Goal: Information Seeking & Learning: Learn about a topic

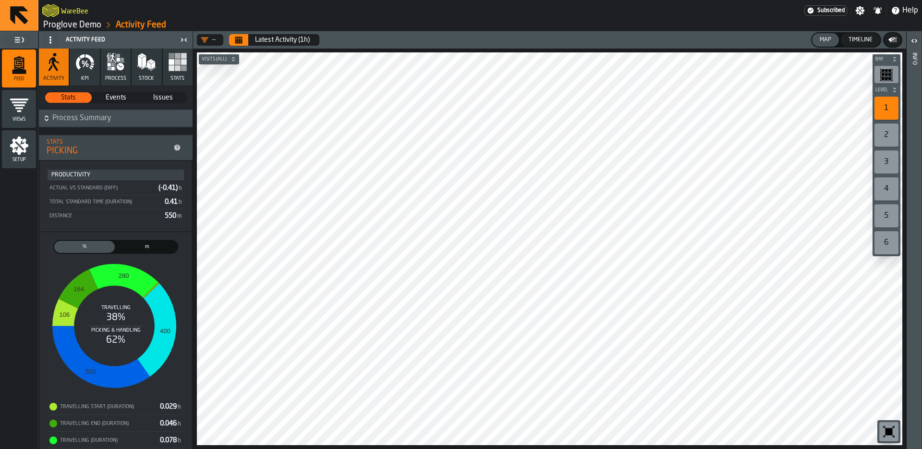
click at [166, 187] on span "(-0.41) h" at bounding box center [170, 187] width 24 height 7
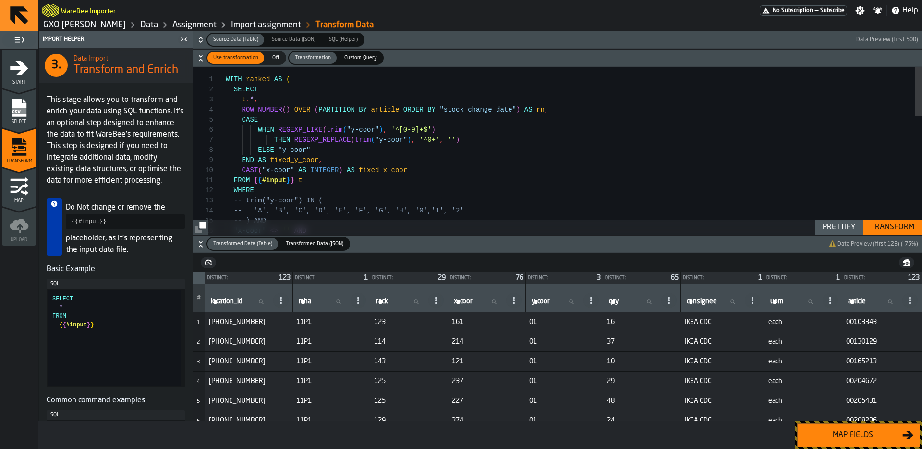
click at [442, 140] on div "WHERE -- trim("y-coor") IN ( -- 'A', 'B', 'C', 'D', 'E', 'F', 'G', 'H', '0', '1…" at bounding box center [574, 354] width 696 height 575
click at [414, 134] on div "WHERE -- trim("y-coor") IN ( -- 'A', 'B', 'C', 'D', 'E', 'F', 'G', 'H', '0', '1…" at bounding box center [574, 354] width 696 height 575
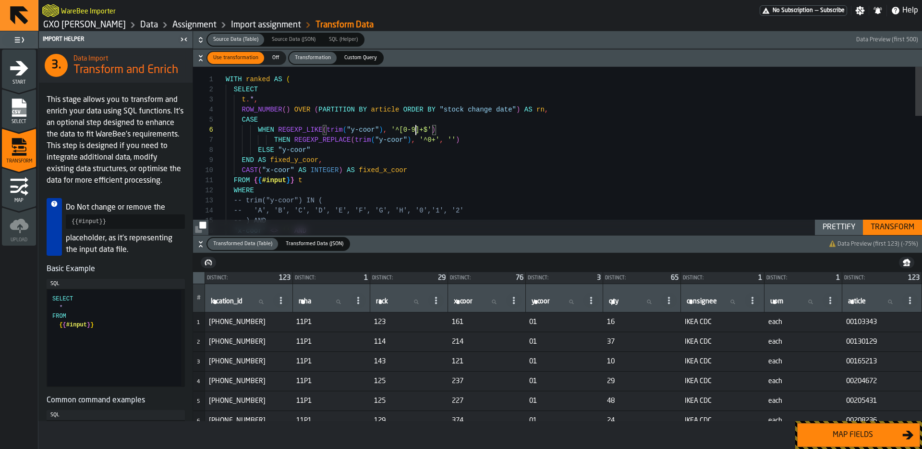
click at [414, 134] on div "WHERE -- trim("y-coor") IN ( -- 'A', 'B', 'C', 'D', 'E', 'F', 'G', 'H', '0', '1…" at bounding box center [574, 354] width 696 height 575
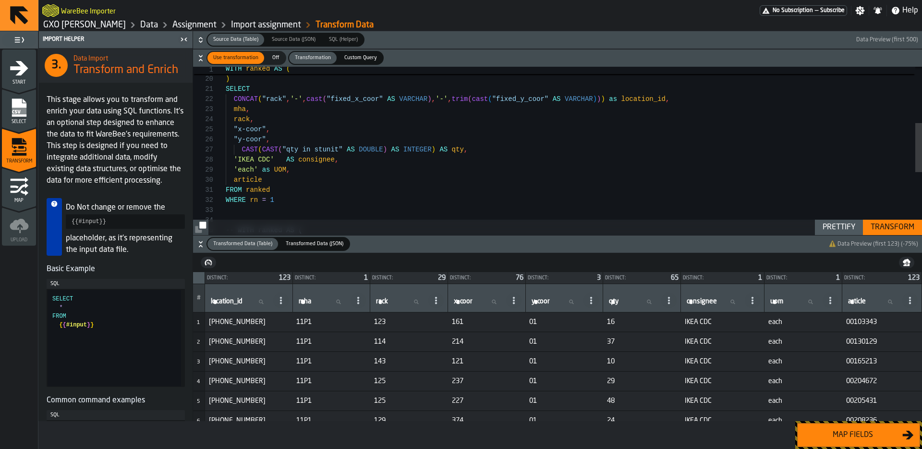
scroll to position [2, 0]
click at [377, 155] on div "-- CAST("rack" AS INTEGER) > 120 -- remove! ) SELECT CONCAT ( "rack" , '-' , ca…" at bounding box center [574, 162] width 696 height 575
click at [376, 151] on div "-- CAST("rack" AS INTEGER) > 120 -- remove! ) SELECT CONCAT ( "rack" , '-' , ca…" at bounding box center [574, 162] width 696 height 575
click at [463, 161] on div "-- CAST("rack" AS INTEGER) > 120 -- remove! ) SELECT CONCAT ( "rack" , '-' , ca…" at bounding box center [574, 162] width 696 height 575
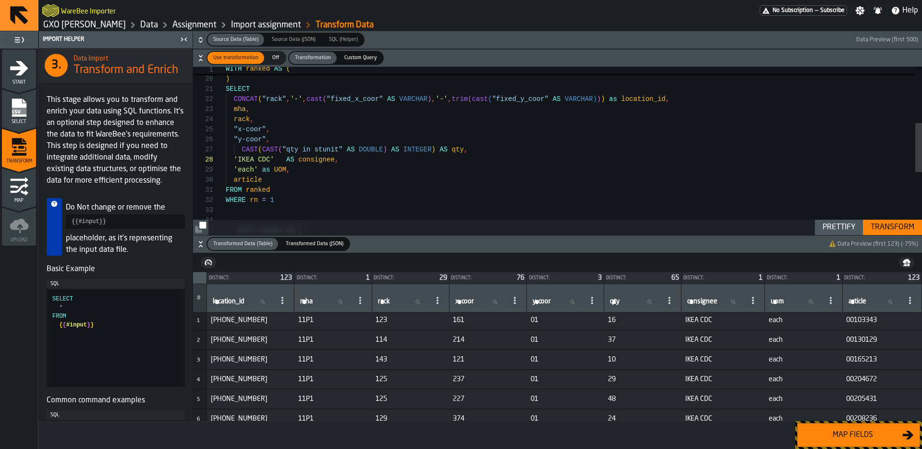
click at [274, 147] on div "-- CAST("rack" AS INTEGER) > 120 -- remove! ) SELECT CONCAT ( "rack" , '-' , ca…" at bounding box center [574, 162] width 696 height 575
click at [262, 149] on div "-- CAST("rack" AS INTEGER) > 120 -- remove! ) SELECT CONCAT ( "rack" , '-' , ca…" at bounding box center [574, 162] width 696 height 575
click at [242, 148] on div "-- CAST("rack" AS INTEGER) > 120 -- remove! ) SELECT CONCAT ( "rack" , '-' , ca…" at bounding box center [574, 162] width 696 height 575
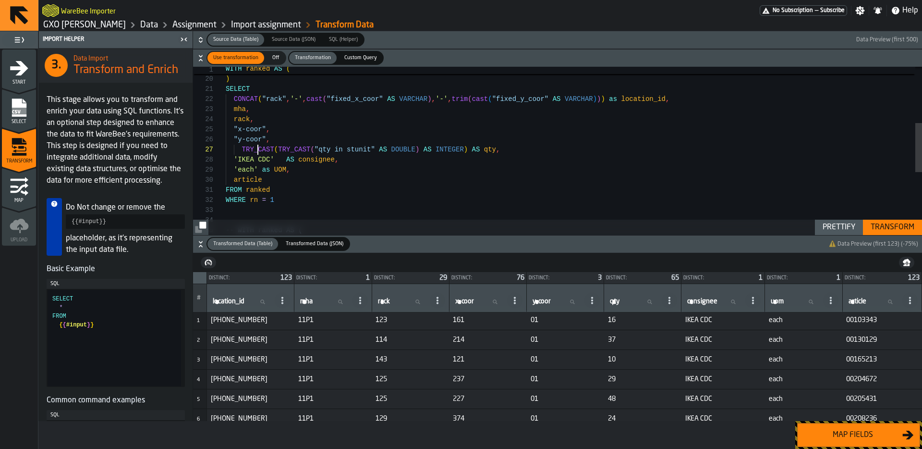
click at [464, 149] on div "-- CAST("rack" AS INTEGER) > 120 -- remove! ) SELECT CONCAT ( "rack" , '-' , ca…" at bounding box center [574, 162] width 696 height 575
click at [416, 150] on div "-- CAST("rack" AS INTEGER) > 120 -- remove! ) SELECT CONCAT ( "rack" , '-' , ca…" at bounding box center [574, 162] width 696 height 575
type textarea "**********"
click at [893, 227] on div "Transform" at bounding box center [892, 227] width 51 height 12
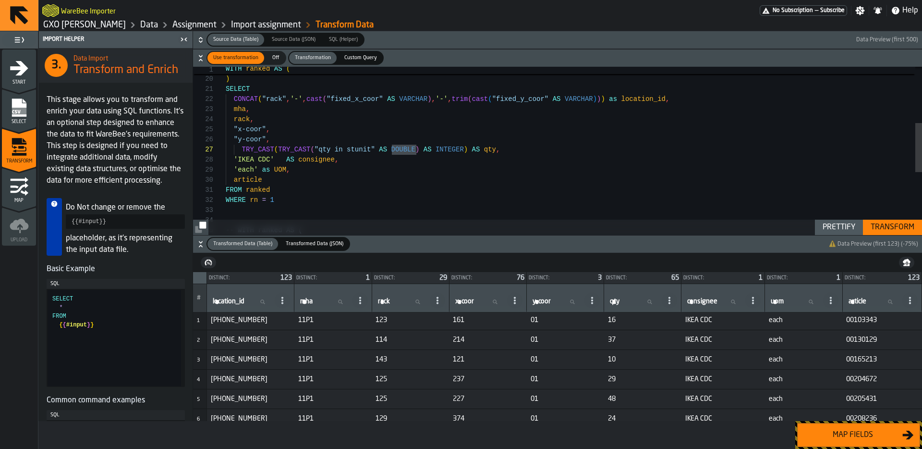
click at [848, 437] on div "Map fields" at bounding box center [853, 435] width 99 height 12
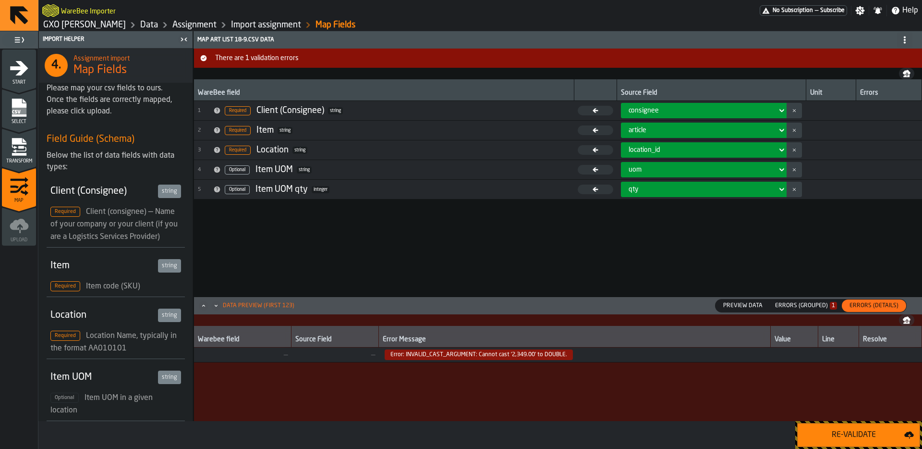
click at [853, 437] on div "Re-Validate" at bounding box center [854, 435] width 101 height 12
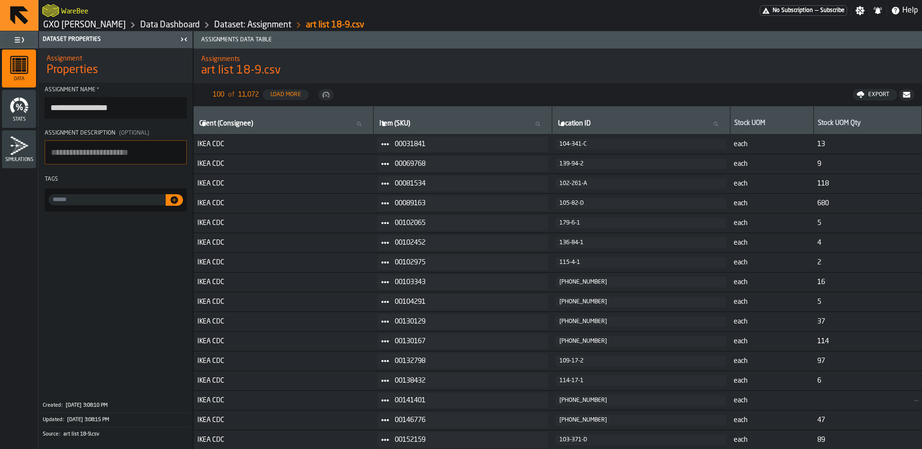
click at [169, 28] on link "Data Dashboard" at bounding box center [170, 25] width 60 height 11
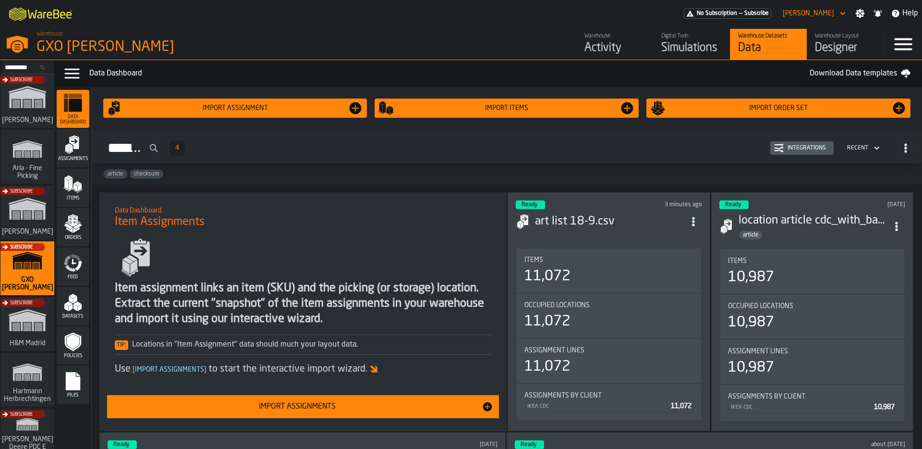
click at [599, 38] on div "Warehouse" at bounding box center [615, 36] width 61 height 7
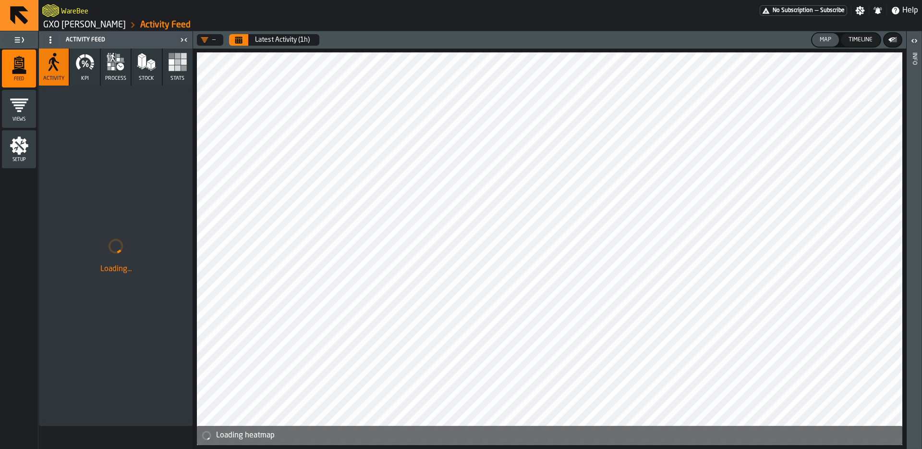
click at [89, 64] on icon "button" at bounding box center [84, 61] width 19 height 19
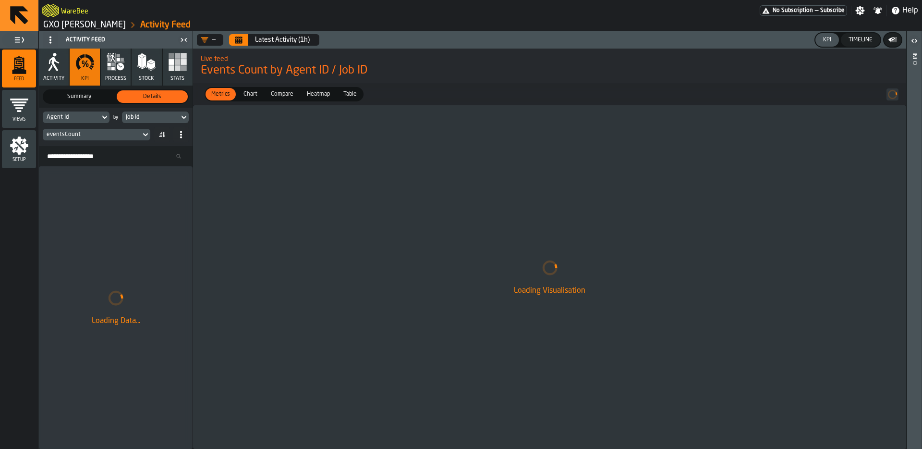
click at [98, 132] on div "eventsCount" at bounding box center [92, 134] width 90 height 7
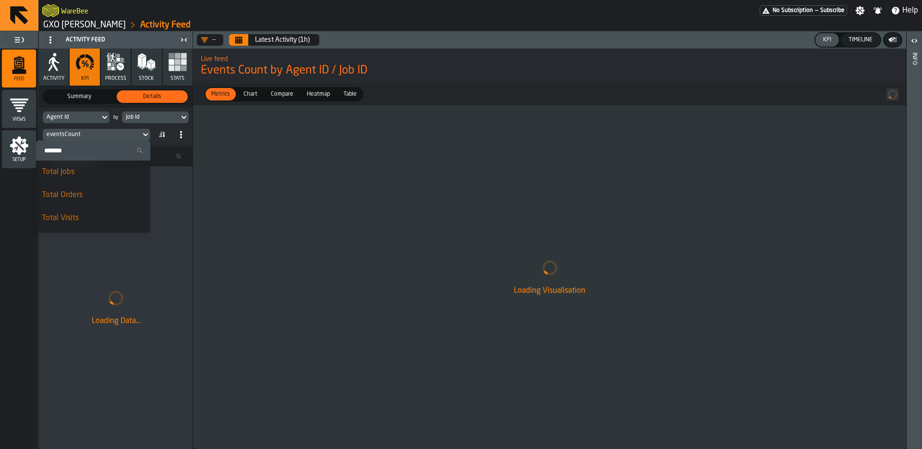
click at [84, 177] on div "Total Jobs" at bounding box center [93, 172] width 103 height 12
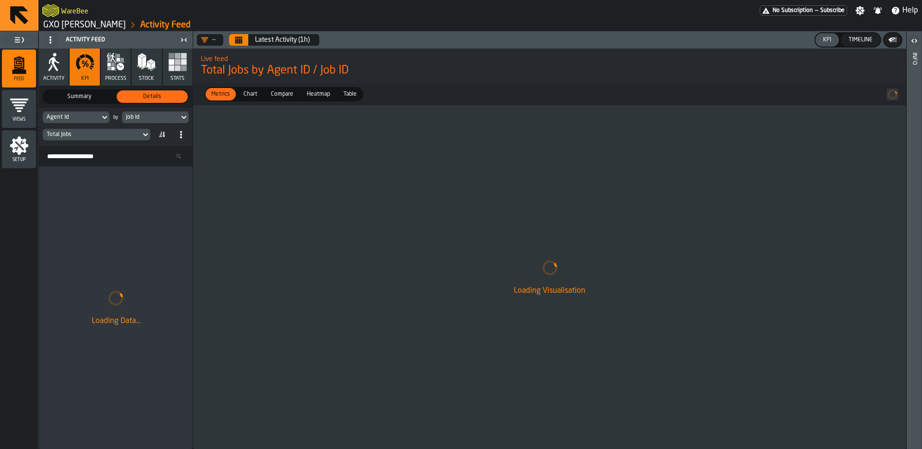
click at [242, 34] on button "Calendar" at bounding box center [238, 40] width 19 height 12
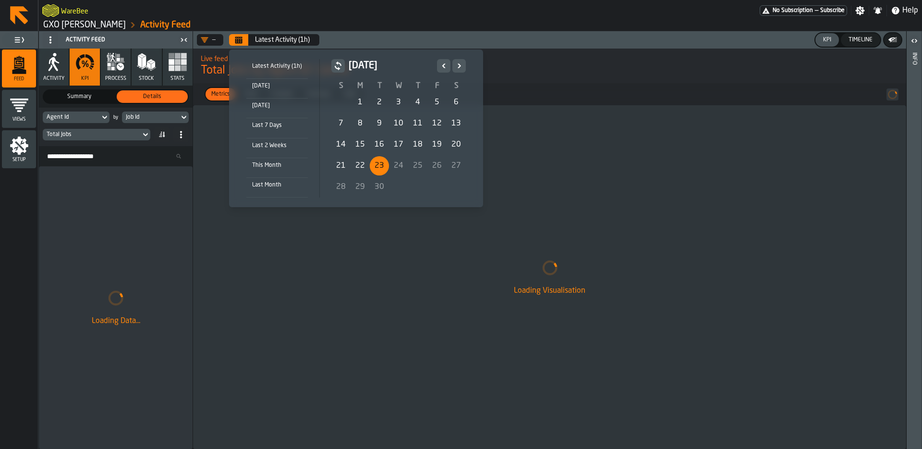
click at [354, 167] on div "22" at bounding box center [360, 165] width 19 height 19
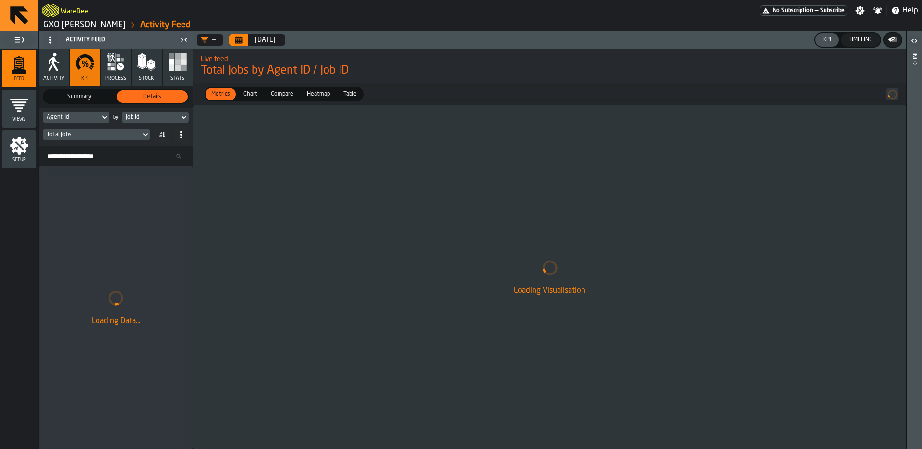
click at [26, 151] on icon "menu Setup" at bounding box center [19, 145] width 19 height 19
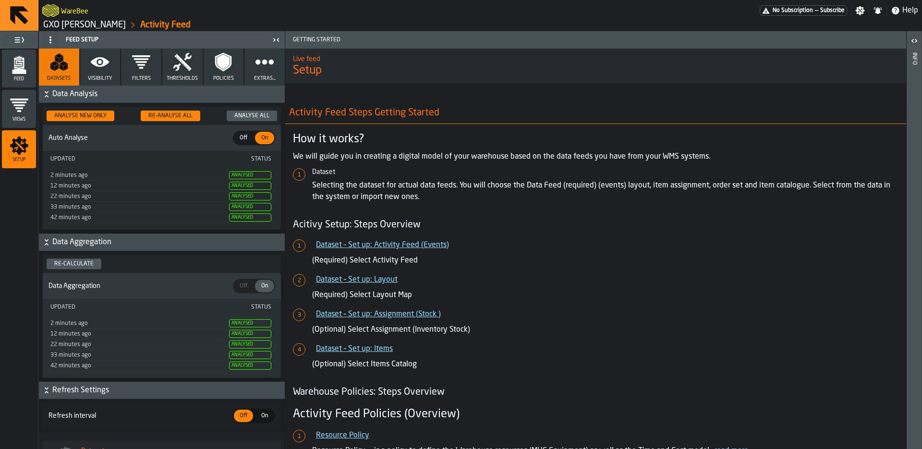
click at [107, 70] on icon "button" at bounding box center [99, 61] width 19 height 19
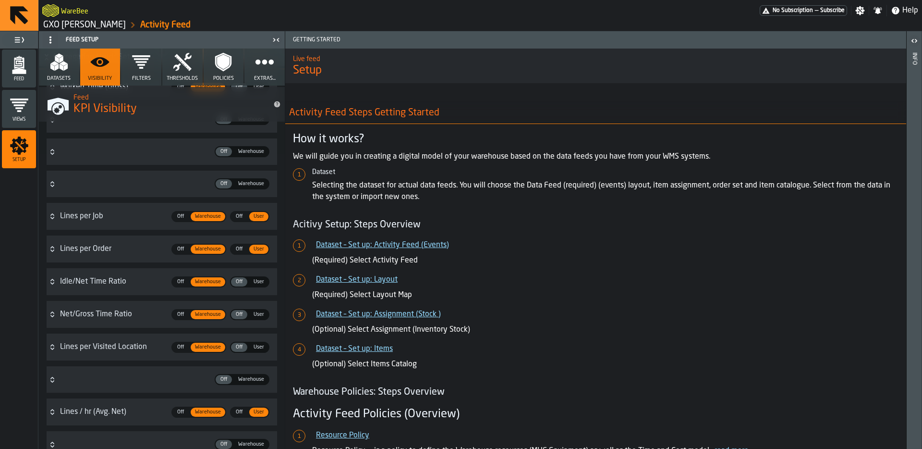
scroll to position [443, 0]
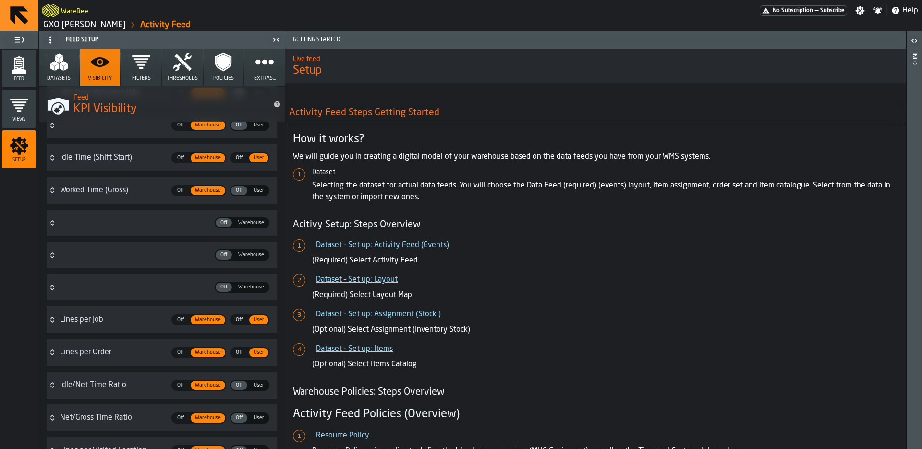
click at [228, 286] on span "Off" at bounding box center [223, 287] width 15 height 8
click at [228, 252] on span "Off" at bounding box center [223, 255] width 15 height 8
click at [250, 254] on span "Warehouse" at bounding box center [251, 255] width 34 height 8
click at [251, 224] on span "Warehouse" at bounding box center [251, 223] width 34 height 8
click at [244, 286] on span "Warehouse" at bounding box center [251, 287] width 34 height 8
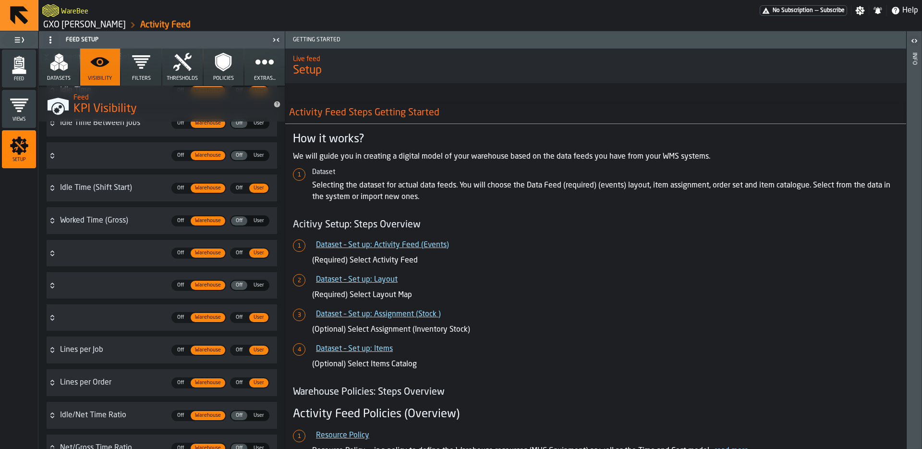
scroll to position [204, 0]
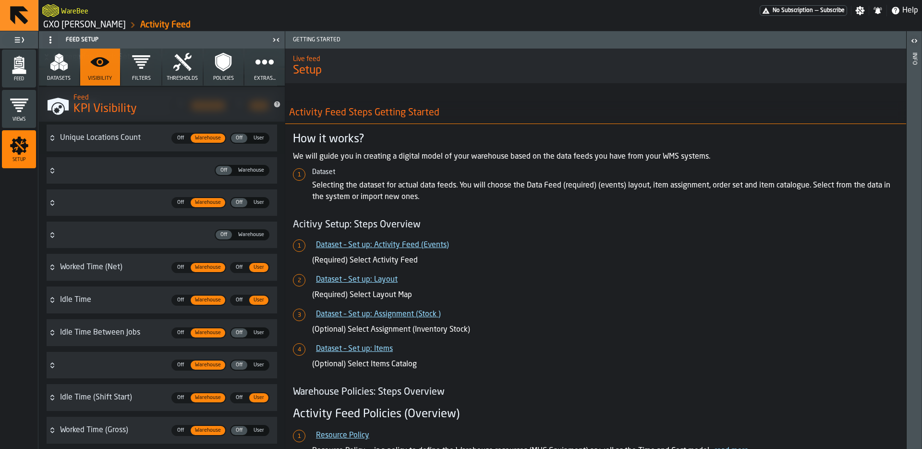
click at [254, 237] on span "Warehouse" at bounding box center [251, 235] width 34 height 8
click at [257, 162] on div "Off Off Warehouse Warehouse" at bounding box center [168, 170] width 217 height 19
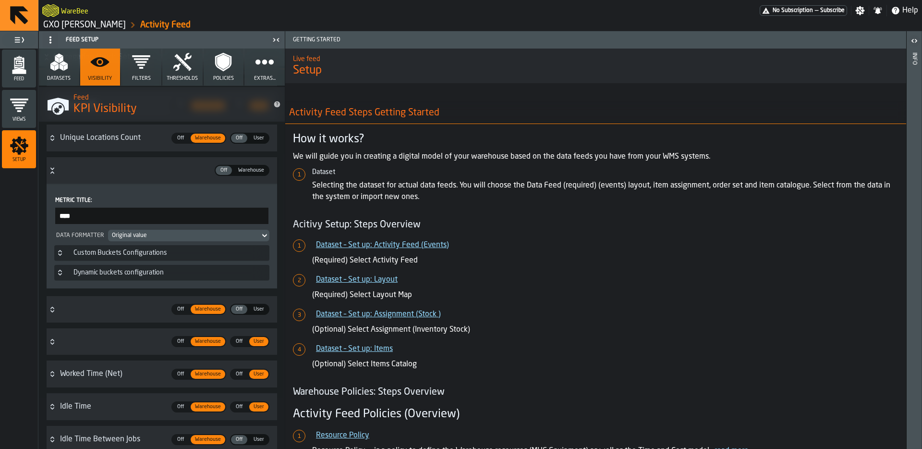
click at [254, 170] on span "Warehouse" at bounding box center [251, 170] width 34 height 8
click at [226, 190] on div "Metric Title: shiftsCount **** Data Formatter Original value Custom Buckets Con…" at bounding box center [162, 235] width 231 height 105
click at [64, 171] on div "Off Off Warehouse Warehouse Off Off User User" at bounding box center [168, 170] width 217 height 19
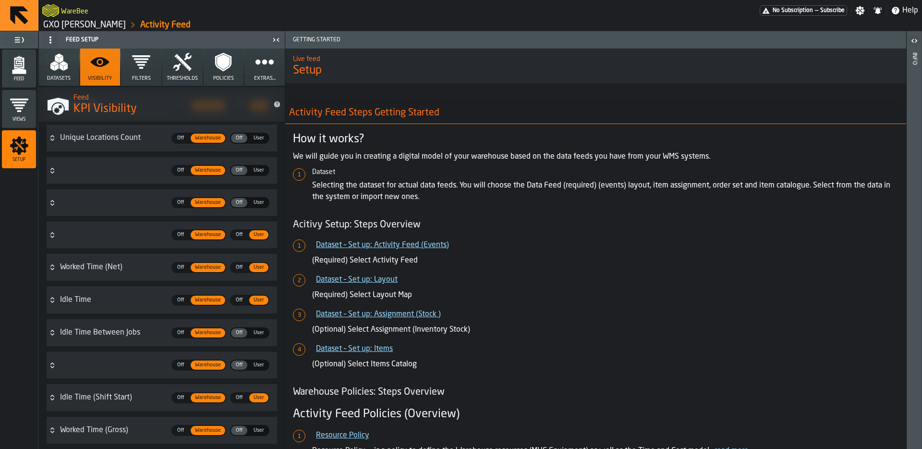
click at [54, 173] on icon "Button-shiftsCount-closed" at bounding box center [53, 171] width 8 height 8
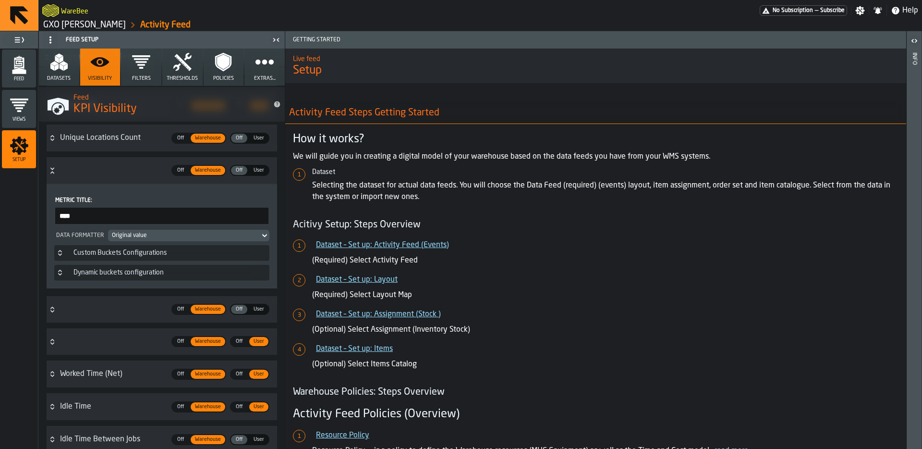
click at [53, 172] on icon "Button-shiftsCount-open" at bounding box center [53, 171] width 8 height 8
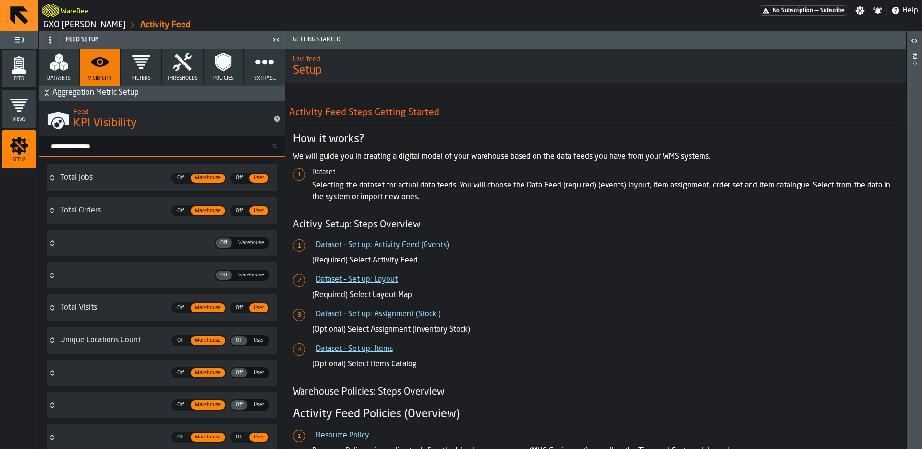
scroll to position [0, 0]
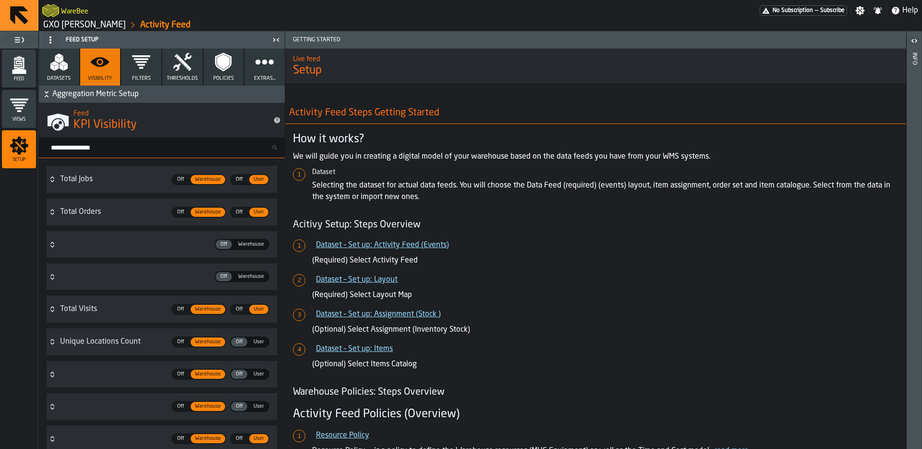
click at [254, 244] on span "Warehouse" at bounding box center [251, 244] width 34 height 8
click at [253, 273] on span "Warehouse" at bounding box center [251, 276] width 34 height 8
click at [24, 69] on polygon "menu Feed" at bounding box center [19, 71] width 14 height 6
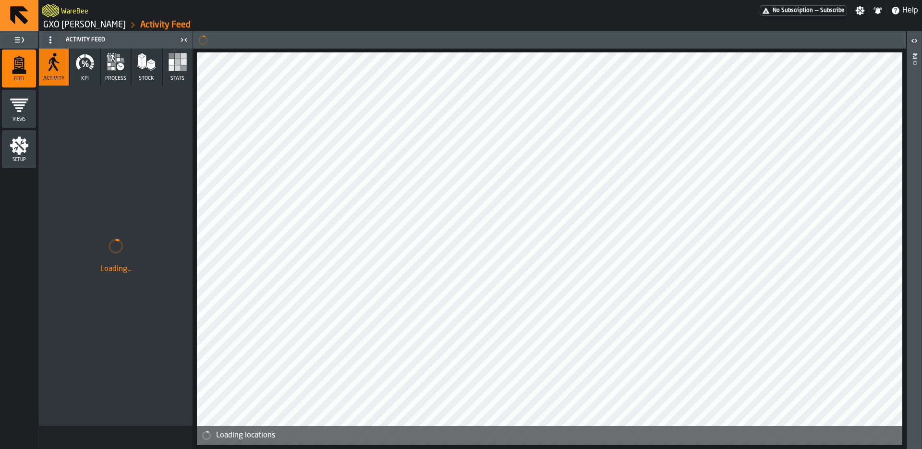
click at [74, 66] on button "KPI" at bounding box center [85, 67] width 30 height 37
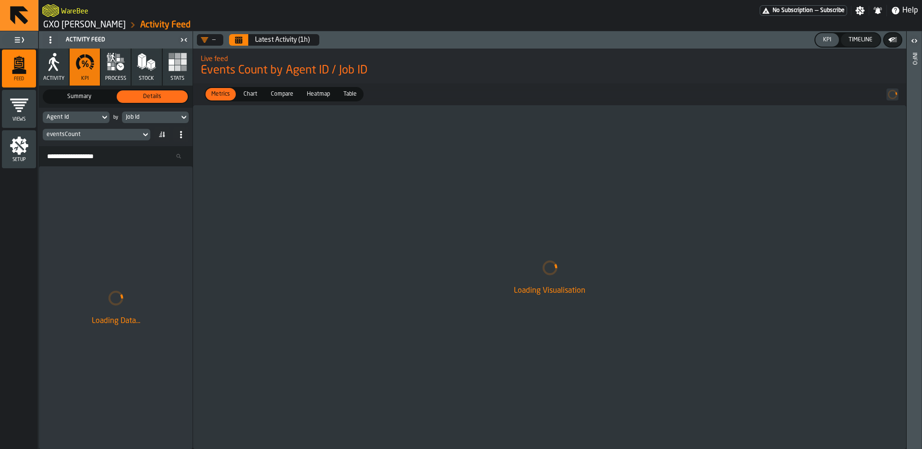
click at [89, 134] on div "eventsCount" at bounding box center [92, 134] width 90 height 7
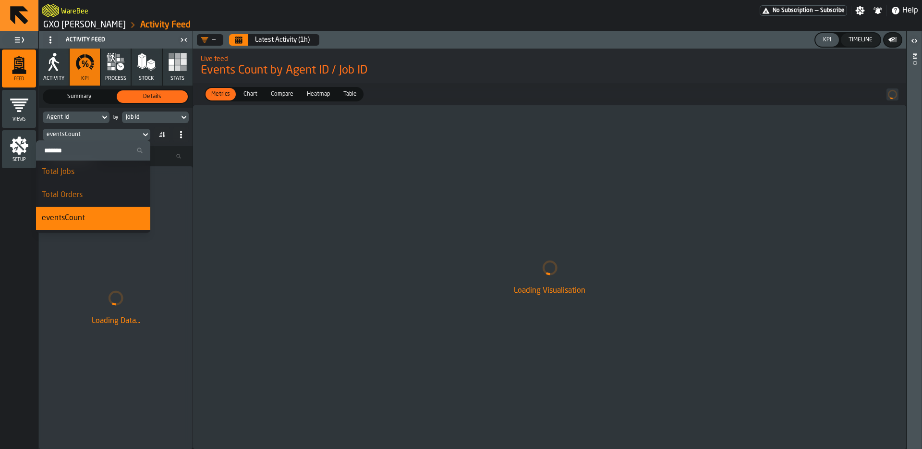
click at [98, 173] on div "Total Jobs" at bounding box center [93, 172] width 103 height 12
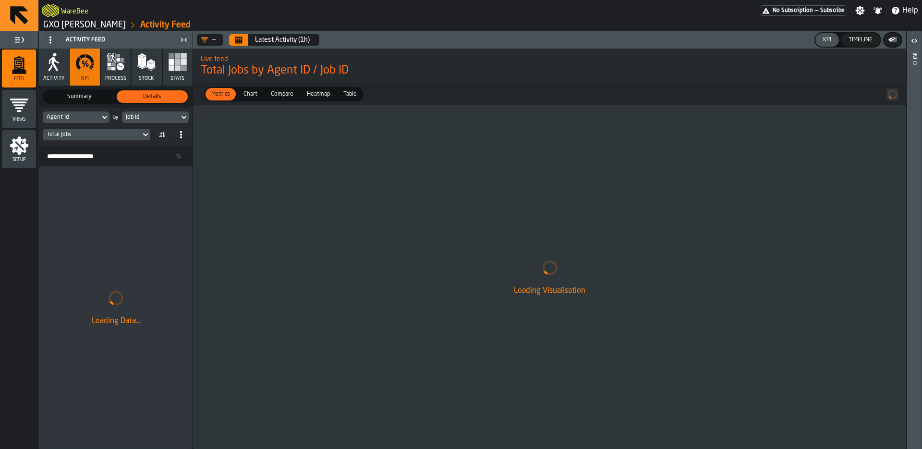
click at [236, 36] on icon "Calendar" at bounding box center [239, 40] width 8 height 8
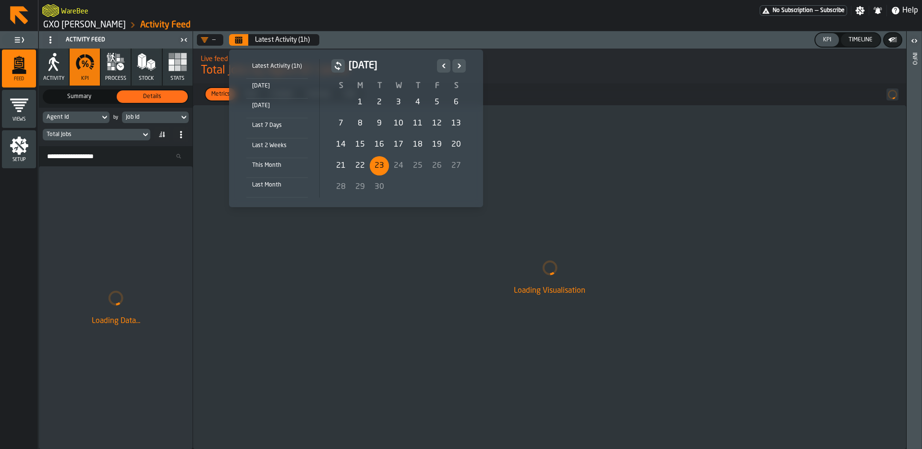
click at [359, 162] on div "22" at bounding box center [360, 165] width 19 height 19
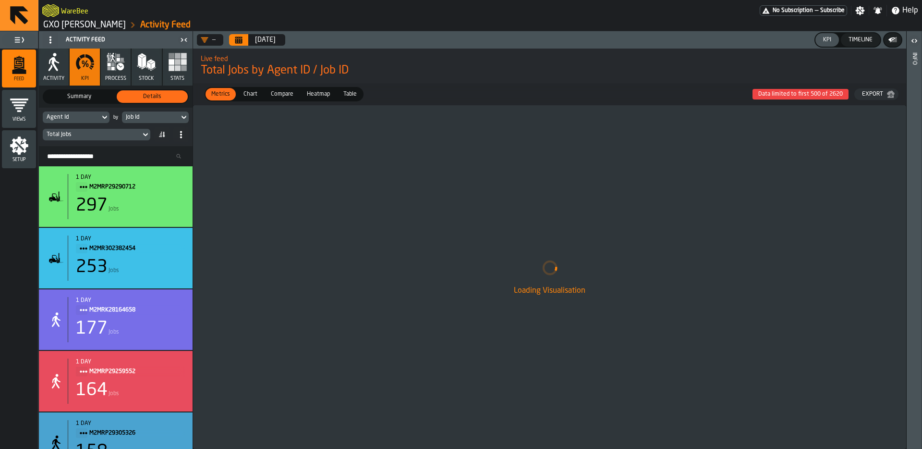
click at [75, 118] on div "Agent Id" at bounding box center [71, 117] width 49 height 7
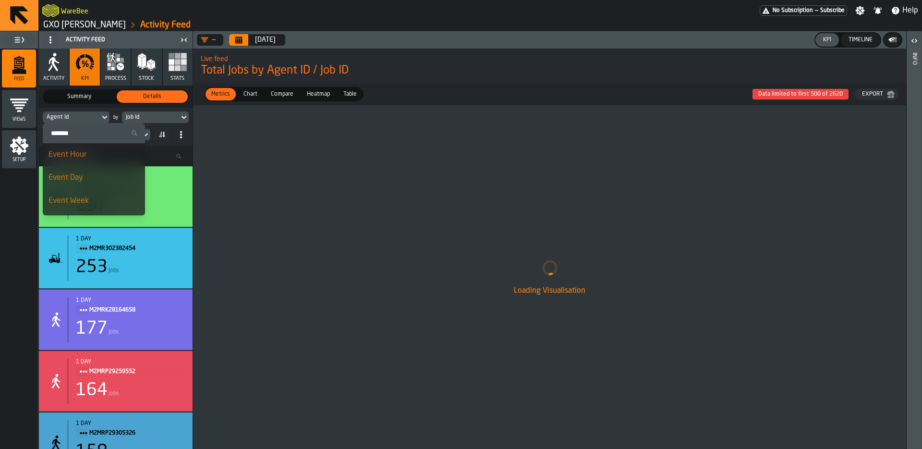
click at [94, 139] on input "Search" at bounding box center [94, 133] width 95 height 12
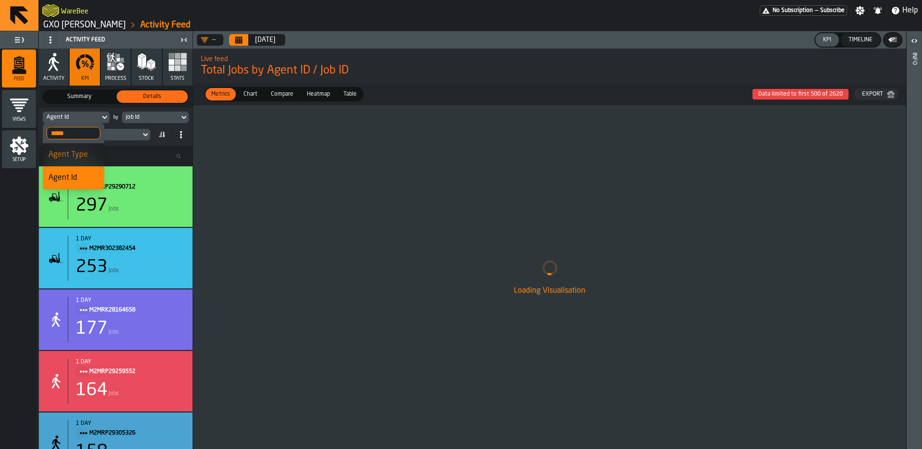
type input "*****"
click at [88, 157] on div "Agent Type" at bounding box center [74, 155] width 50 height 12
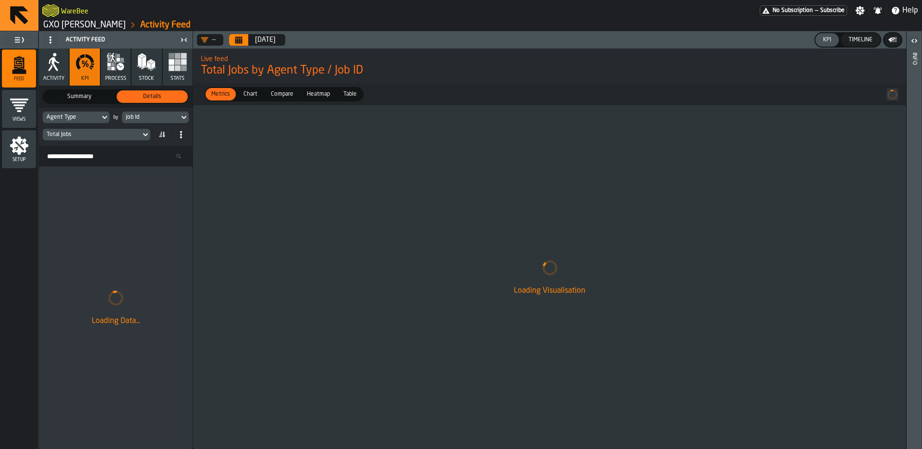
click at [137, 110] on div "Agent Type by Job Id Total Jobs" at bounding box center [116, 127] width 154 height 38
click at [139, 114] on div "Job Id" at bounding box center [150, 117] width 49 height 7
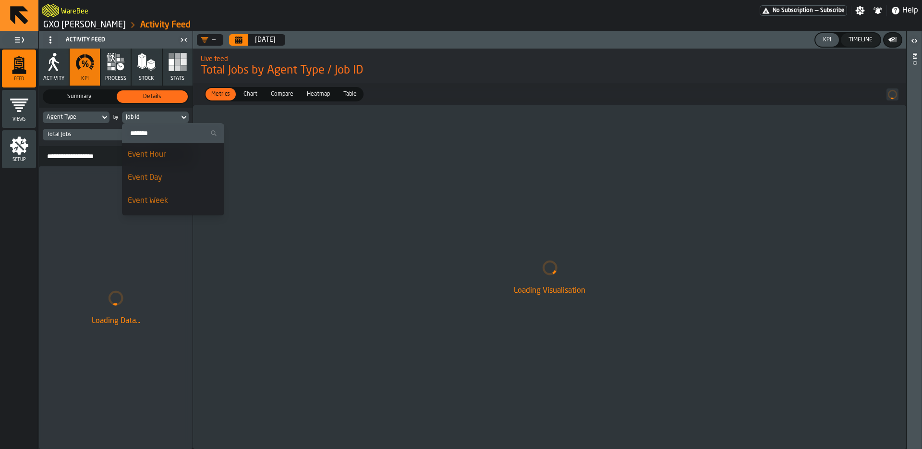
drag, startPoint x: 155, startPoint y: 170, endPoint x: 198, endPoint y: 182, distance: 44.3
click at [155, 170] on li "Event Day" at bounding box center [173, 177] width 102 height 23
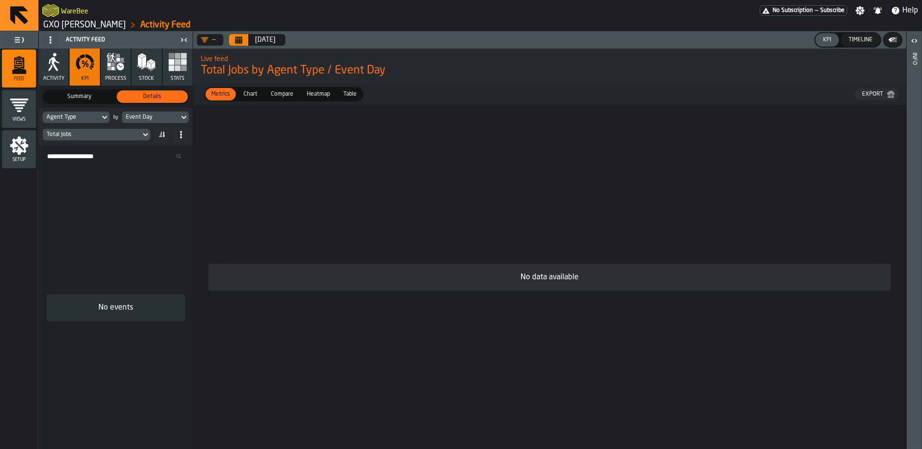
click at [109, 129] on div "Total Jobs" at bounding box center [92, 134] width 98 height 11
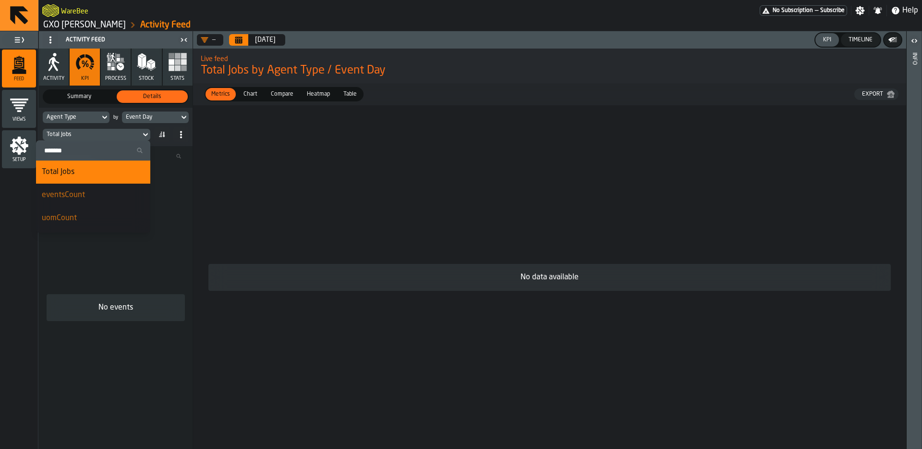
click at [85, 191] on div "eventsCount" at bounding box center [93, 195] width 103 height 12
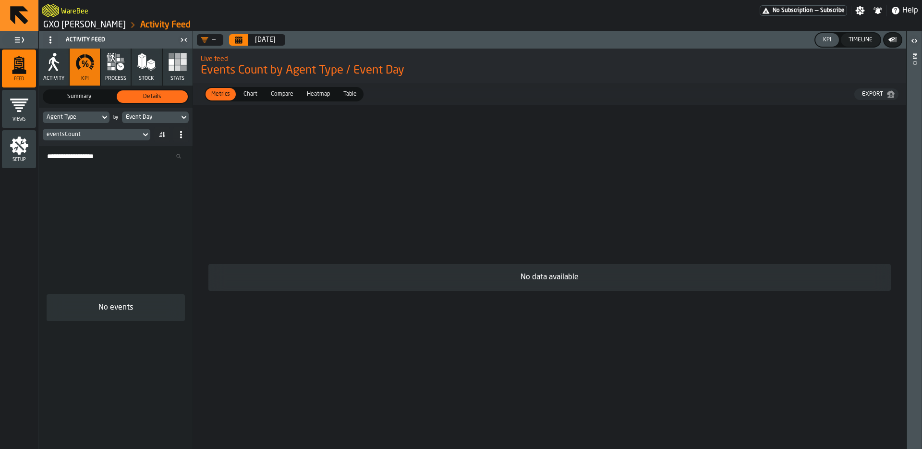
click at [106, 137] on div "eventsCount" at bounding box center [92, 134] width 90 height 7
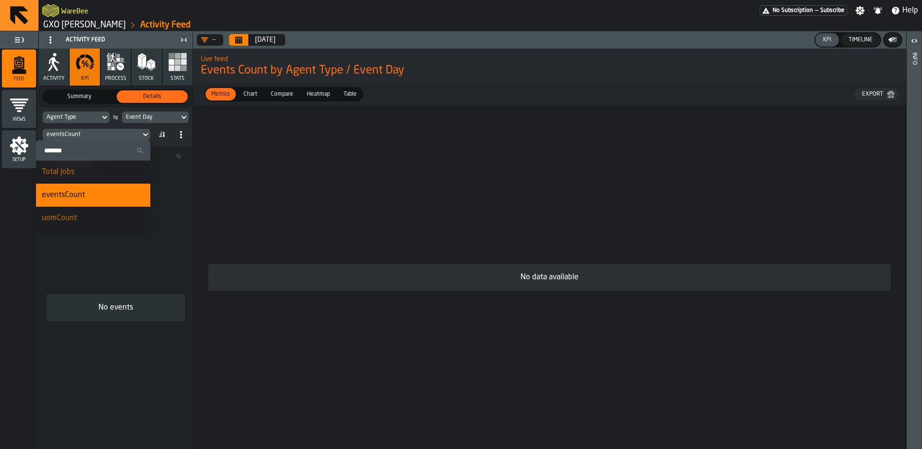
click at [84, 214] on div "uomCount" at bounding box center [93, 218] width 103 height 12
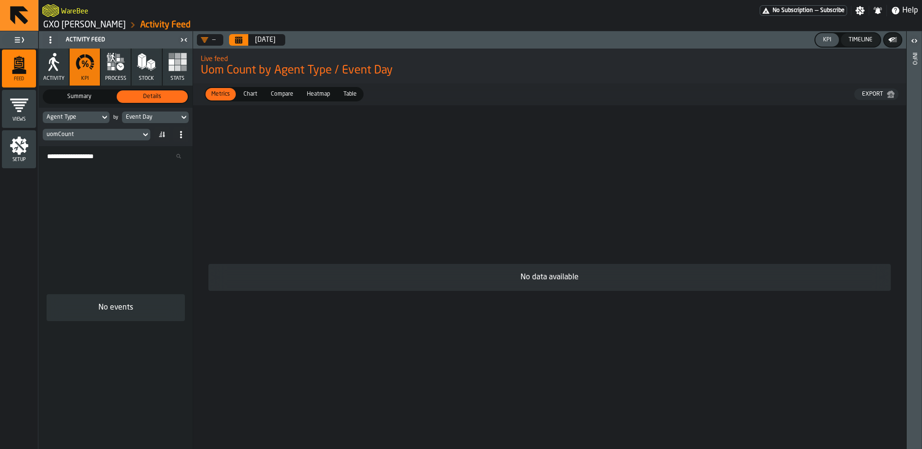
click at [111, 138] on div "uomCount" at bounding box center [92, 134] width 98 height 11
click at [91, 193] on div "Idle Time" at bounding box center [93, 196] width 103 height 12
click at [119, 136] on div "Idle Time" at bounding box center [92, 134] width 90 height 7
click at [296, 98] on label "Compare Compare" at bounding box center [282, 94] width 36 height 14
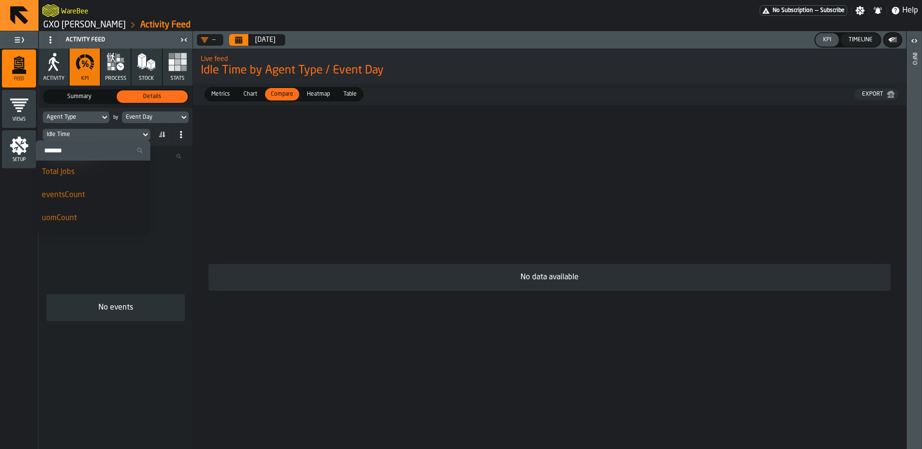
click at [247, 96] on span "Chart" at bounding box center [251, 94] width 22 height 9
click at [218, 94] on span "Metrics" at bounding box center [220, 94] width 26 height 9
click at [345, 141] on div "No data available" at bounding box center [550, 277] width 698 height 328
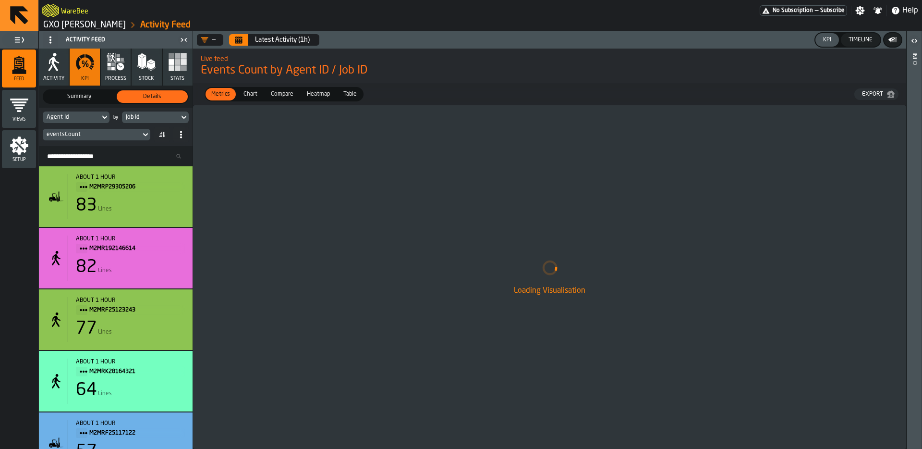
click at [93, 120] on div "Agent Id" at bounding box center [71, 117] width 49 height 7
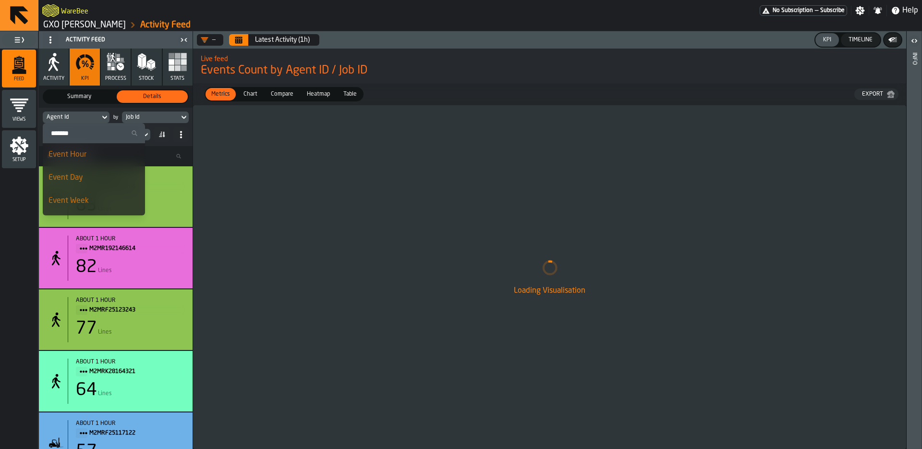
click at [91, 130] on input "Search" at bounding box center [94, 133] width 95 height 12
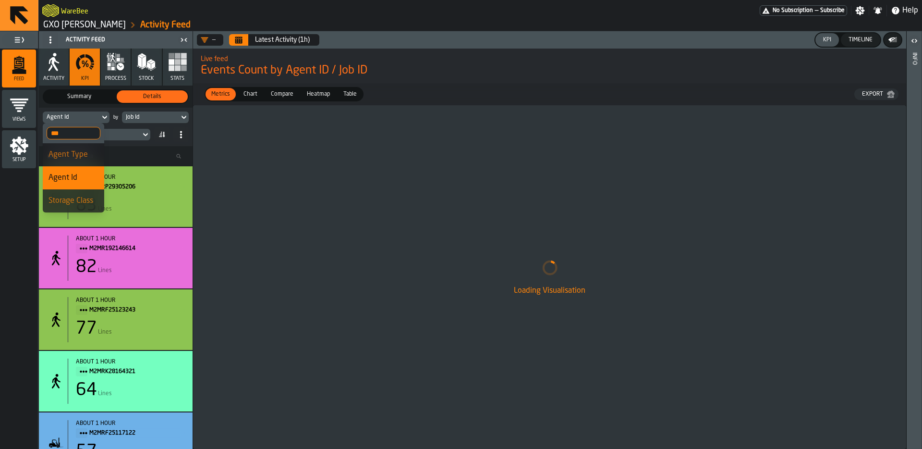
type input "***"
click at [83, 161] on li "Agent Type" at bounding box center [73, 154] width 61 height 23
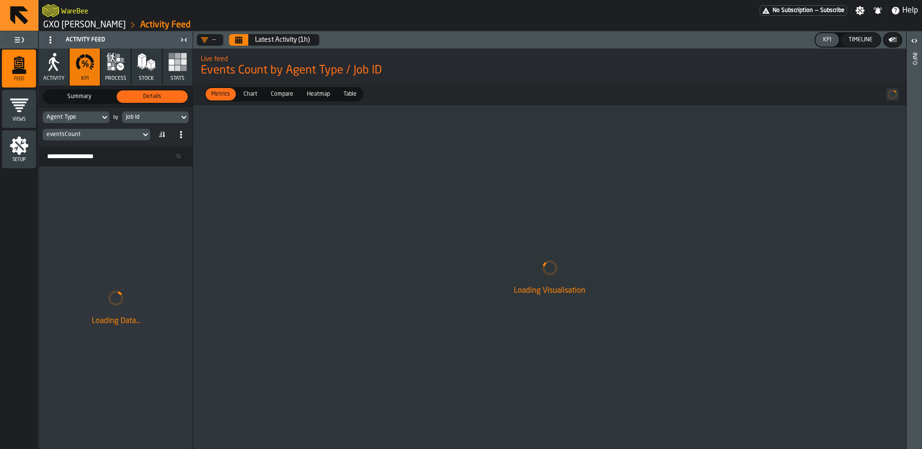
click at [158, 119] on div "Job Id" at bounding box center [150, 117] width 49 height 7
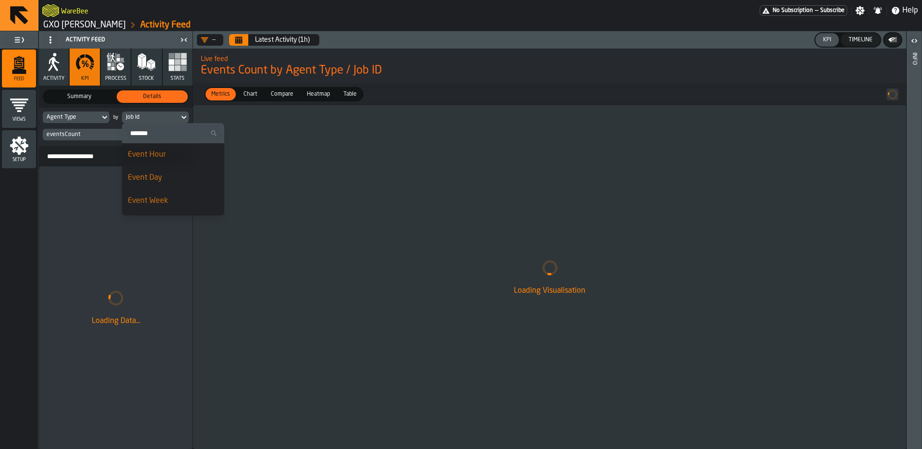
click at [169, 181] on div "Event Day" at bounding box center [173, 178] width 91 height 12
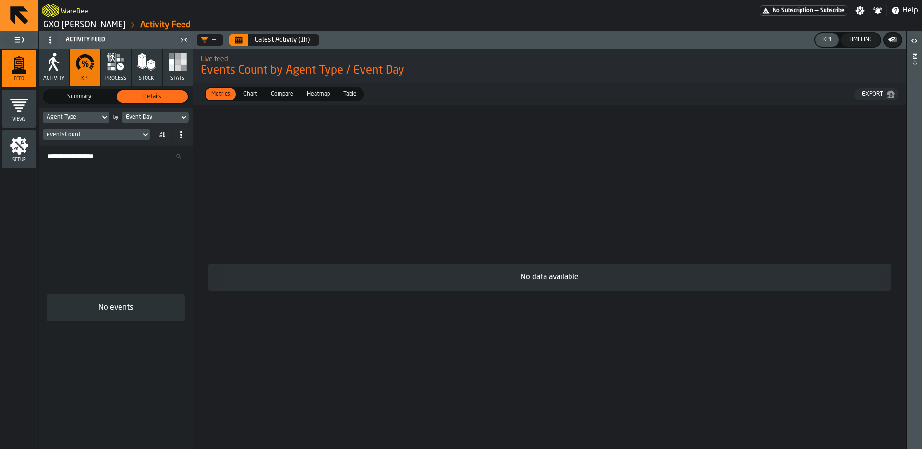
click at [107, 137] on div "eventsCount" at bounding box center [92, 134] width 90 height 7
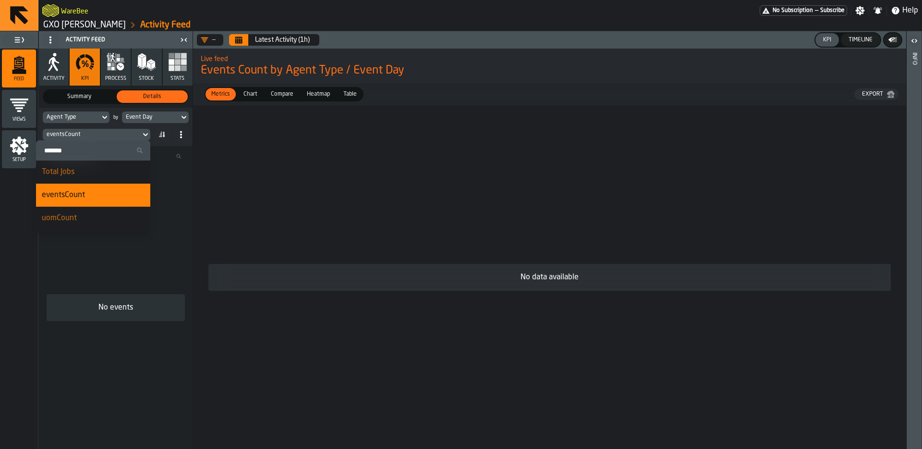
click at [240, 57] on h2 "Live feed" at bounding box center [550, 58] width 698 height 10
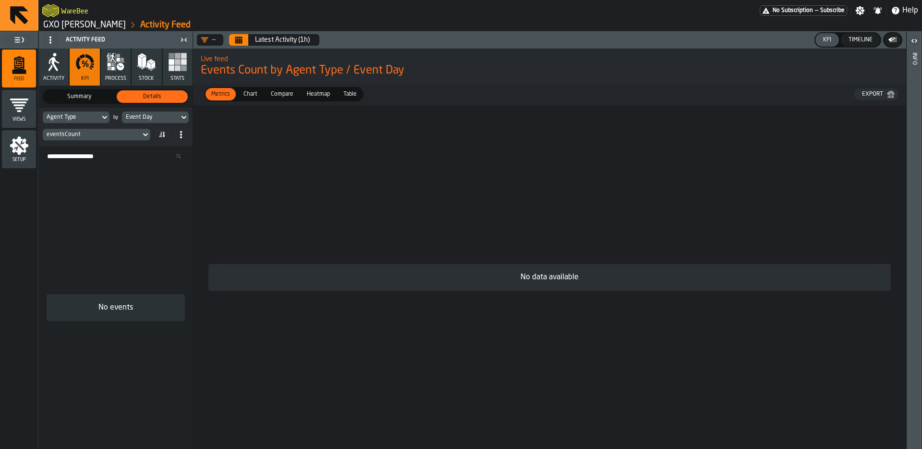
click at [242, 43] on icon "Calendar" at bounding box center [238, 40] width 7 height 5
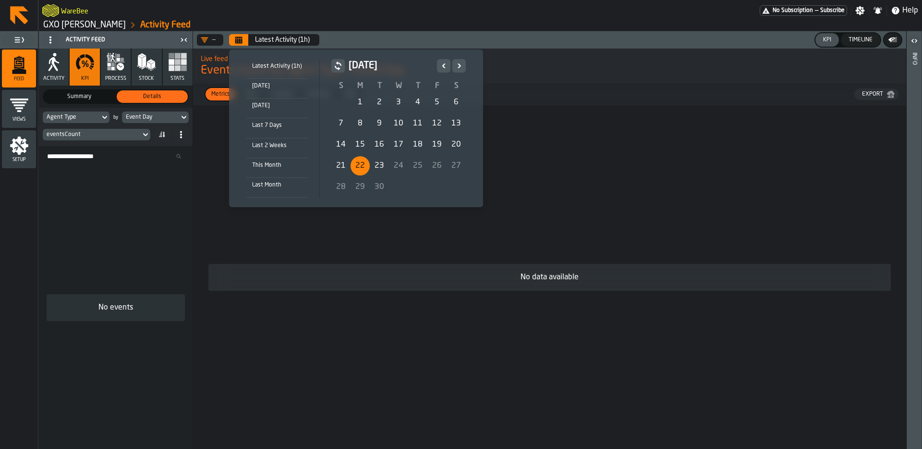
click at [359, 166] on div "22" at bounding box center [360, 165] width 19 height 19
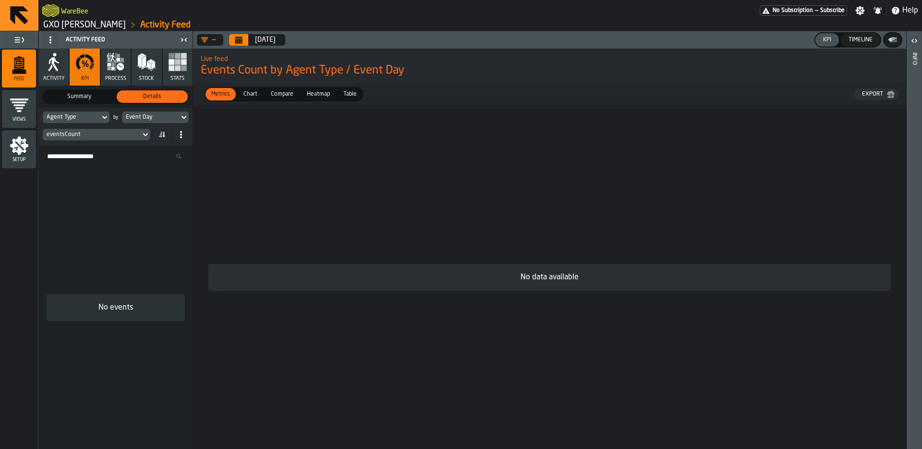
click at [322, 97] on span "Heatmap" at bounding box center [318, 94] width 31 height 9
click at [353, 95] on span "Table" at bounding box center [350, 94] width 21 height 9
click at [239, 37] on icon "Calendar" at bounding box center [239, 37] width 0 height 0
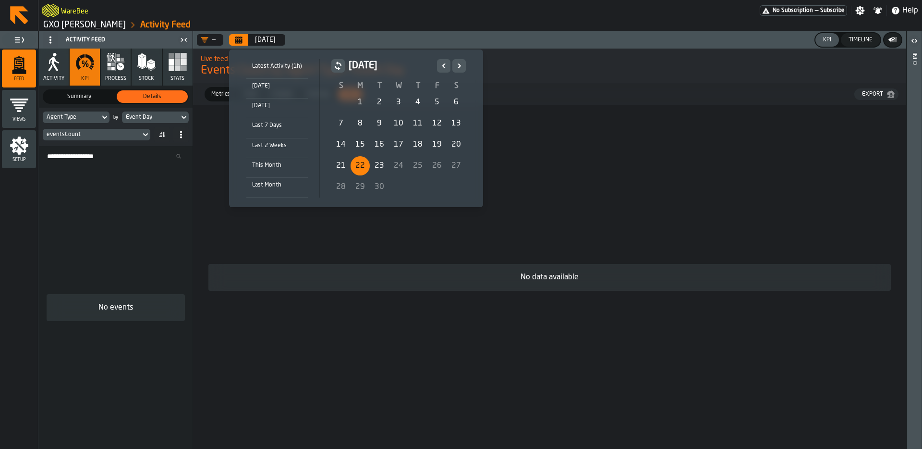
click at [337, 159] on div "21" at bounding box center [340, 165] width 19 height 19
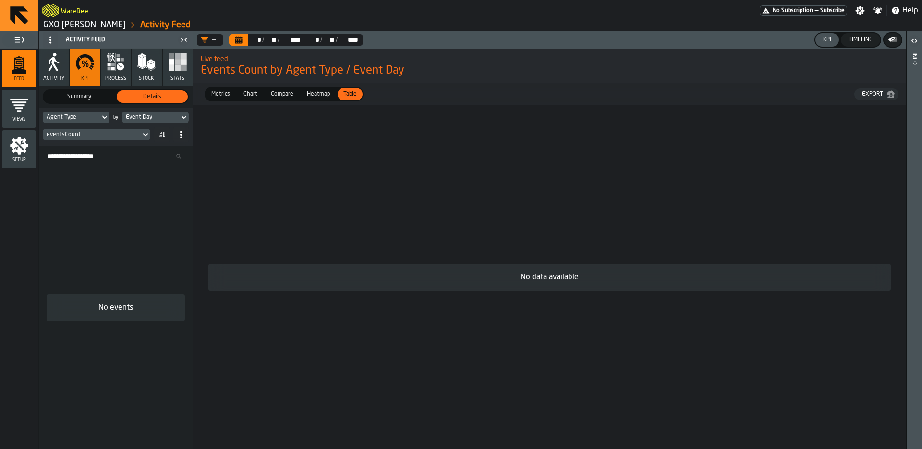
click at [27, 148] on icon "menu Setup" at bounding box center [19, 145] width 19 height 19
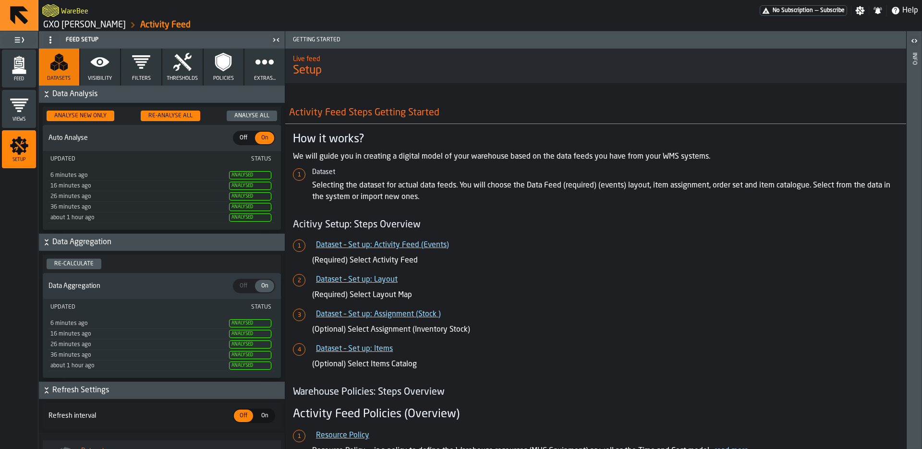
click at [107, 71] on icon "button" at bounding box center [99, 61] width 19 height 19
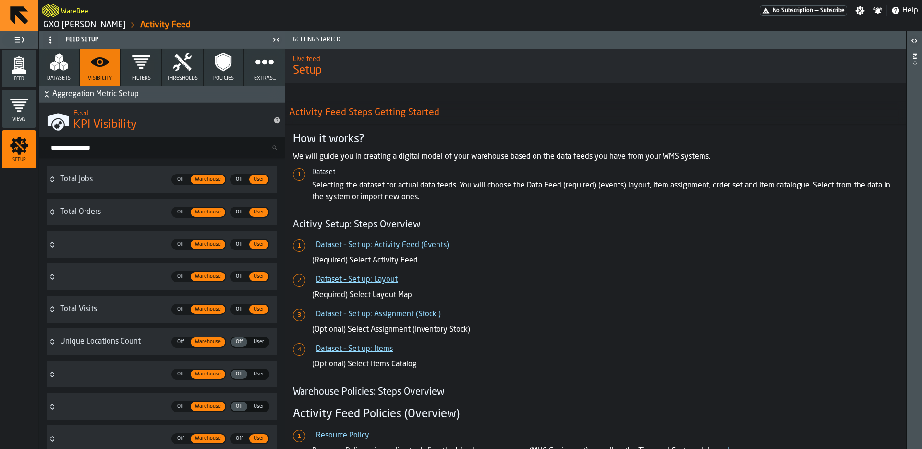
click at [203, 244] on span "Warehouse" at bounding box center [208, 244] width 34 height 8
click at [174, 272] on span "Off" at bounding box center [180, 276] width 15 height 8
click at [182, 242] on span "Off" at bounding box center [180, 244] width 15 height 8
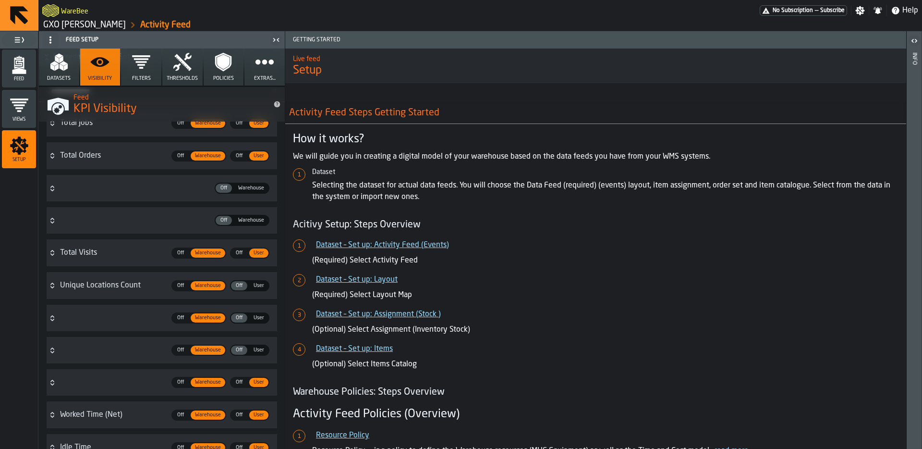
scroll to position [61, 0]
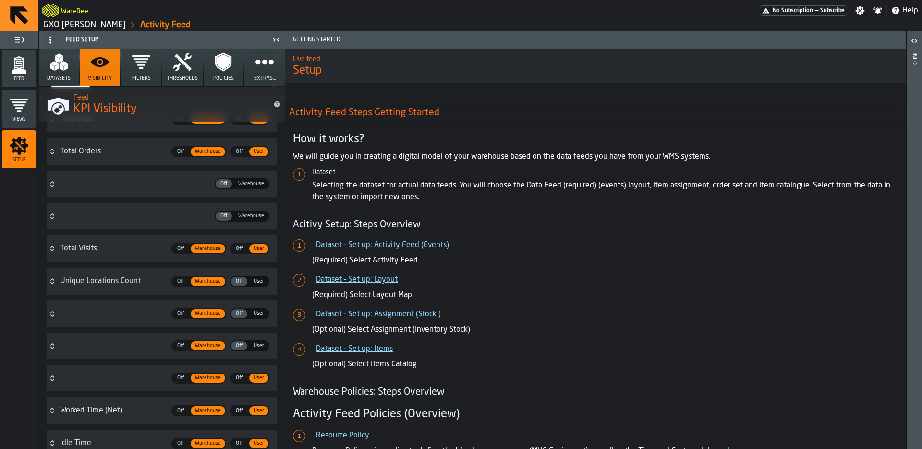
click at [176, 314] on span "Off" at bounding box center [180, 313] width 15 height 8
click at [183, 339] on div "Off Off Warehouse Warehouse Off Off User User" at bounding box center [168, 345] width 217 height 19
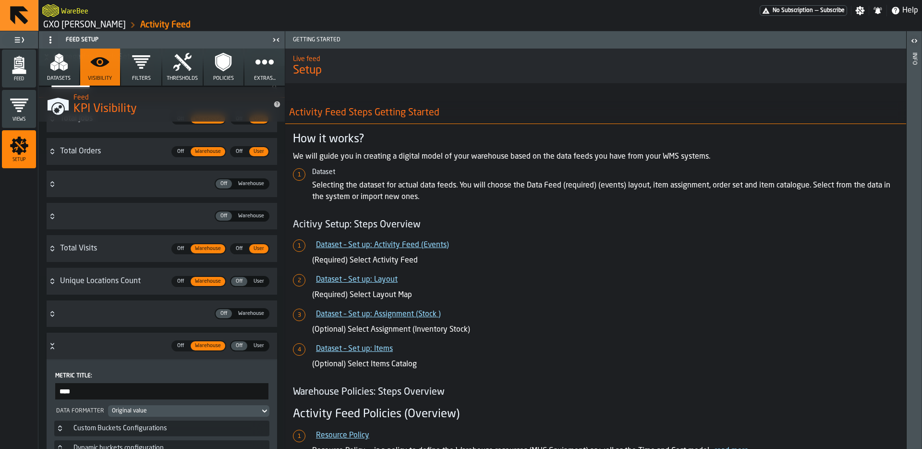
click at [180, 353] on div "Off Off Warehouse Warehouse Off Off User User" at bounding box center [168, 345] width 217 height 19
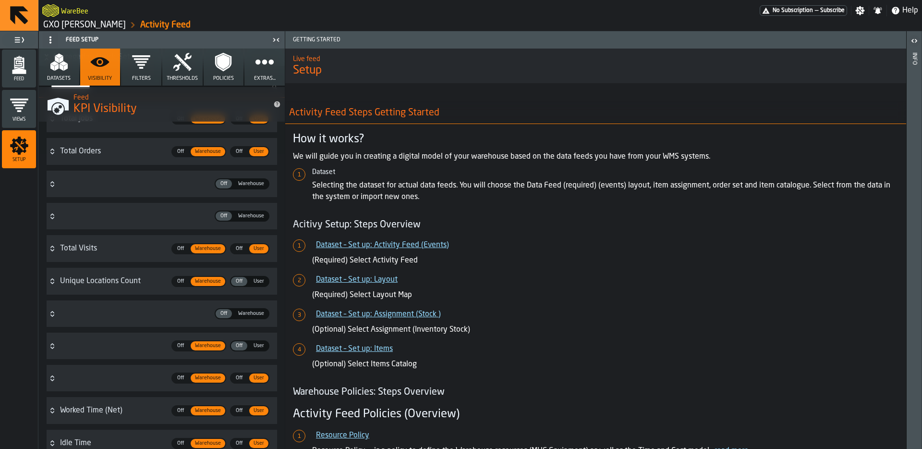
click at [180, 344] on span "Off" at bounding box center [180, 345] width 15 height 8
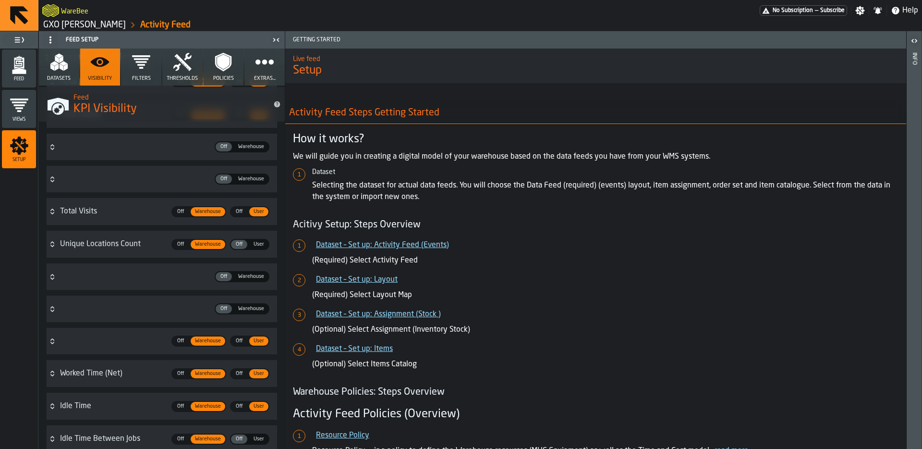
click at [181, 336] on div "Off" at bounding box center [180, 340] width 16 height 9
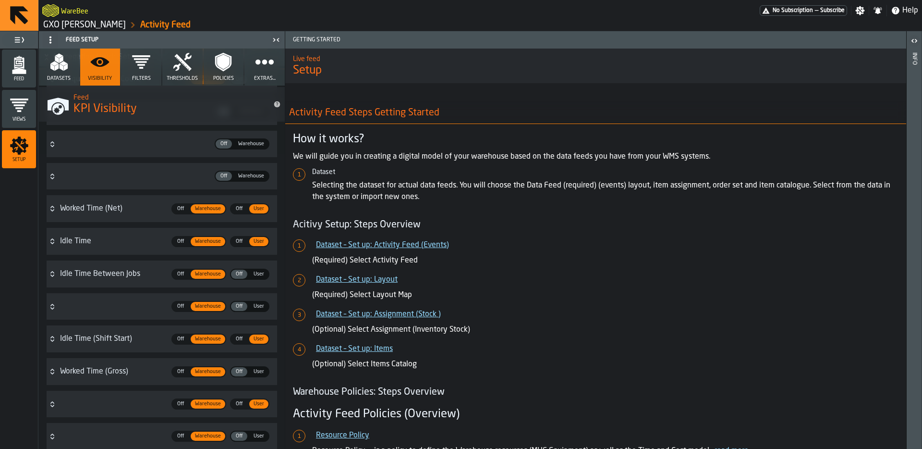
click at [185, 301] on label "Off Off" at bounding box center [180, 306] width 18 height 11
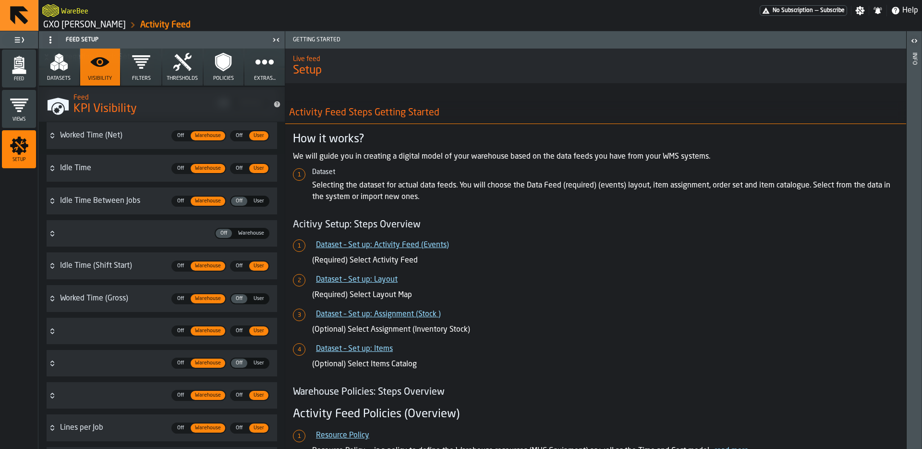
scroll to position [337, 0]
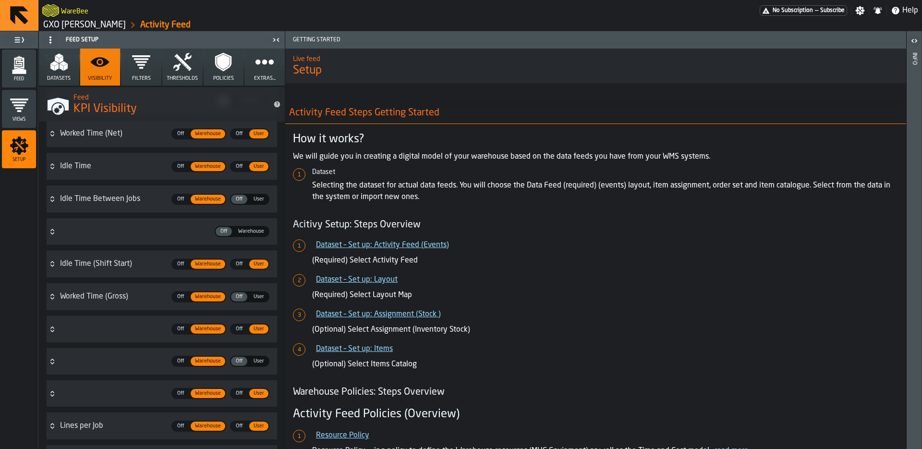
click at [183, 327] on span "Off" at bounding box center [180, 329] width 15 height 8
click at [185, 359] on span "Off" at bounding box center [180, 361] width 15 height 8
click at [183, 385] on div "Off Off Warehouse Warehouse Off Off User User" at bounding box center [168, 393] width 217 height 19
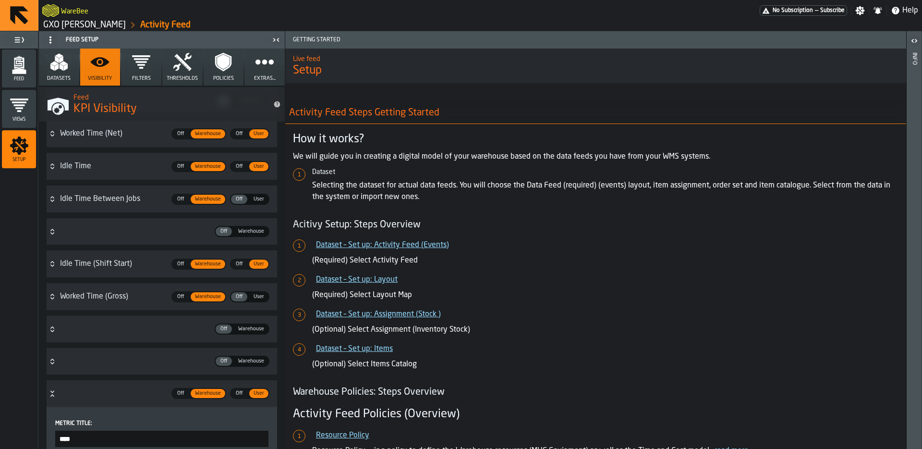
click at [175, 389] on span "Off" at bounding box center [180, 393] width 15 height 8
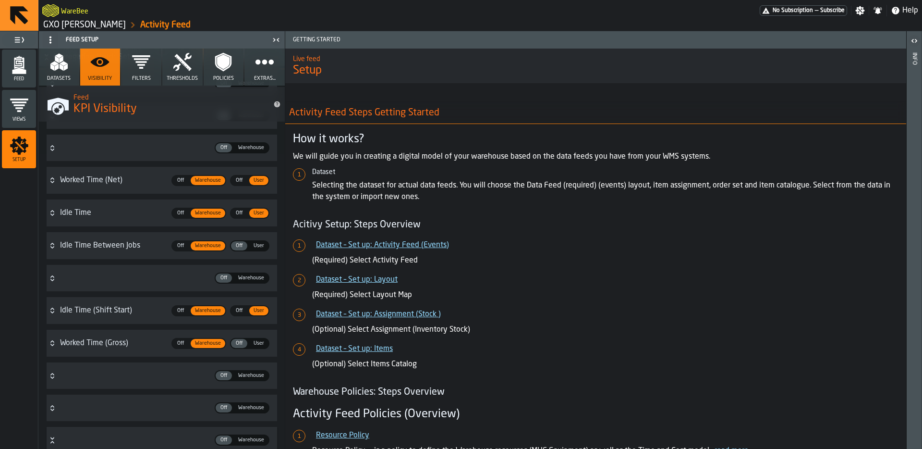
scroll to position [0, 0]
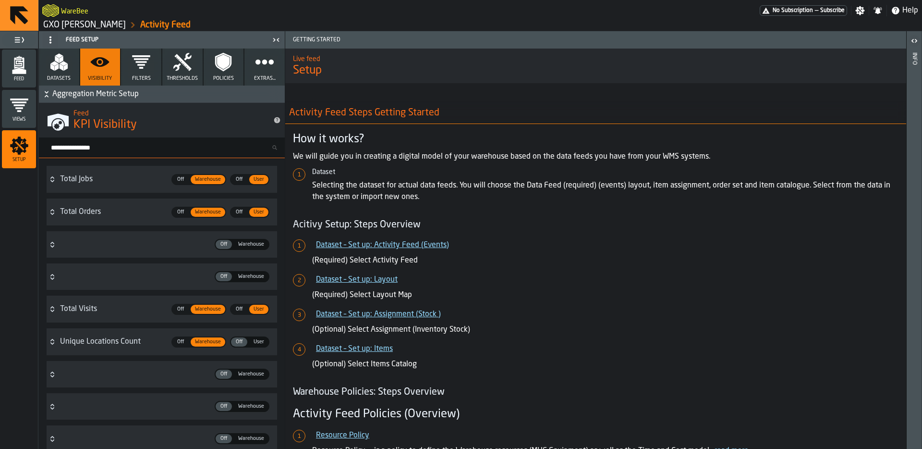
click at [31, 78] on span "Feed" at bounding box center [19, 78] width 34 height 5
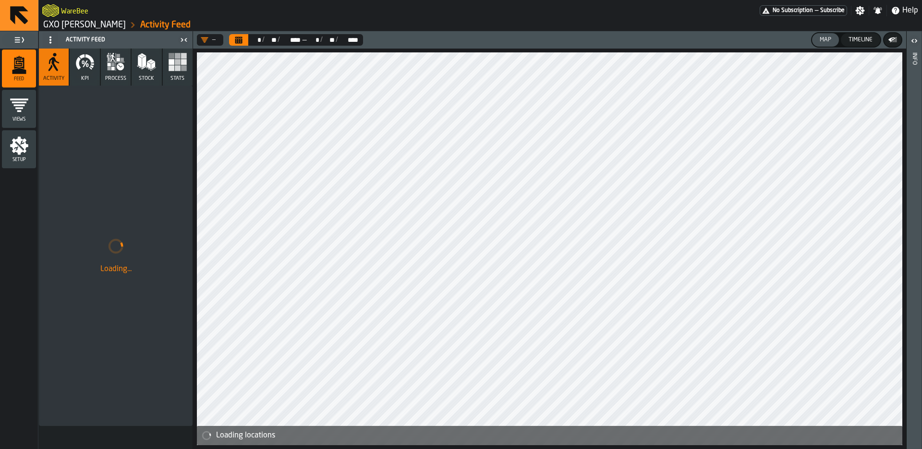
click at [78, 69] on icon "button" at bounding box center [78, 63] width 5 height 13
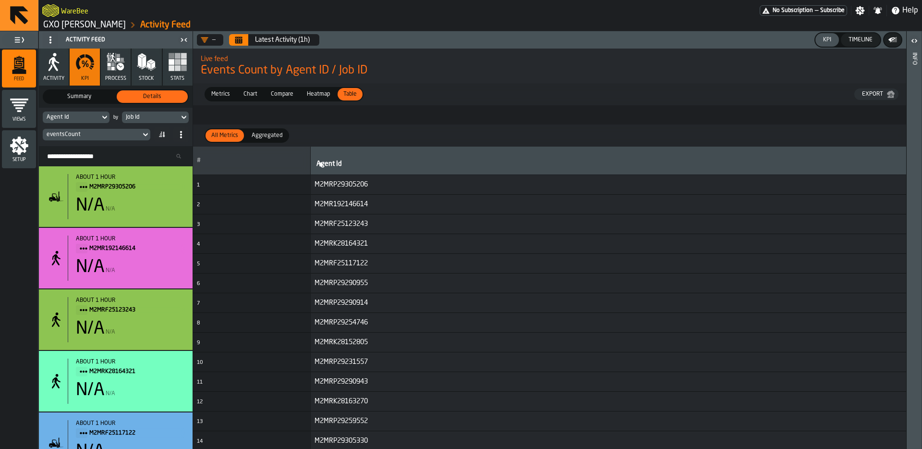
click at [230, 92] on span "Metrics" at bounding box center [220, 94] width 26 height 9
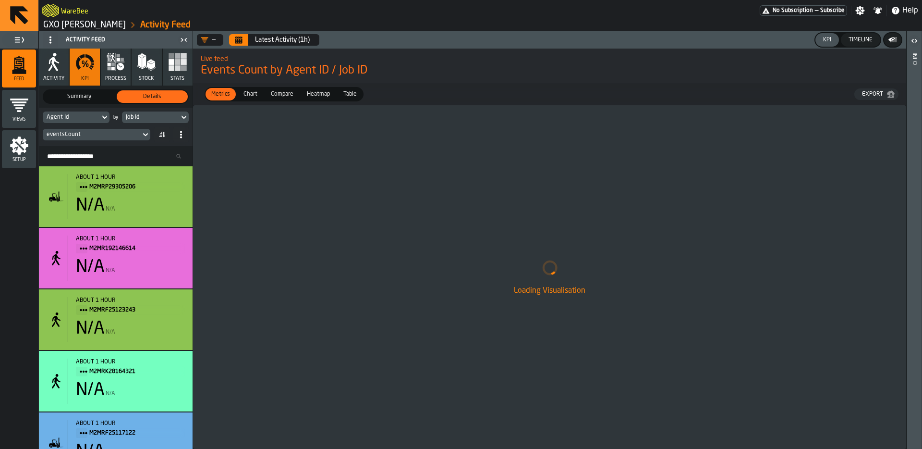
drag, startPoint x: 529, startPoint y: 245, endPoint x: 255, endPoint y: 184, distance: 280.6
click at [529, 245] on div "Loading Visualisation" at bounding box center [549, 276] width 713 height 343
click at [16, 134] on div "Setup" at bounding box center [19, 149] width 34 height 38
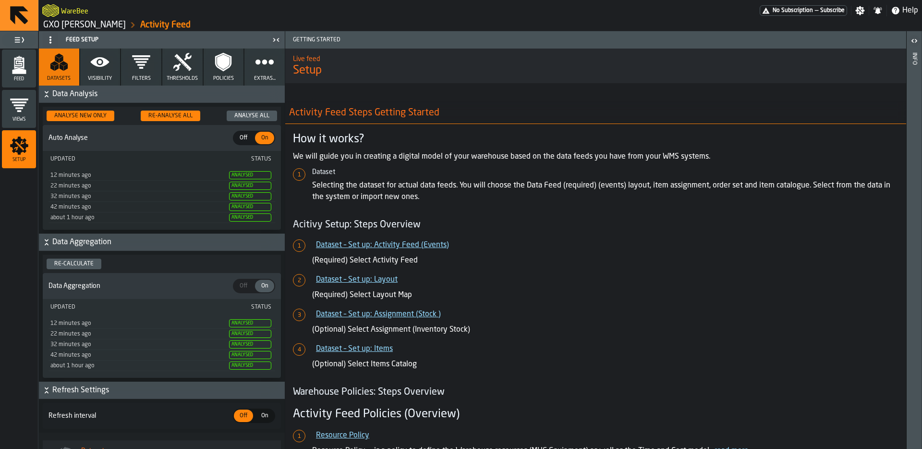
click at [107, 62] on icon "button" at bounding box center [100, 62] width 19 height 10
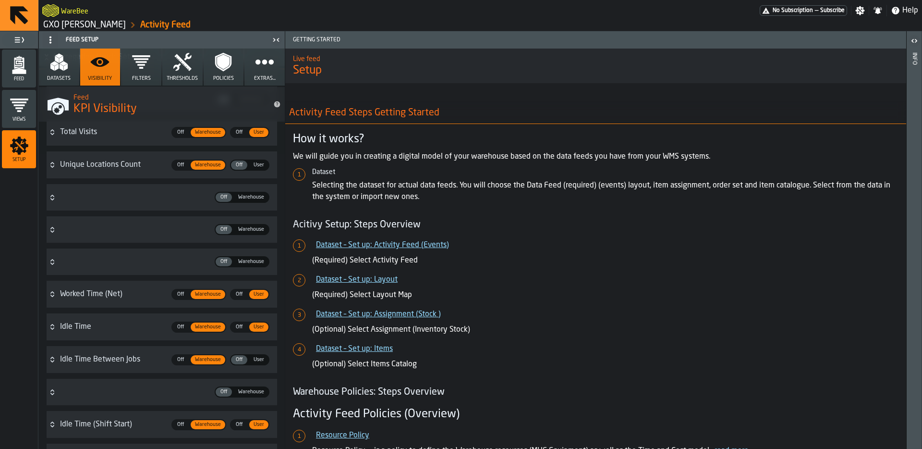
scroll to position [179, 0]
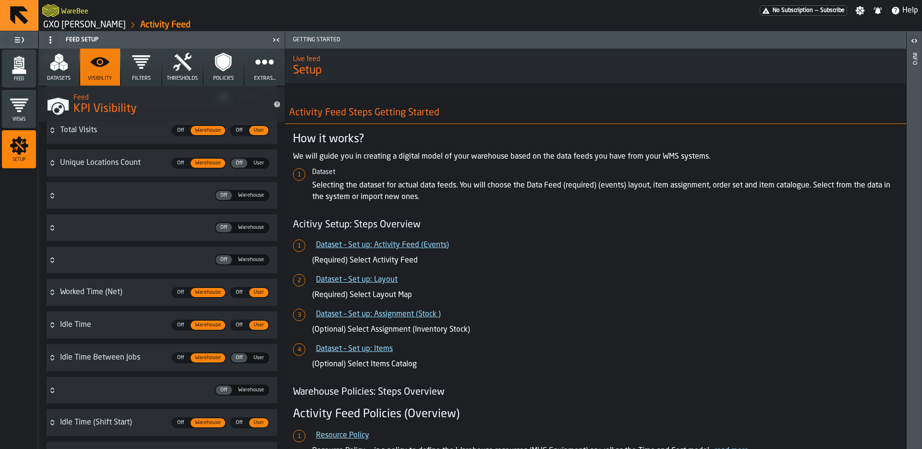
click at [510, 135] on h3 "How it works?" at bounding box center [596, 139] width 606 height 15
click at [19, 72] on polygon "menu Feed" at bounding box center [19, 71] width 14 height 6
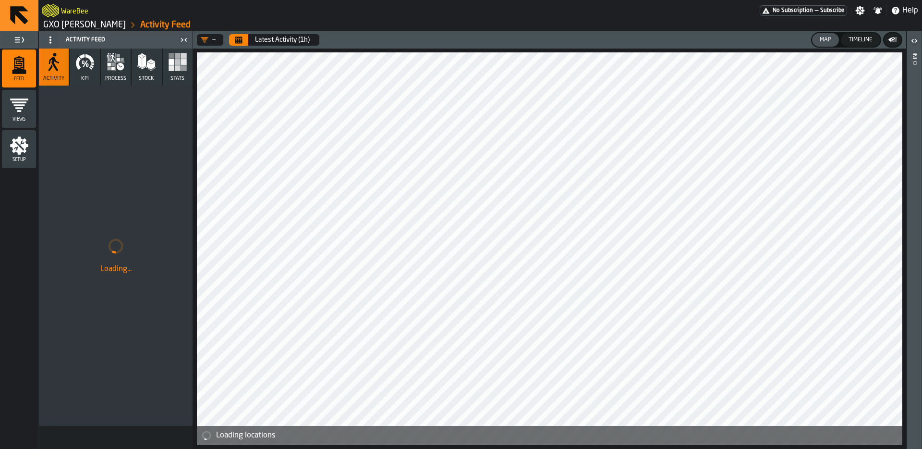
click at [88, 66] on icon "button" at bounding box center [87, 65] width 2 height 4
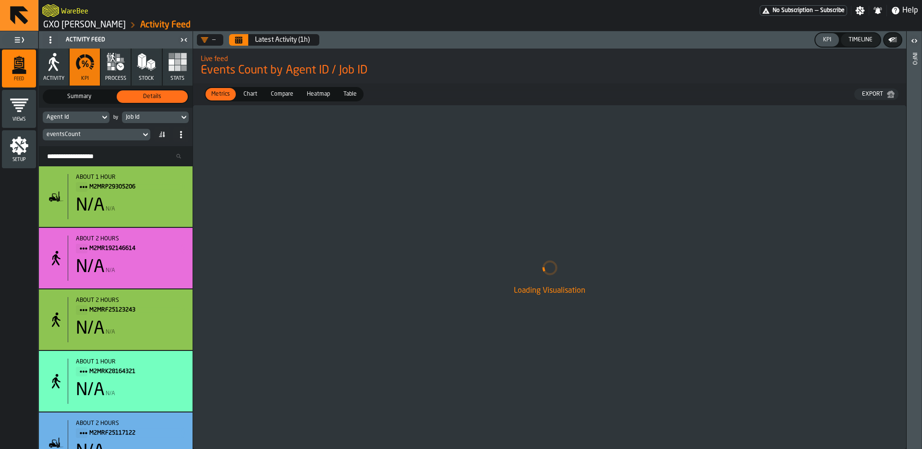
click at [73, 116] on div "Agent Id" at bounding box center [71, 117] width 49 height 7
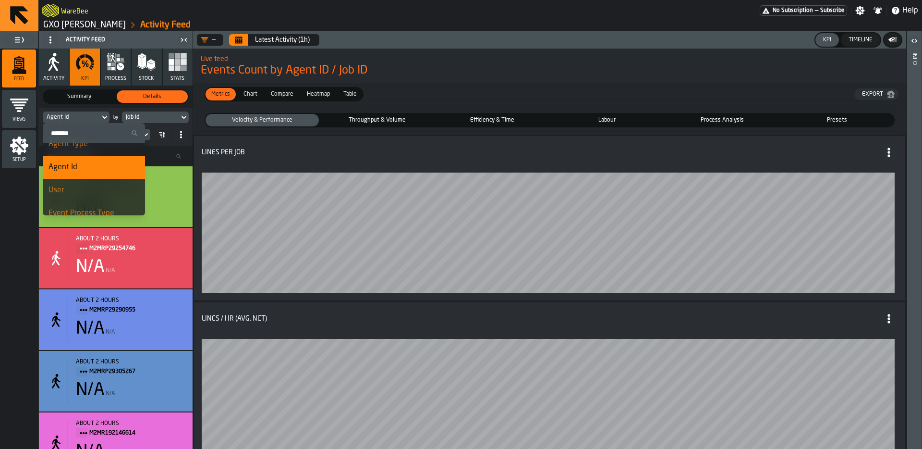
scroll to position [95, 0]
click at [79, 154] on div "Agent Type" at bounding box center [94, 152] width 91 height 12
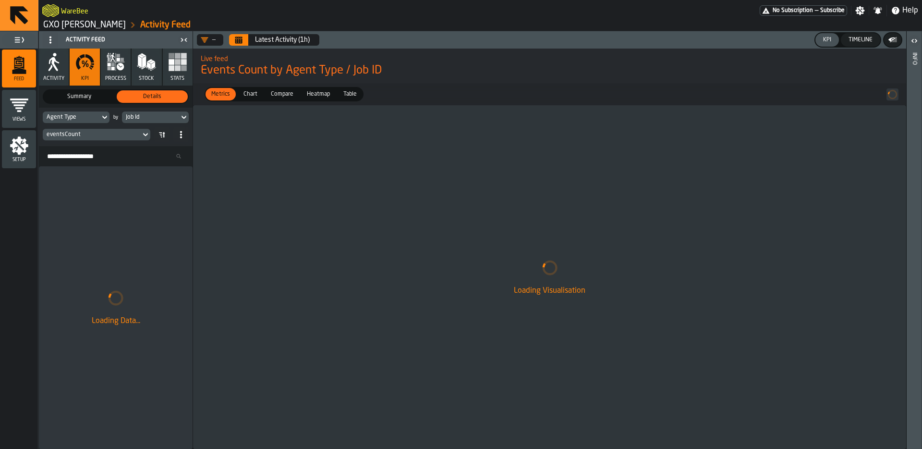
click at [162, 118] on div "Job Id" at bounding box center [150, 117] width 49 height 7
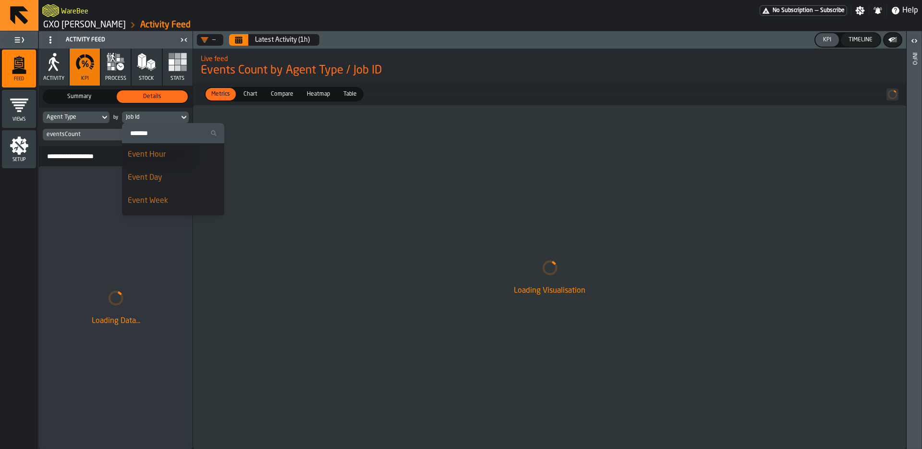
click at [160, 180] on div "Event Day" at bounding box center [173, 178] width 91 height 12
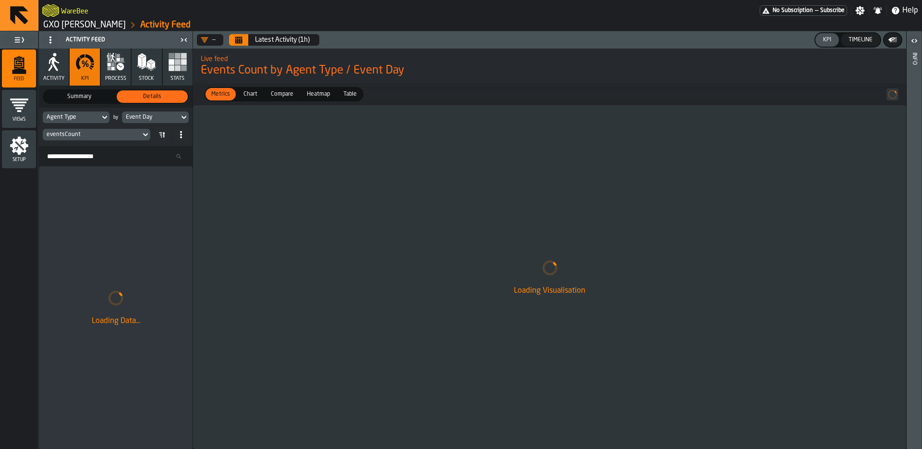
click at [372, 152] on div "Loading Visualisation" at bounding box center [549, 276] width 713 height 343
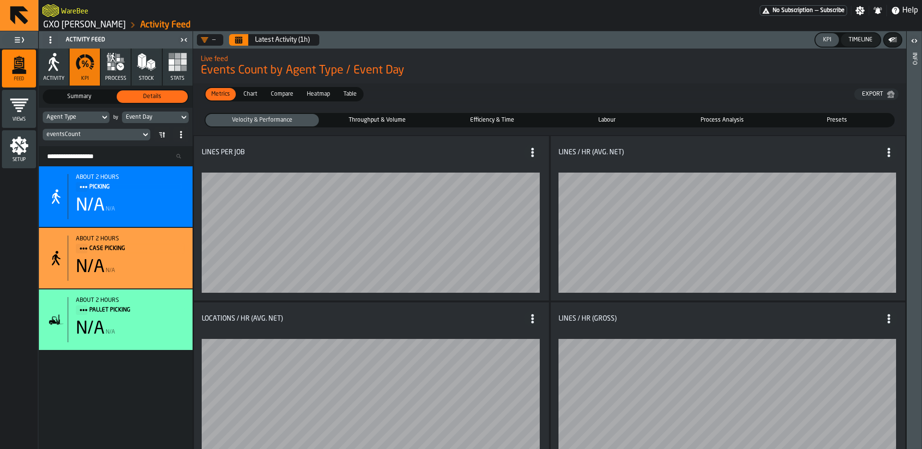
click at [108, 133] on div "eventsCount" at bounding box center [92, 134] width 90 height 7
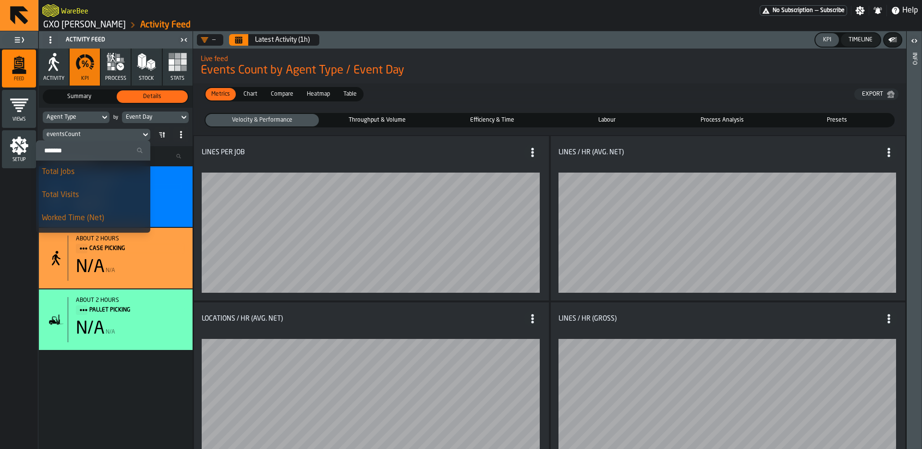
click at [103, 172] on div "Total Jobs" at bounding box center [93, 172] width 103 height 12
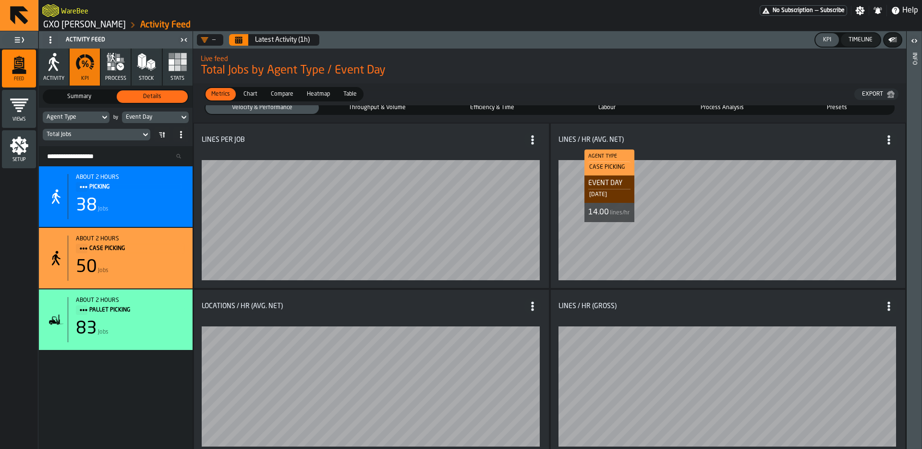
scroll to position [0, 0]
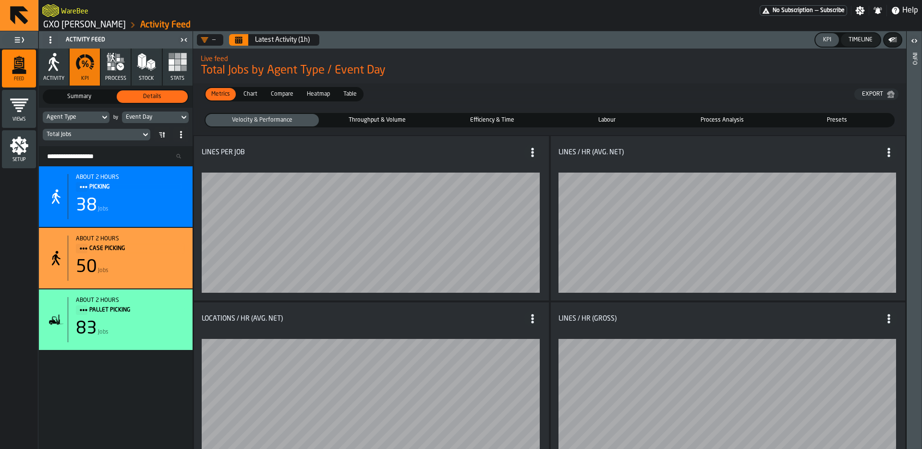
click at [363, 116] on span "Throughput & Volume" at bounding box center [378, 120] width 110 height 9
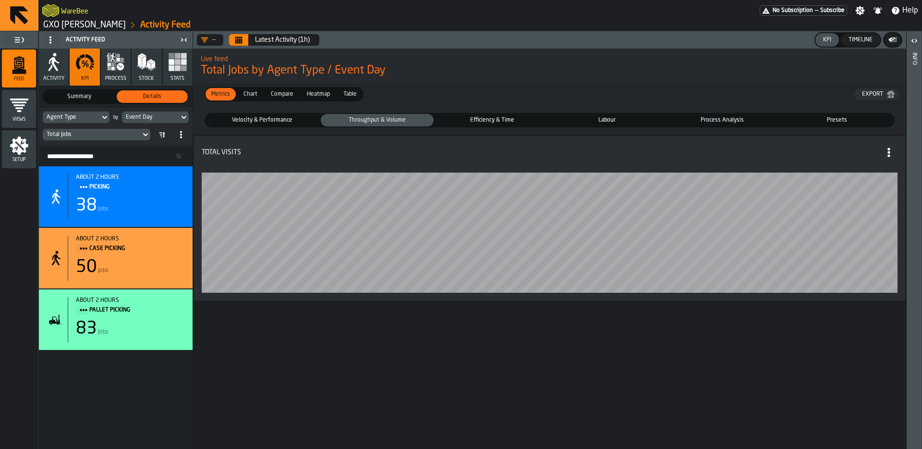
click at [821, 119] on span "Presets" at bounding box center [838, 120] width 110 height 9
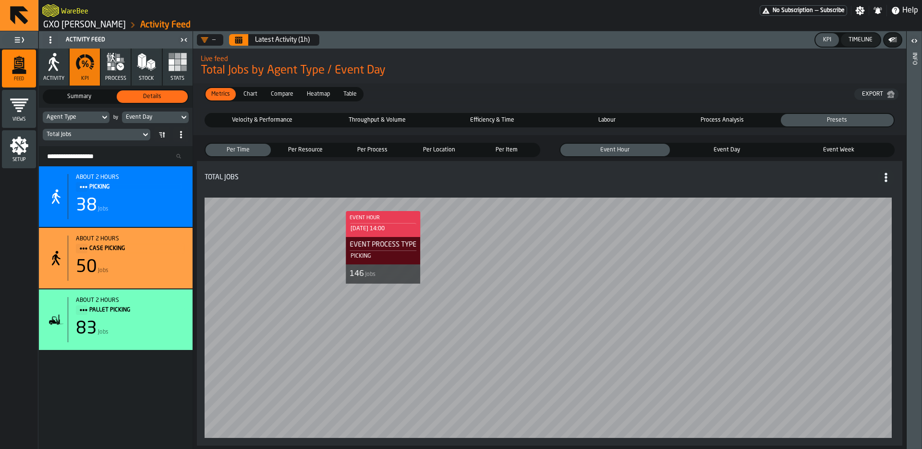
scroll to position [0, 0]
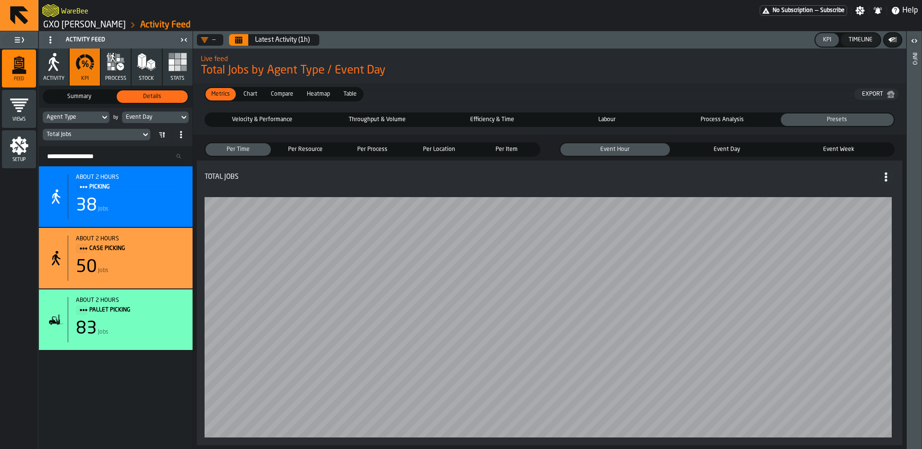
click at [240, 42] on icon "Calendar" at bounding box center [238, 40] width 7 height 5
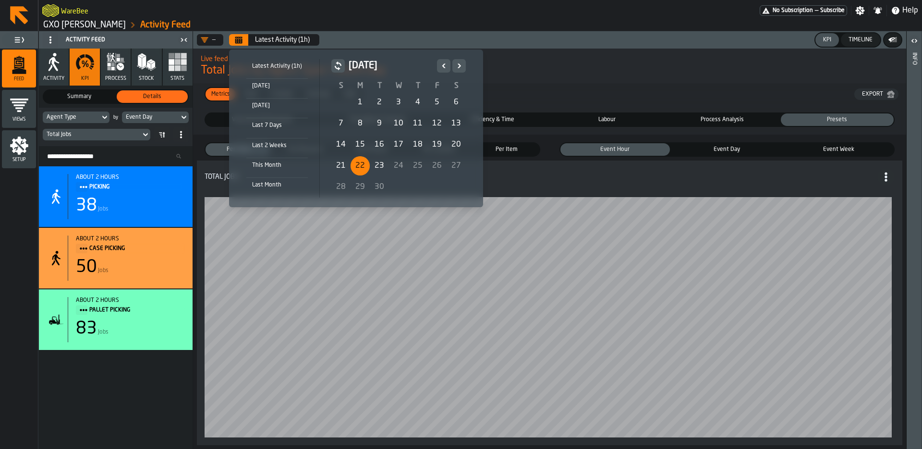
click at [362, 160] on div "22" at bounding box center [360, 165] width 19 height 19
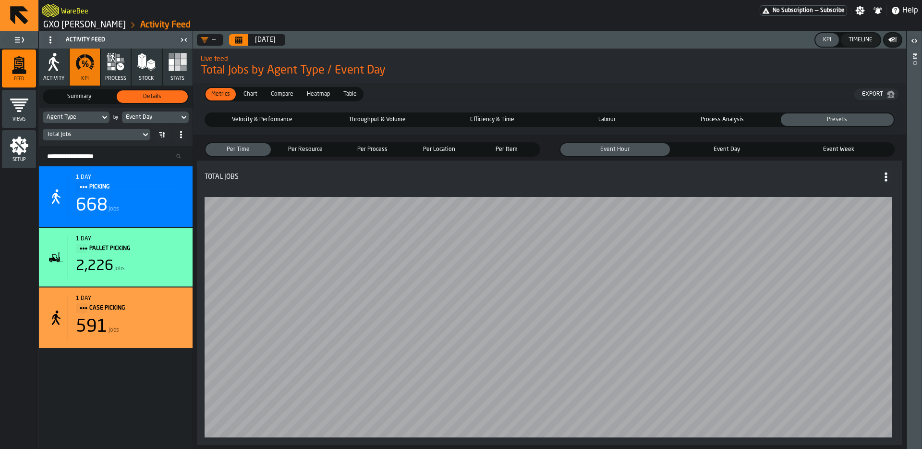
click at [260, 121] on span "Velocity & Performance" at bounding box center [262, 119] width 110 height 9
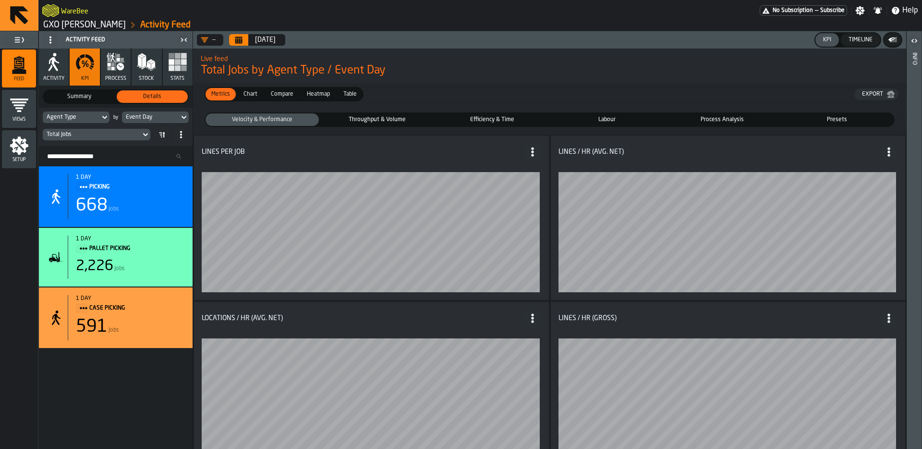
click at [348, 95] on span "Table" at bounding box center [350, 94] width 21 height 9
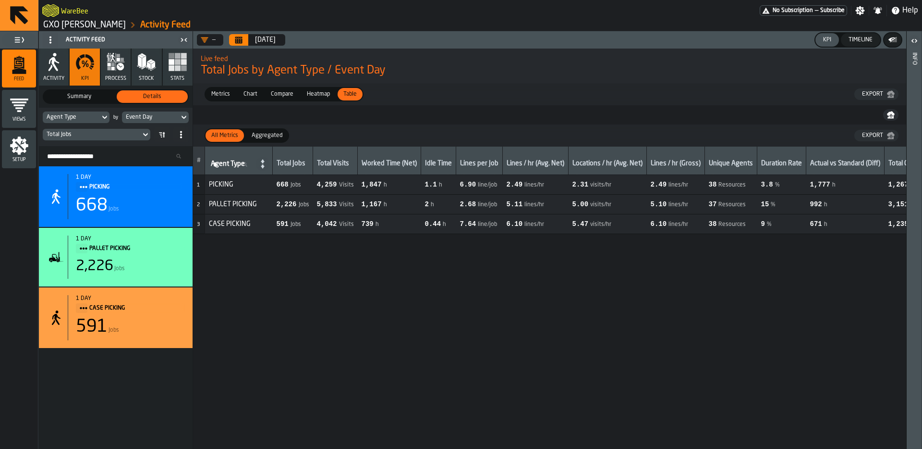
click at [222, 94] on span "Metrics" at bounding box center [220, 94] width 26 height 9
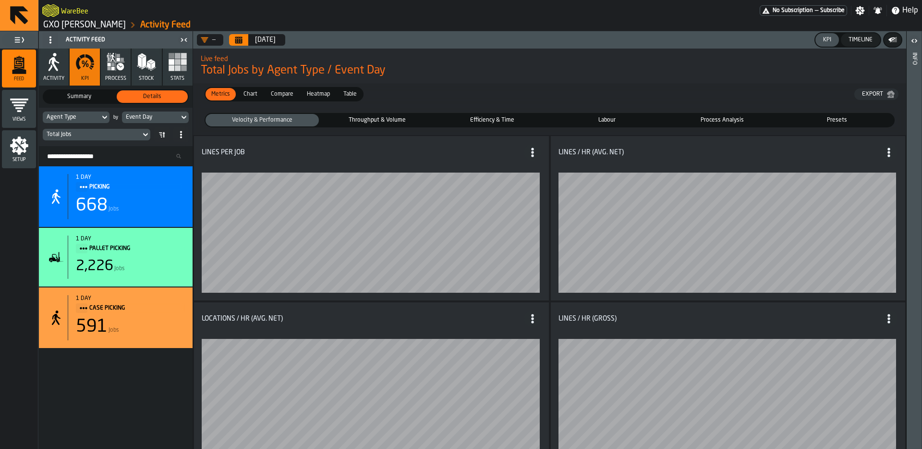
click at [110, 136] on div "Total Jobs" at bounding box center [92, 134] width 90 height 7
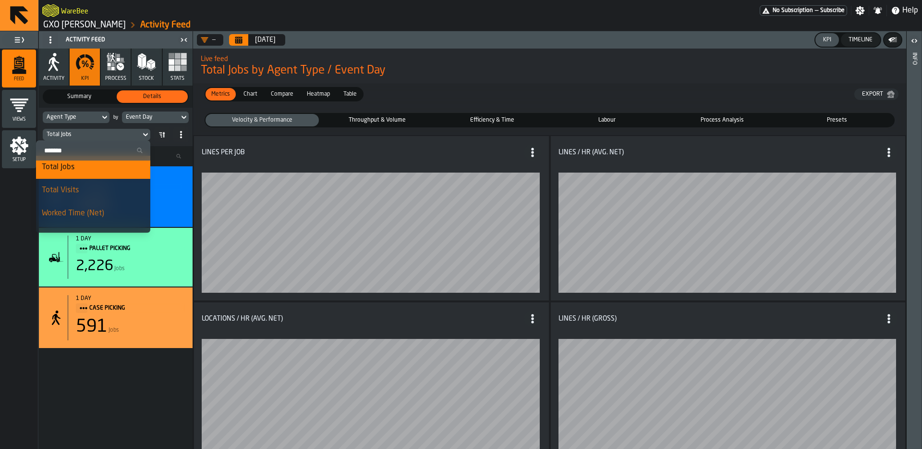
scroll to position [12, 0]
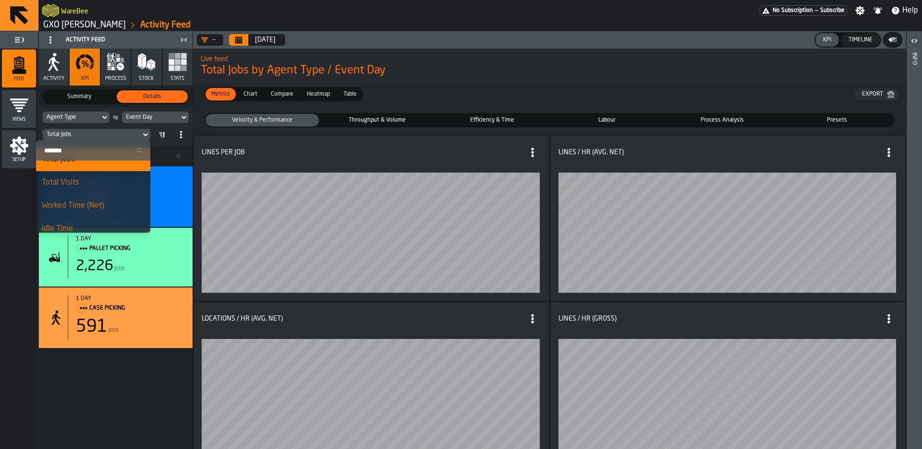
click at [32, 148] on div "Setup" at bounding box center [19, 149] width 34 height 26
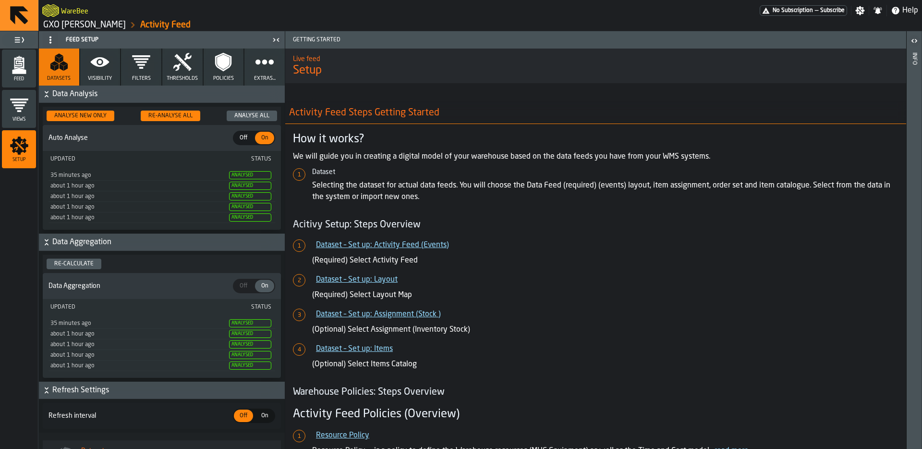
click at [91, 70] on icon "button" at bounding box center [99, 61] width 19 height 19
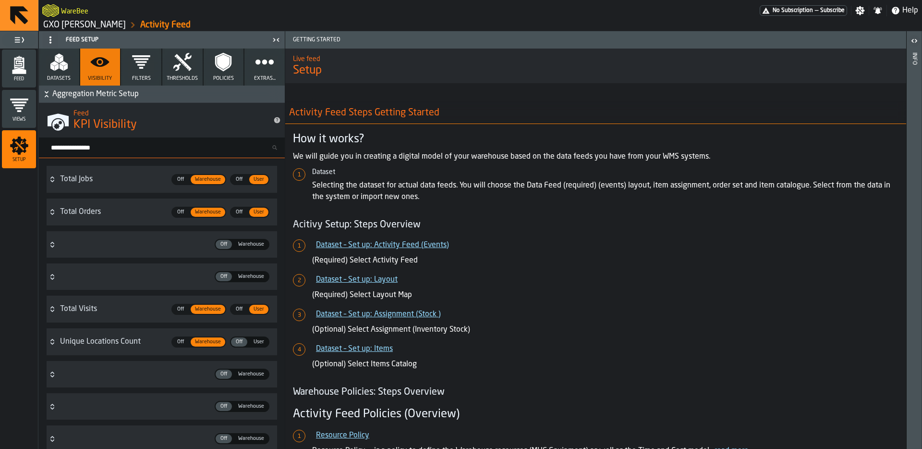
click at [227, 239] on label "Off Off" at bounding box center [224, 244] width 18 height 11
click at [239, 245] on span "Warehouse" at bounding box center [251, 244] width 34 height 8
click at [240, 272] on span "Warehouse" at bounding box center [251, 276] width 34 height 8
click at [23, 73] on polygon "menu Feed" at bounding box center [19, 71] width 14 height 6
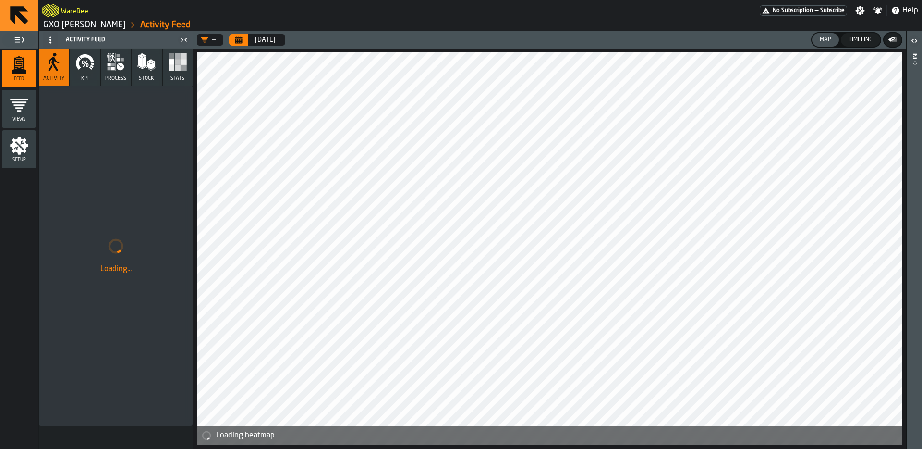
click at [89, 71] on icon "button" at bounding box center [84, 61] width 19 height 19
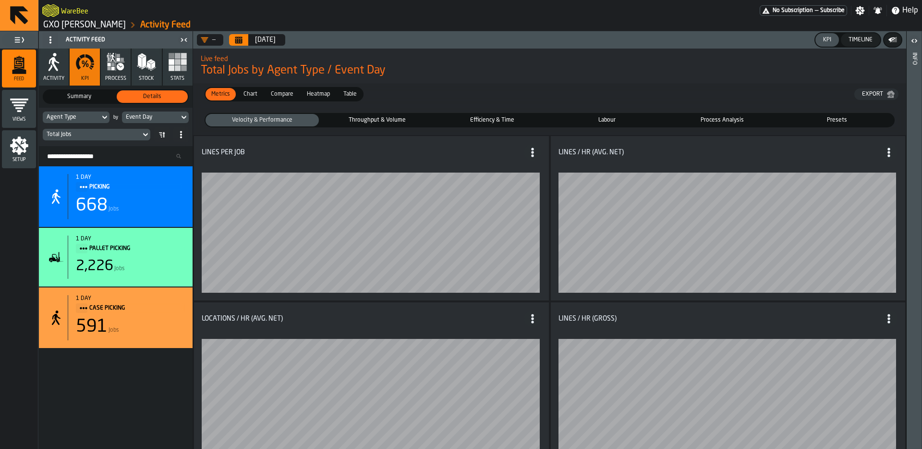
click at [243, 40] on button "Calendar" at bounding box center [238, 40] width 19 height 12
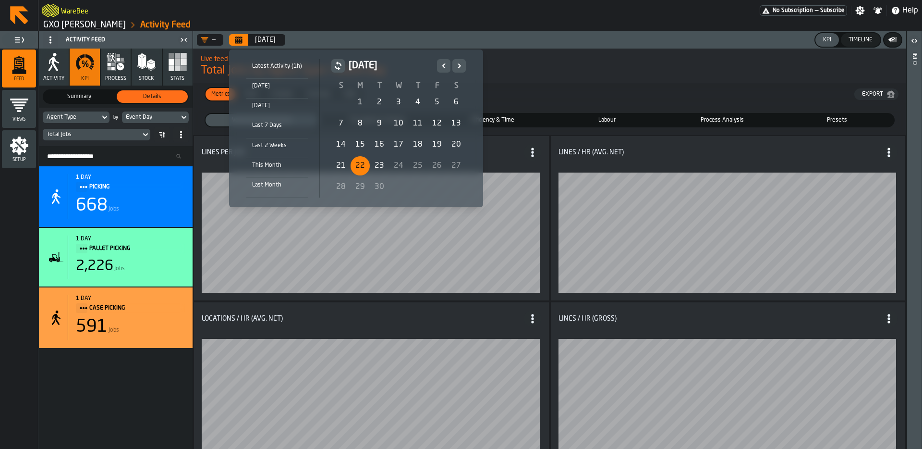
click at [336, 164] on div "21" at bounding box center [340, 165] width 19 height 19
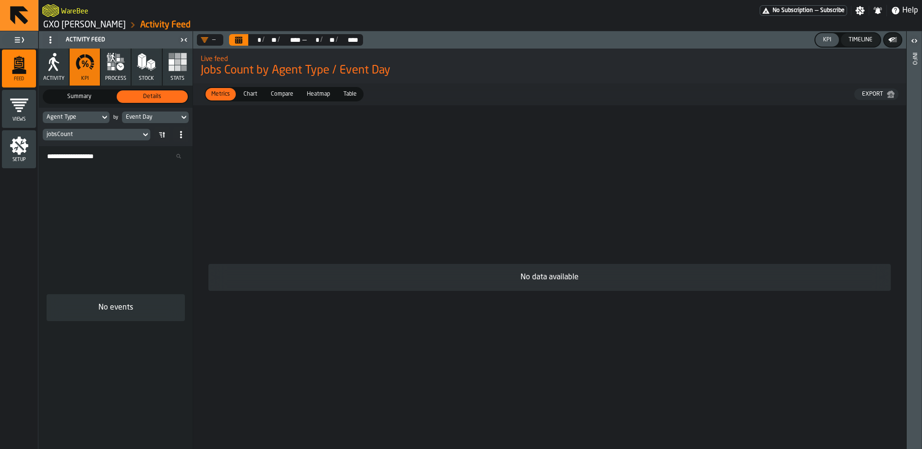
click at [356, 163] on div "No data available" at bounding box center [550, 277] width 698 height 328
click at [15, 153] on icon "menu Setup" at bounding box center [19, 145] width 19 height 19
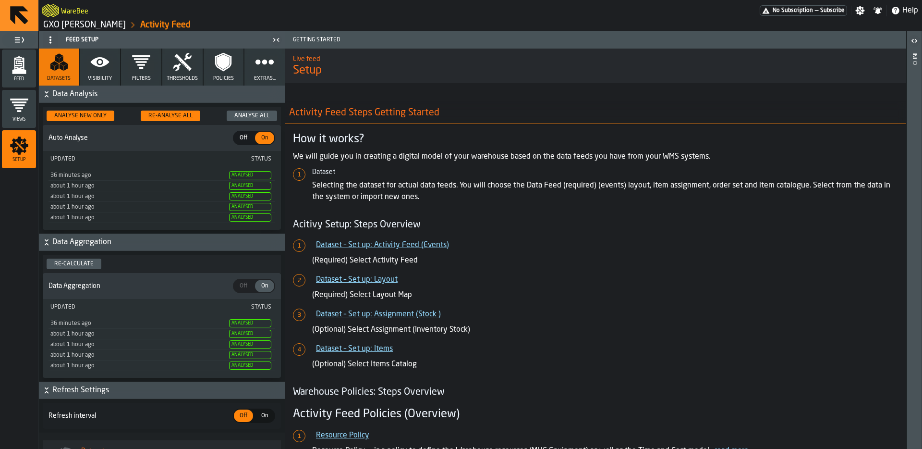
drag, startPoint x: 108, startPoint y: 64, endPoint x: 129, endPoint y: 74, distance: 23.0
click at [108, 64] on icon "button" at bounding box center [99, 61] width 19 height 19
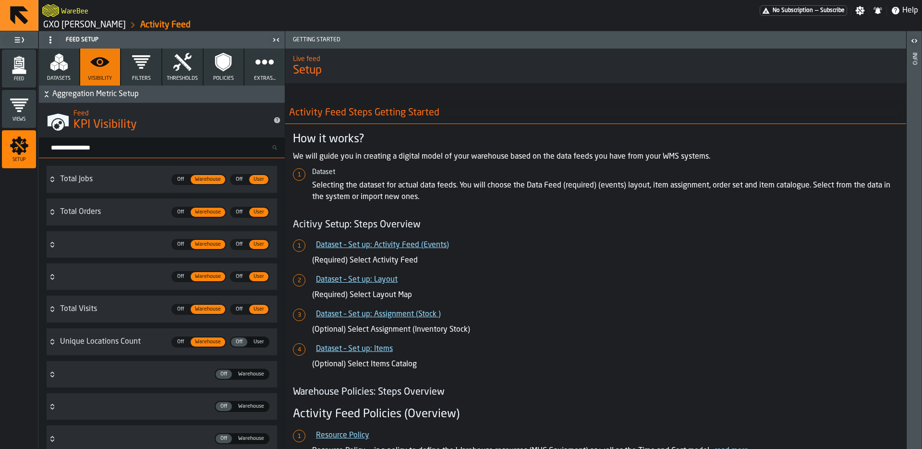
click at [99, 246] on div "Off Off Warehouse Warehouse Off Off User User" at bounding box center [168, 244] width 217 height 19
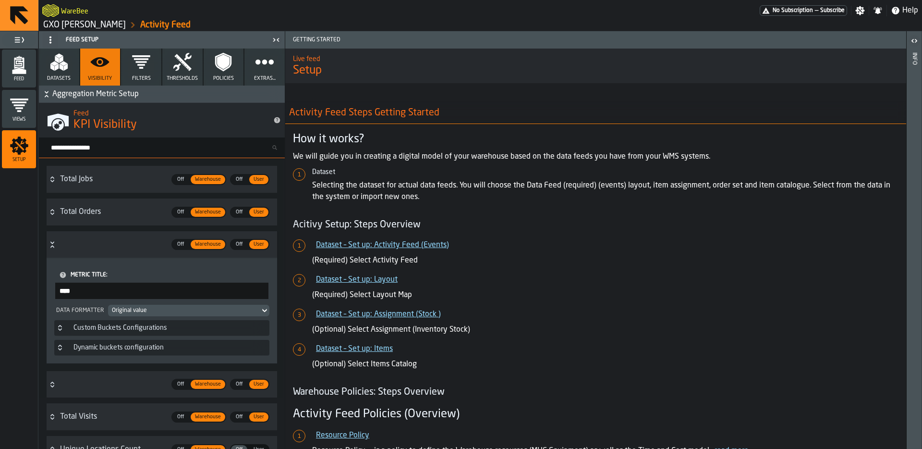
click at [99, 246] on div "Off Off Warehouse Warehouse Off Off User User" at bounding box center [168, 244] width 217 height 19
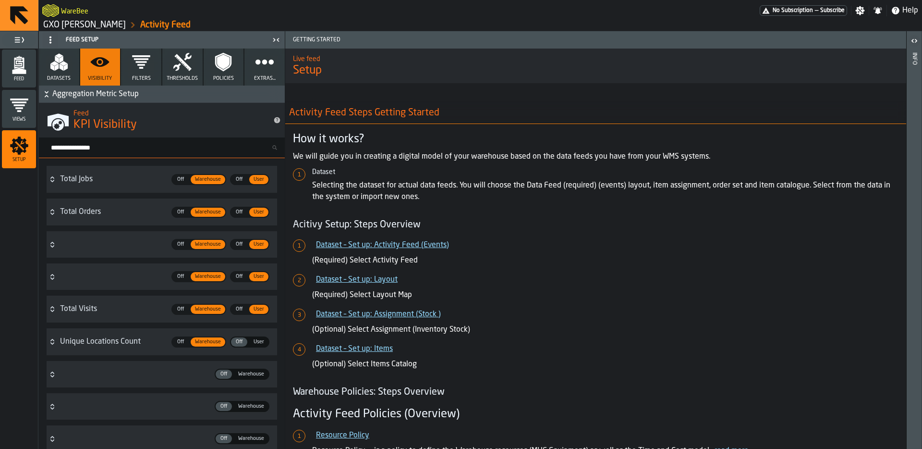
click at [25, 70] on polygon "menu Feed" at bounding box center [19, 71] width 14 height 6
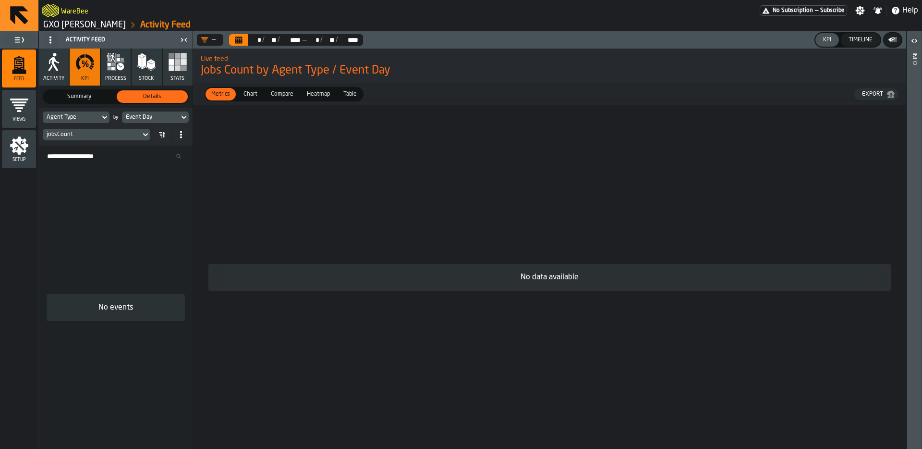
click at [25, 151] on icon "menu Setup" at bounding box center [19, 145] width 18 height 18
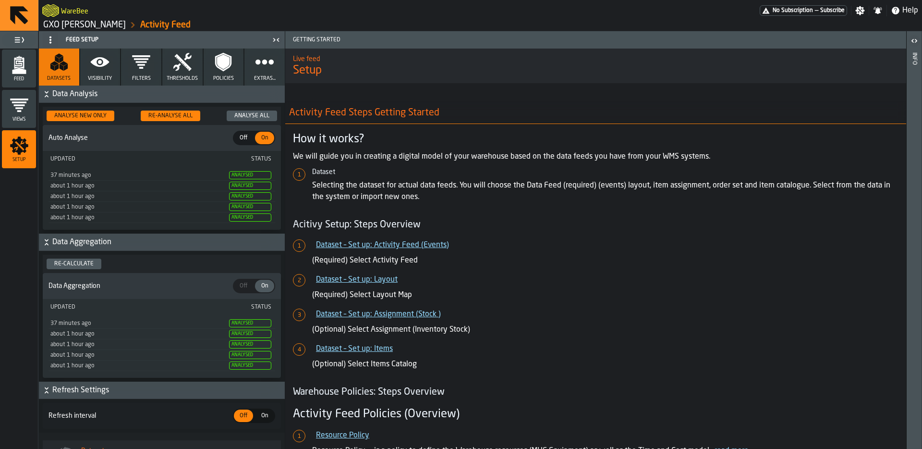
click at [100, 73] on button "Visibility" at bounding box center [100, 67] width 40 height 37
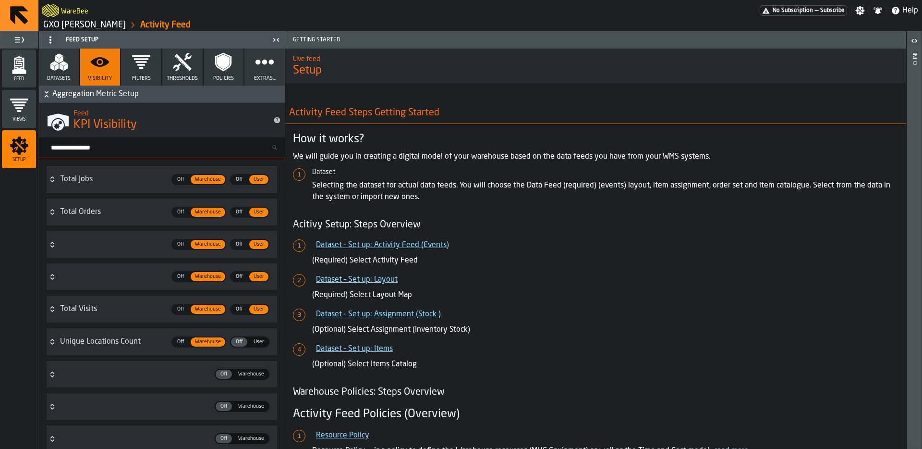
click at [124, 245] on div "Off Off Warehouse Warehouse Off Off User User" at bounding box center [168, 244] width 217 height 19
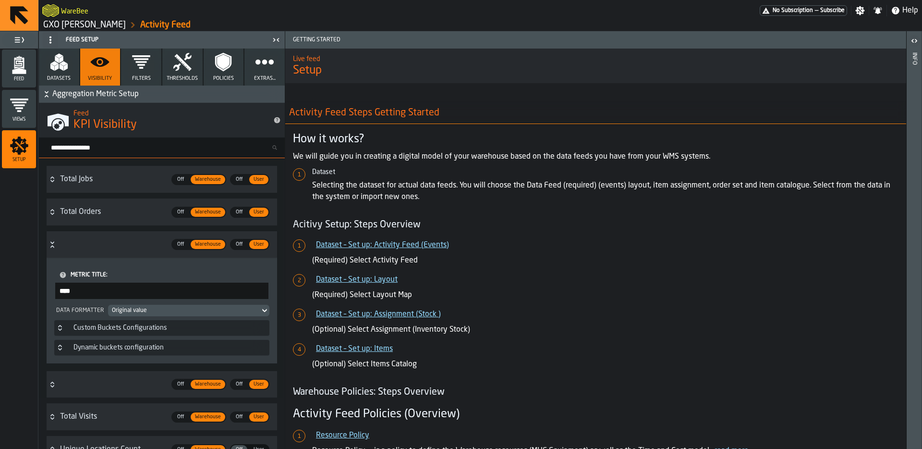
click at [134, 246] on div "Off Off Warehouse Warehouse Off Off User User" at bounding box center [168, 244] width 217 height 19
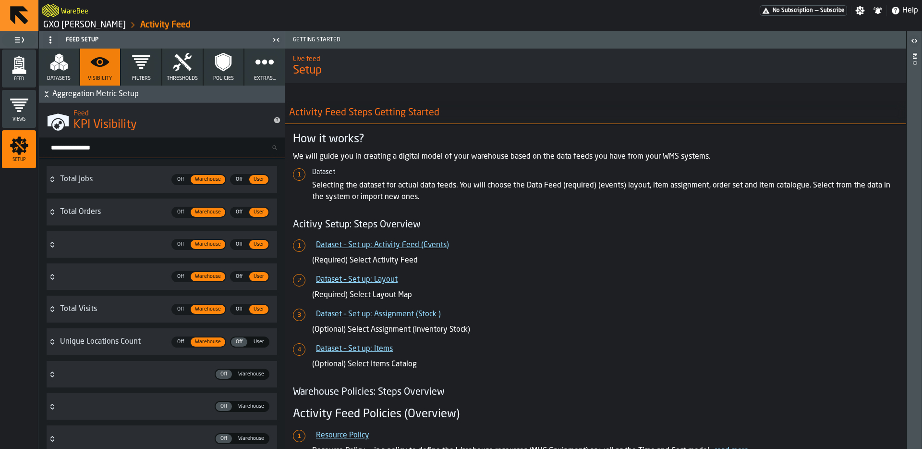
click at [56, 244] on icon "Button-eventsCount-closed" at bounding box center [53, 245] width 8 height 8
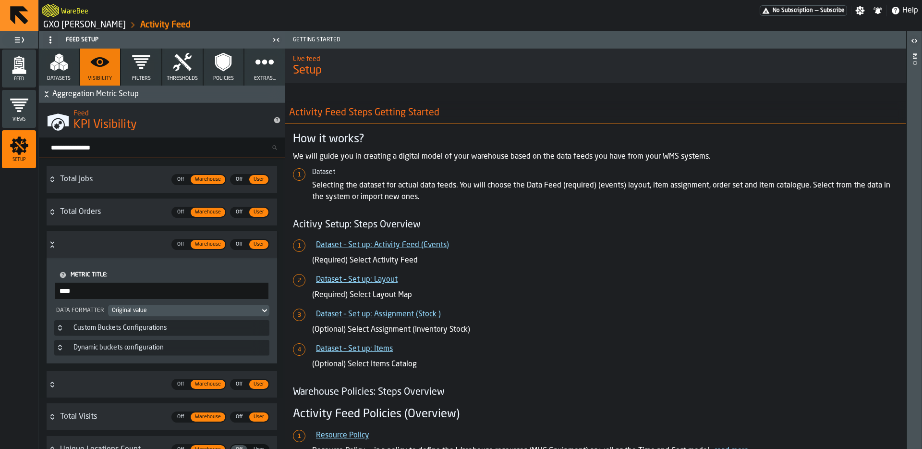
drag, startPoint x: 51, startPoint y: 244, endPoint x: 55, endPoint y: 253, distance: 9.3
click at [51, 244] on icon "Button-eventsCount-open" at bounding box center [53, 245] width 8 height 8
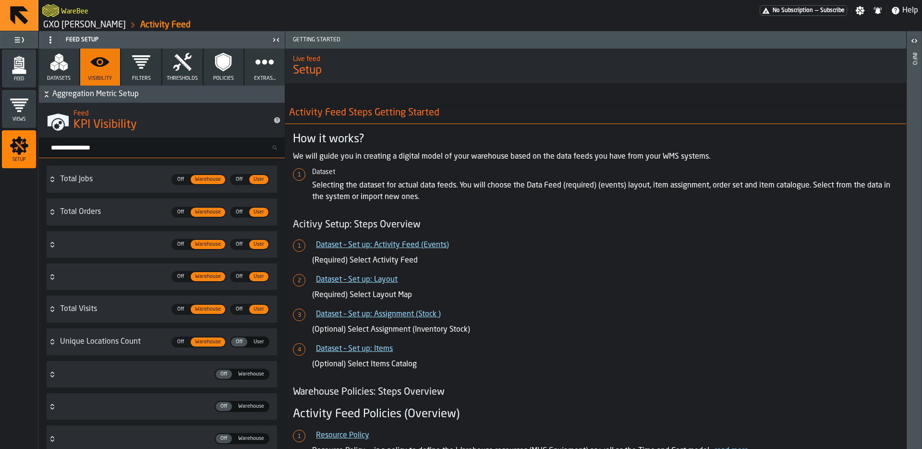
click at [55, 278] on icon "Button-uomCount-closed" at bounding box center [53, 277] width 8 height 8
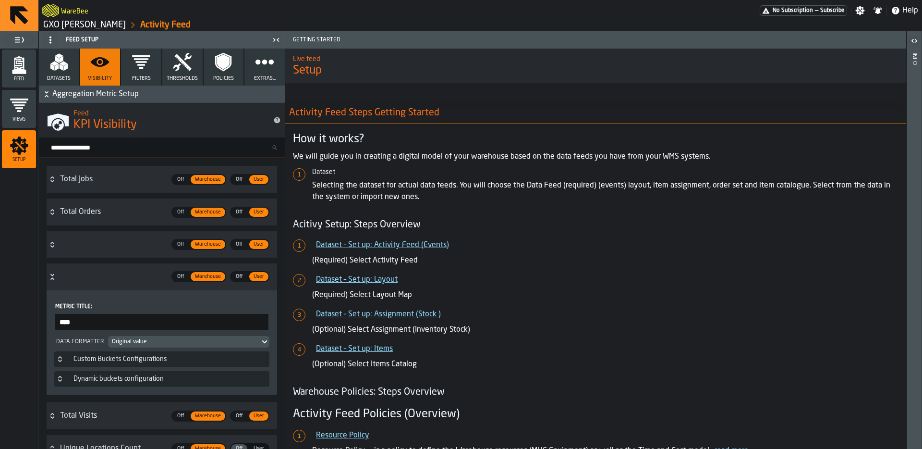
click at [51, 280] on h3 "uomCount Off Off Warehouse Warehouse Off Off User User" at bounding box center [162, 276] width 231 height 26
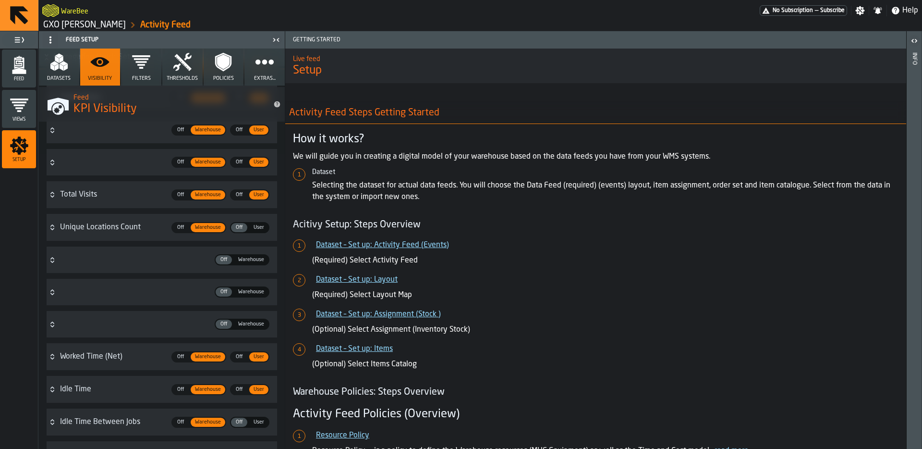
scroll to position [188, 0]
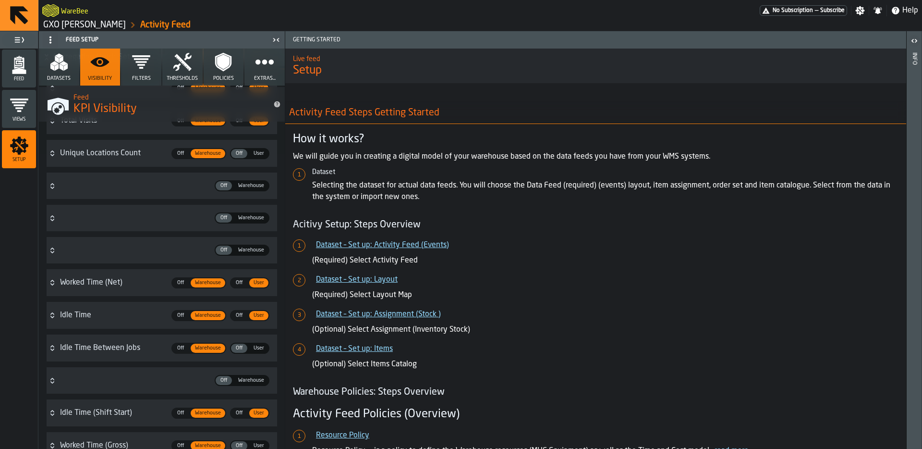
click at [50, 183] on icon "Button-shiftsCount-closed" at bounding box center [53, 186] width 8 height 8
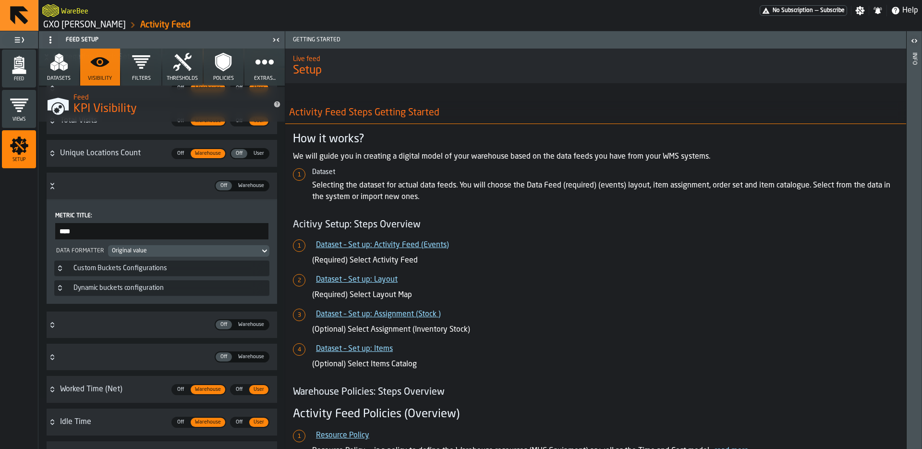
click at [52, 187] on icon "Button-shiftsCount-open" at bounding box center [51, 187] width 3 height 2
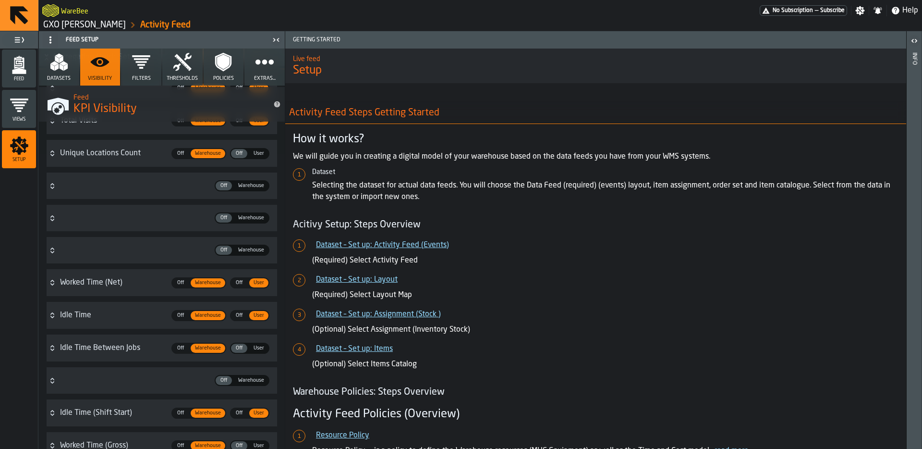
click at [49, 219] on icon "Button-totalWeight-closed" at bounding box center [53, 218] width 8 height 8
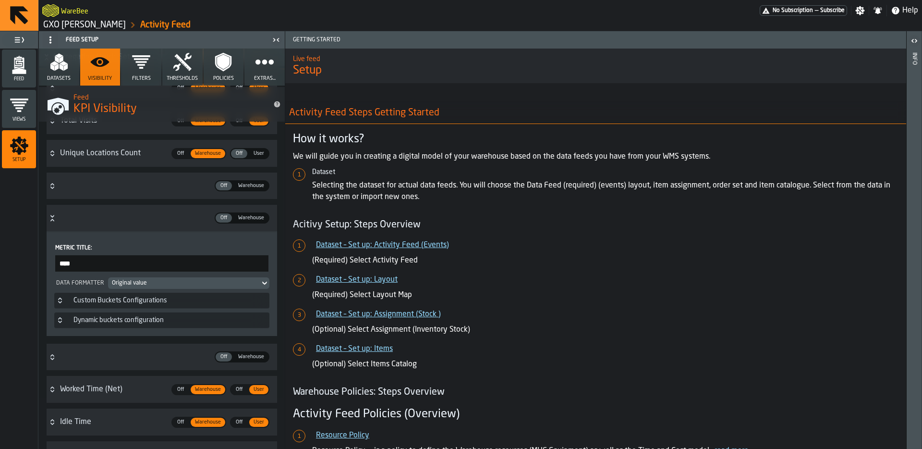
click at [51, 219] on icon "Button-totalWeight-open" at bounding box center [53, 218] width 8 height 8
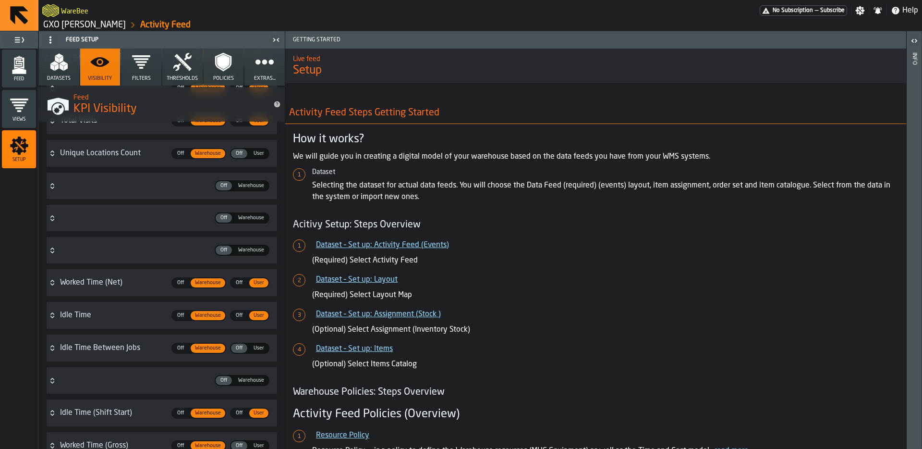
click at [54, 250] on icon "Button-totalVolume-closed" at bounding box center [53, 250] width 8 height 8
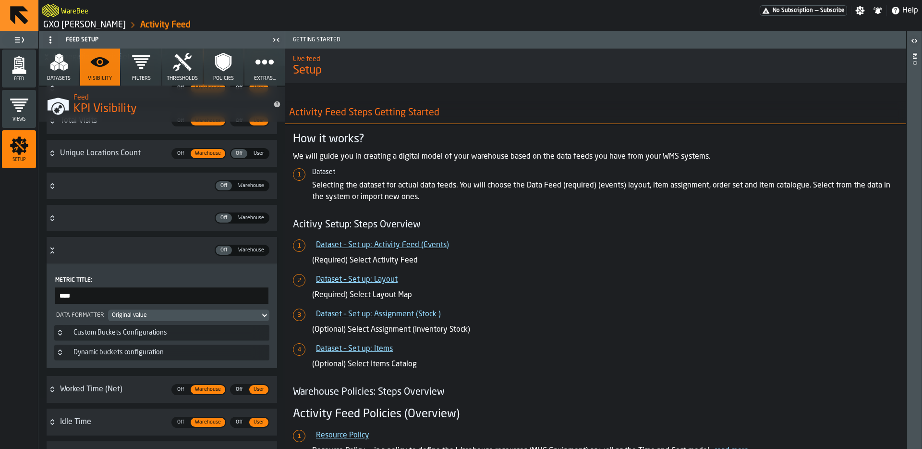
click at [51, 250] on icon "Button-totalVolume-open" at bounding box center [53, 250] width 8 height 8
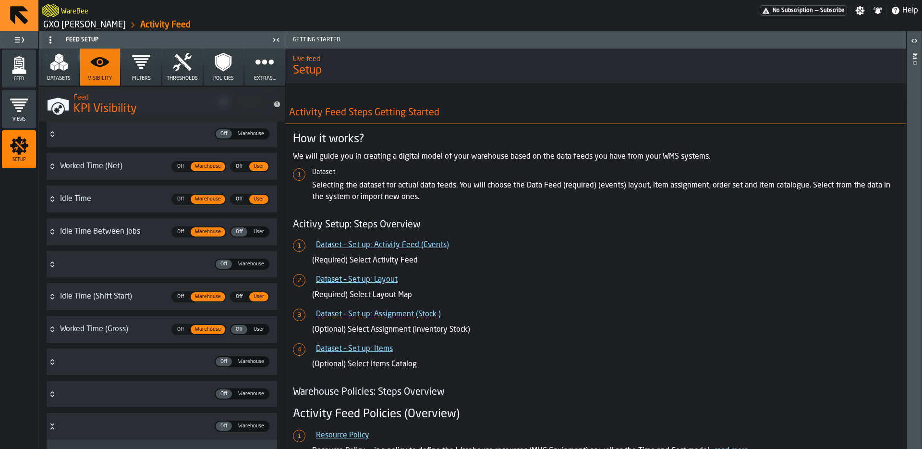
scroll to position [0, 0]
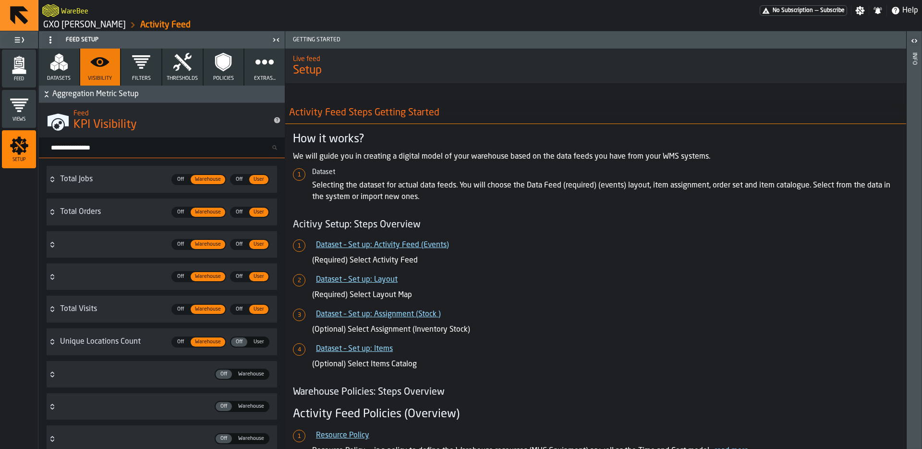
click at [51, 242] on icon "Button-eventsCount-closed" at bounding box center [51, 242] width 3 height 2
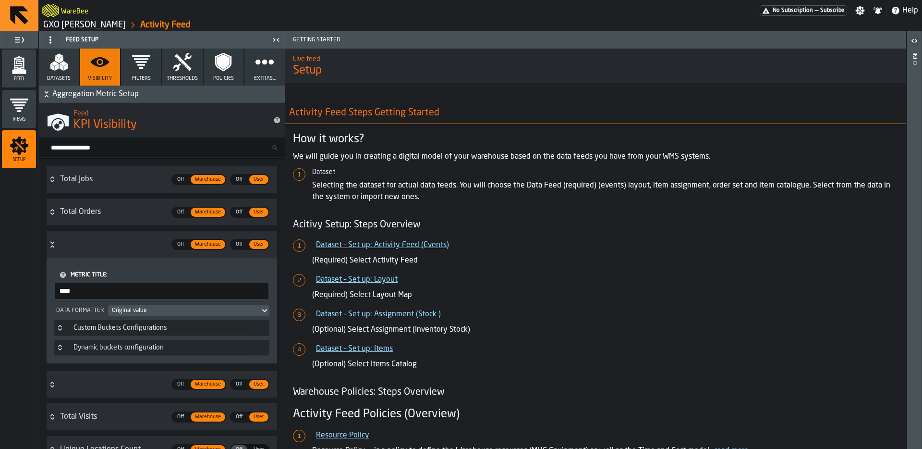
click at [51, 242] on icon "Button-eventsCount-open" at bounding box center [51, 242] width 3 height 2
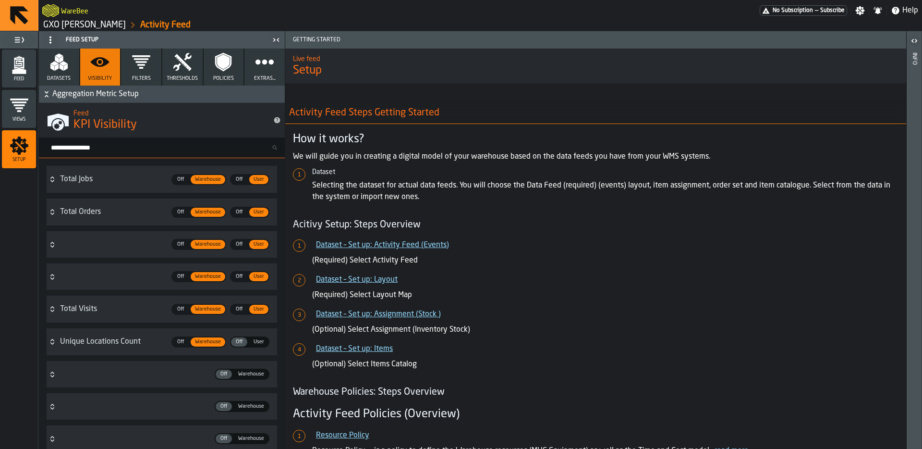
click at [27, 83] on div "Feed" at bounding box center [19, 68] width 34 height 38
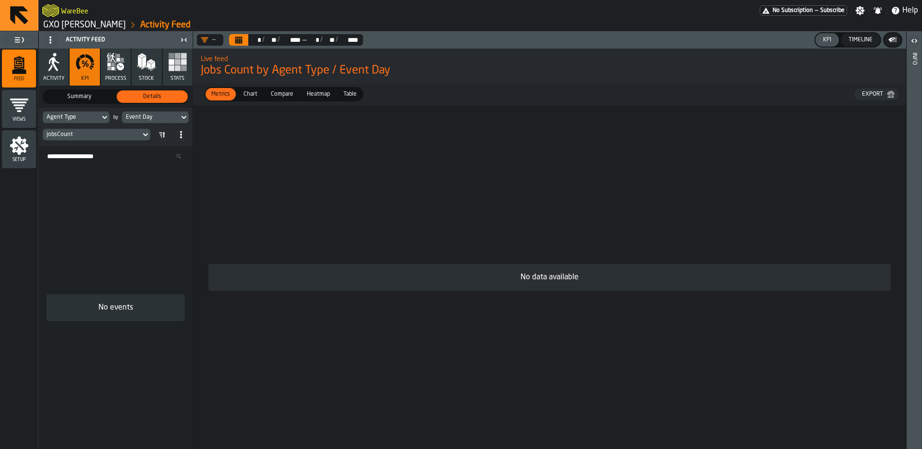
click at [248, 41] on div "** * / ** ** / **** **** — ** * / ** ** / **** ****" at bounding box center [305, 40] width 115 height 12
click at [239, 40] on icon "Calendar" at bounding box center [238, 40] width 7 height 5
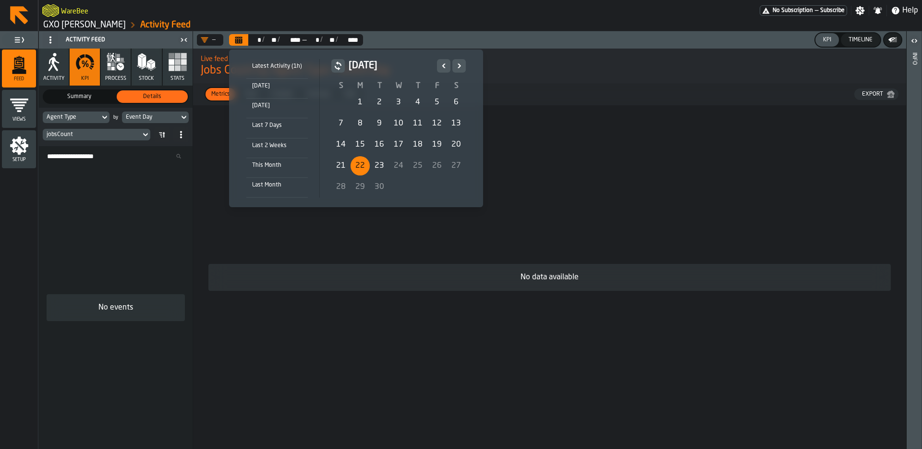
click at [359, 167] on div "22" at bounding box center [360, 165] width 19 height 19
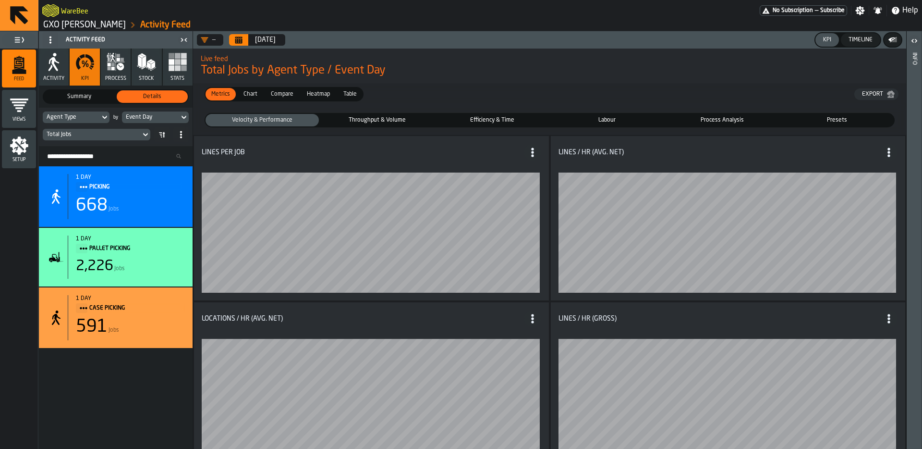
click at [97, 130] on div "Total Jobs" at bounding box center [92, 134] width 98 height 11
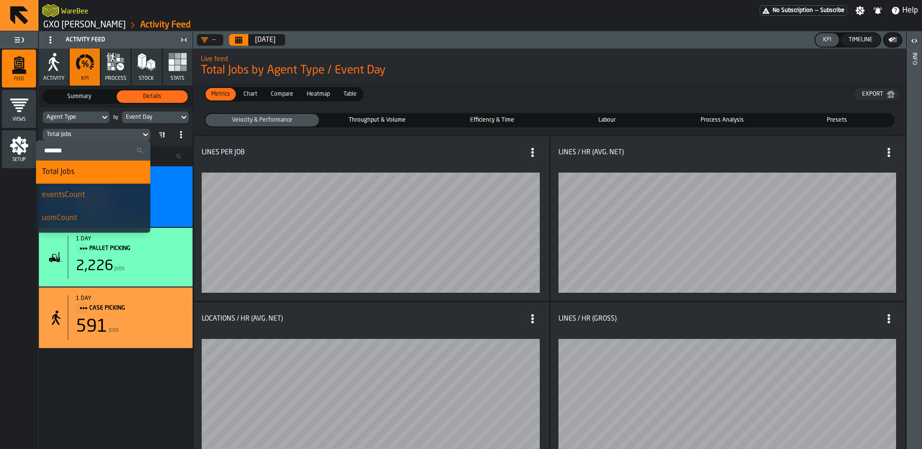
click at [168, 148] on div "Search Resources..." at bounding box center [116, 156] width 154 height 20
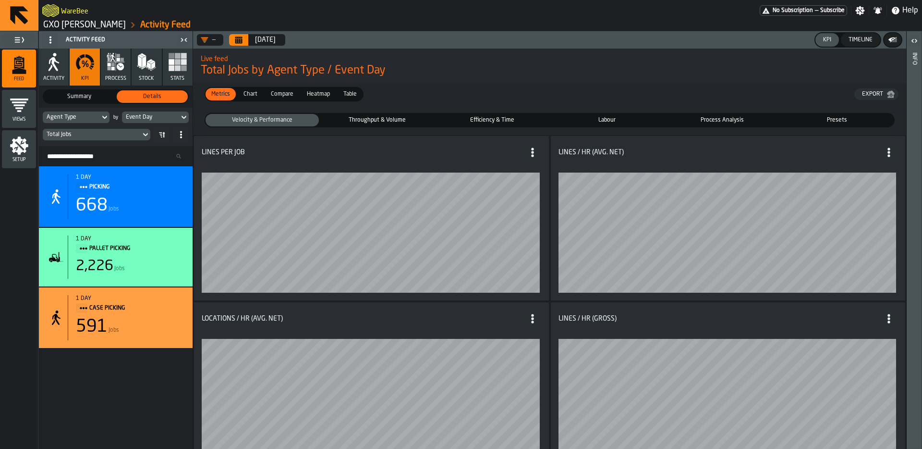
click at [120, 130] on div "Total Jobs" at bounding box center [92, 134] width 98 height 11
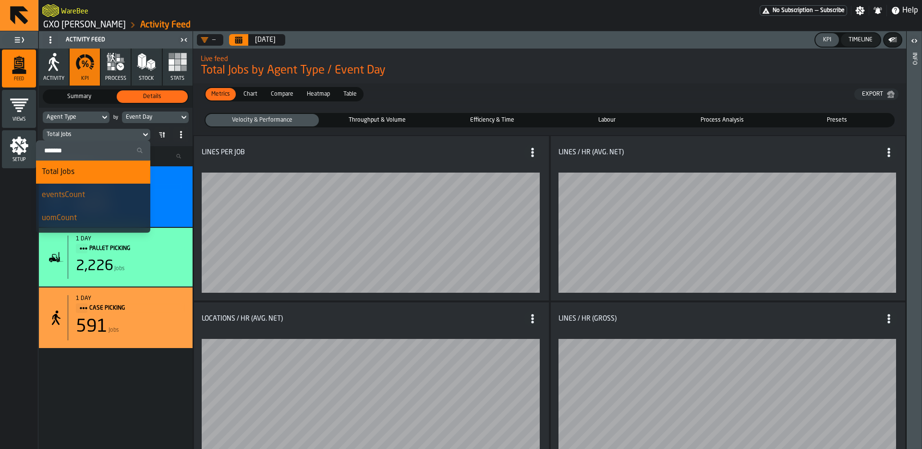
click at [87, 193] on div "eventsCount" at bounding box center [93, 195] width 103 height 12
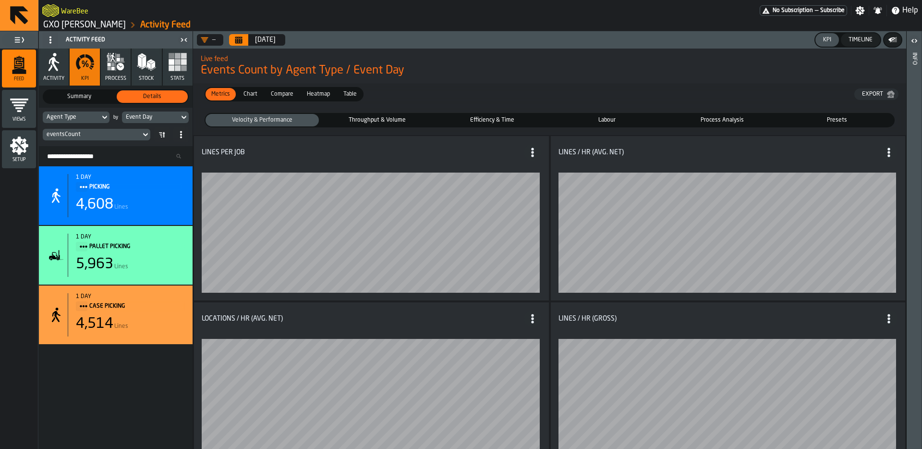
click at [86, 139] on div "eventsCount" at bounding box center [97, 135] width 108 height 12
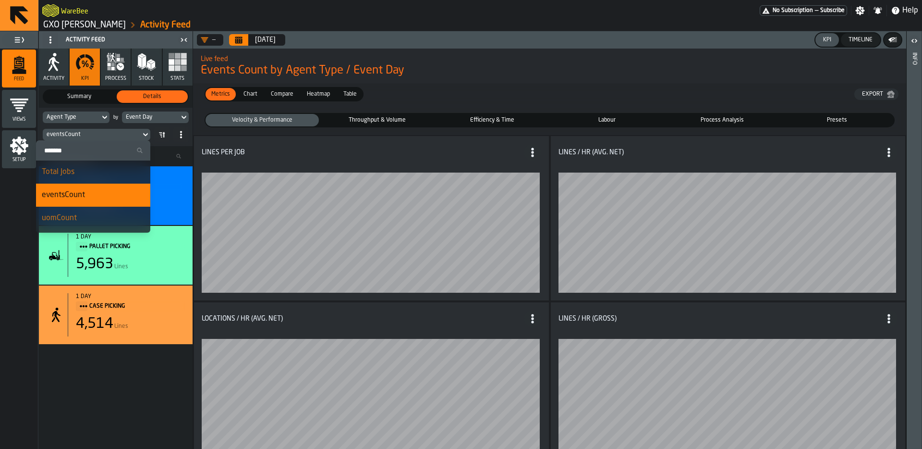
click at [86, 165] on li "Total Jobs" at bounding box center [93, 171] width 114 height 23
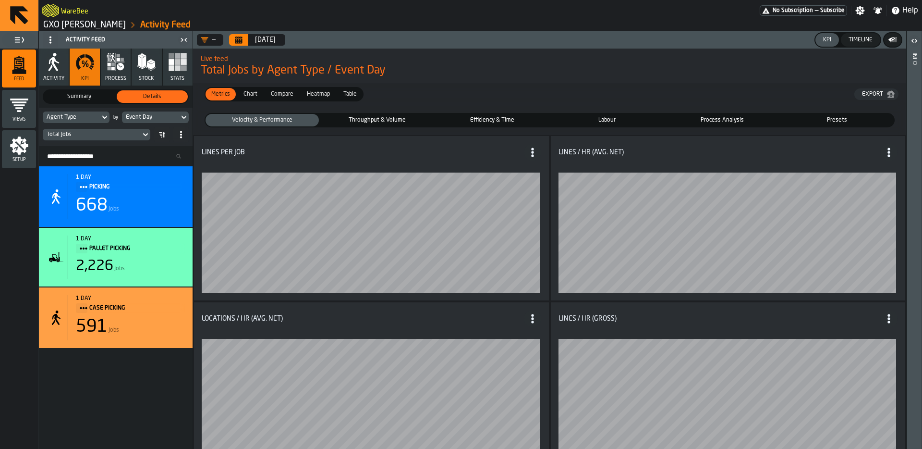
click at [350, 110] on fieldset "Velocity & Performance Velocity & Performance Throughput & Volume Throughput & …" at bounding box center [550, 120] width 706 height 22
click at [349, 114] on div "Throughput & Volume" at bounding box center [377, 120] width 113 height 12
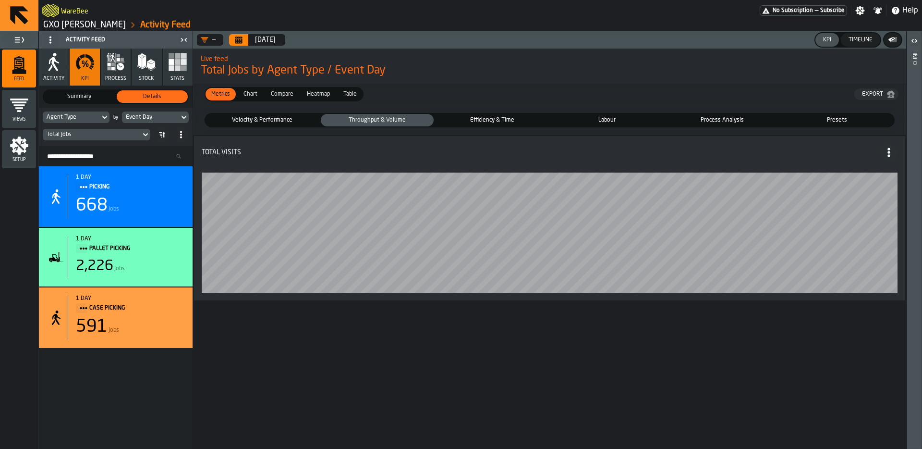
click at [261, 118] on span "Velocity & Performance" at bounding box center [262, 120] width 110 height 9
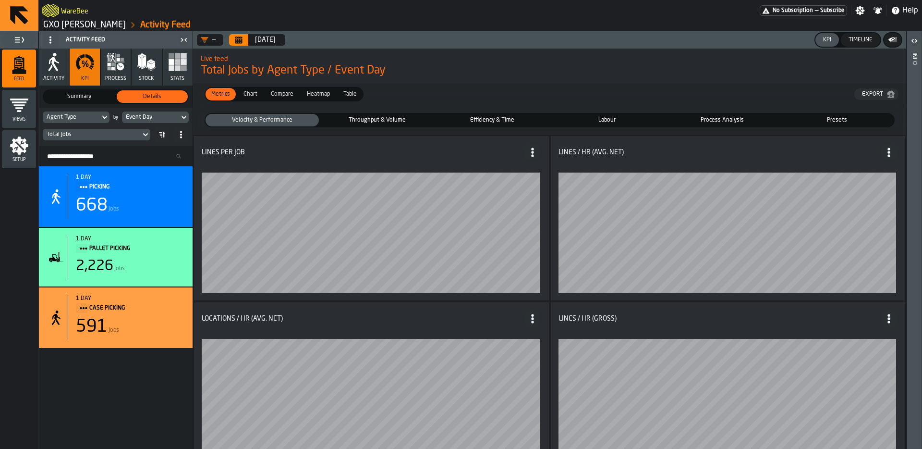
click at [16, 141] on icon "menu Setup" at bounding box center [19, 145] width 18 height 18
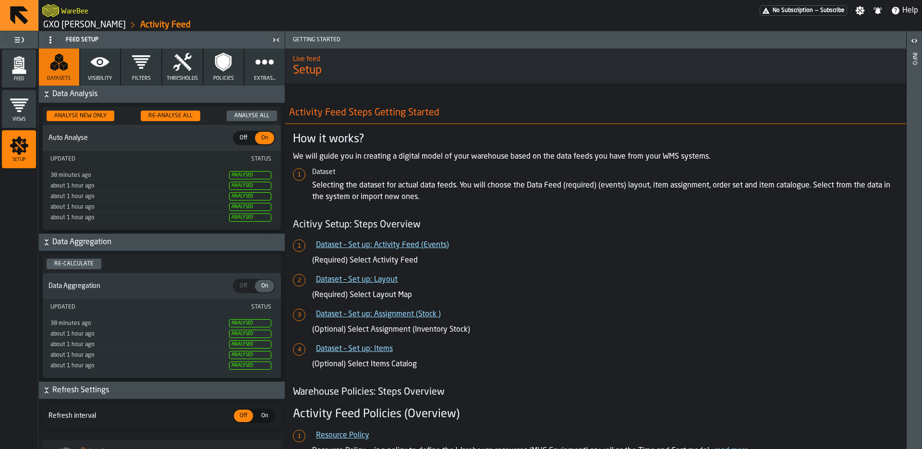
click at [90, 67] on icon "button" at bounding box center [99, 61] width 19 height 19
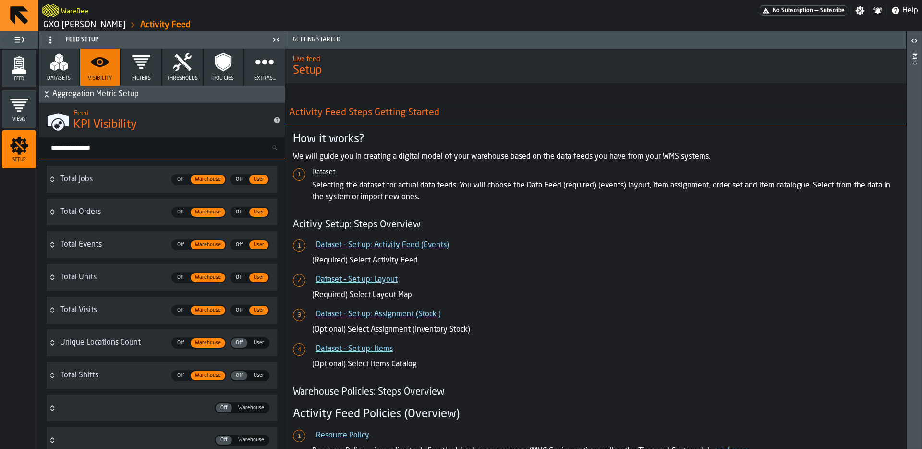
click at [22, 77] on span "Feed" at bounding box center [19, 78] width 34 height 5
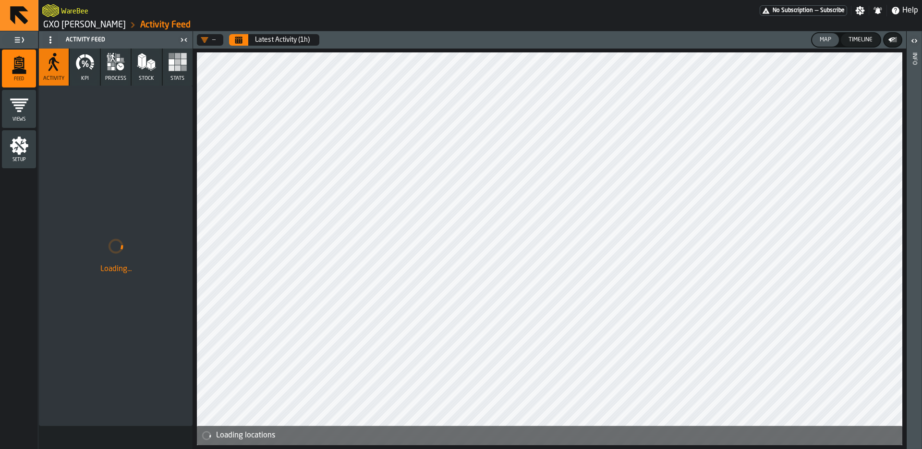
click at [84, 67] on icon "button" at bounding box center [84, 61] width 19 height 19
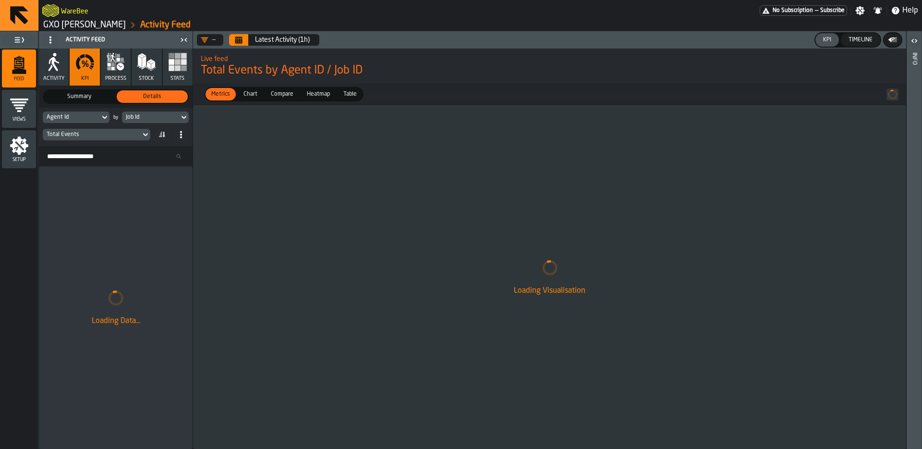
click at [141, 118] on div "Job Id" at bounding box center [150, 117] width 49 height 7
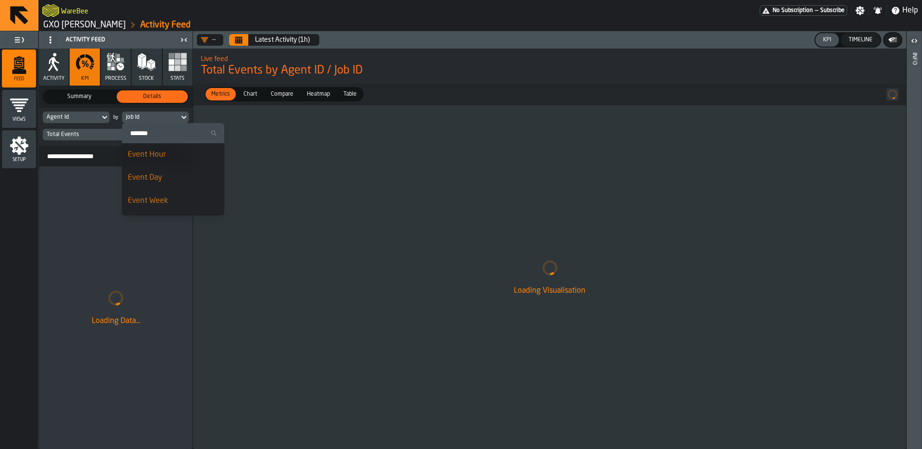
click at [87, 116] on div "Agent Id" at bounding box center [71, 117] width 49 height 7
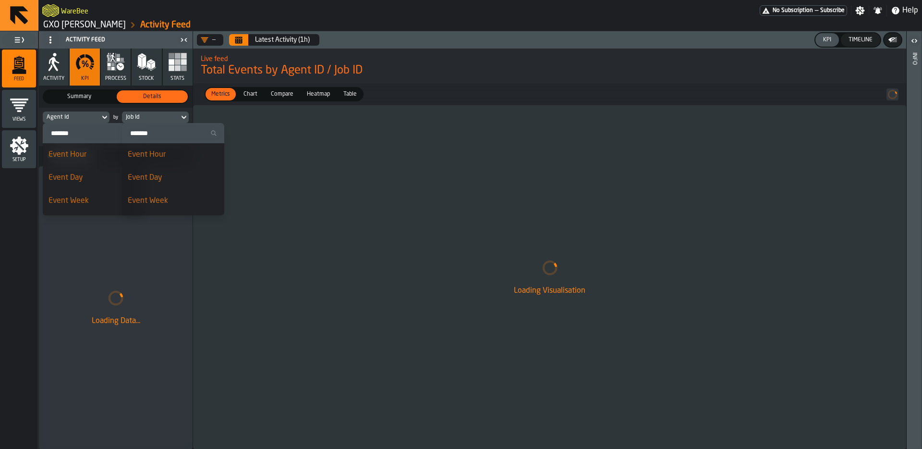
click at [80, 115] on div "Agent Id" at bounding box center [71, 117] width 49 height 7
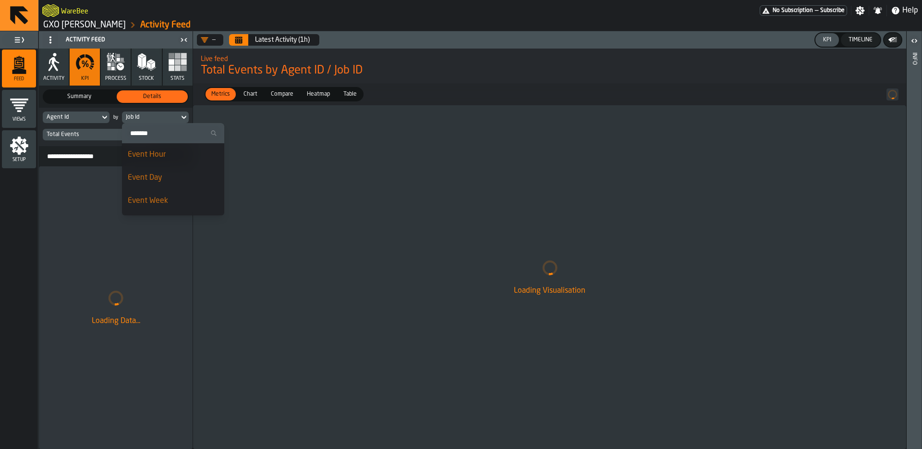
click at [80, 115] on div "Agent Id" at bounding box center [71, 117] width 49 height 7
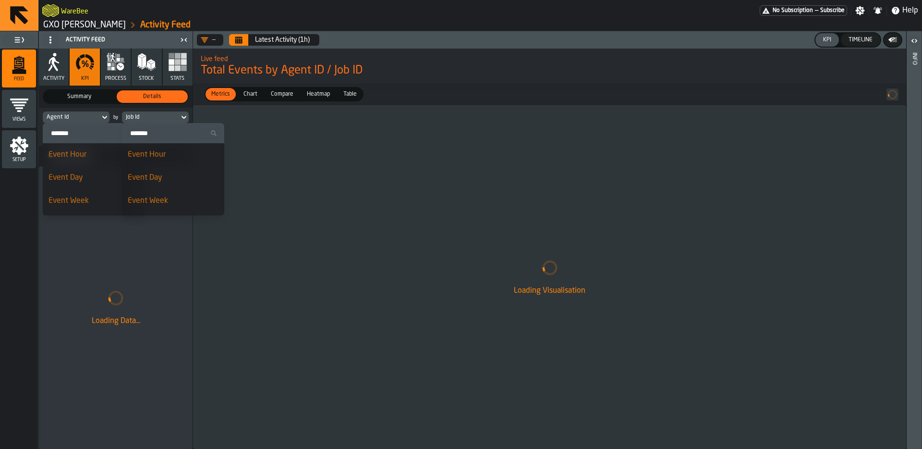
click at [74, 134] on input "Search" at bounding box center [94, 133] width 95 height 12
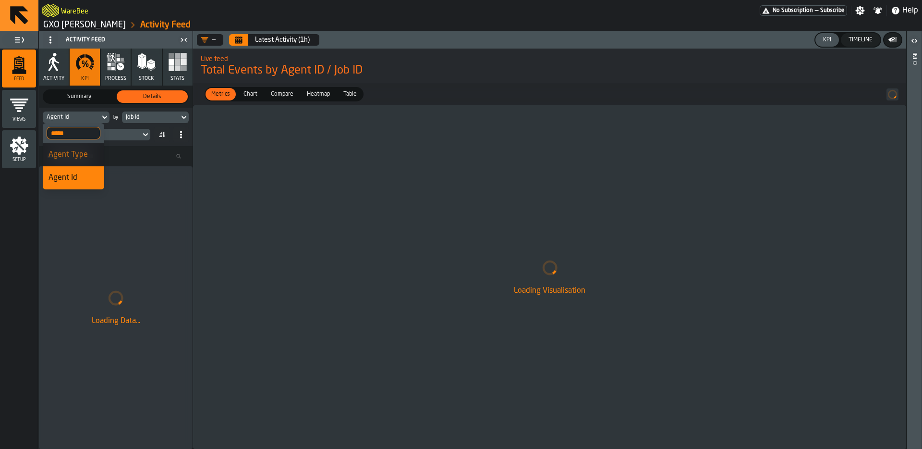
type input "*****"
click at [84, 156] on div "Agent Type" at bounding box center [74, 155] width 50 height 12
click at [147, 114] on div "Job Id" at bounding box center [150, 117] width 49 height 7
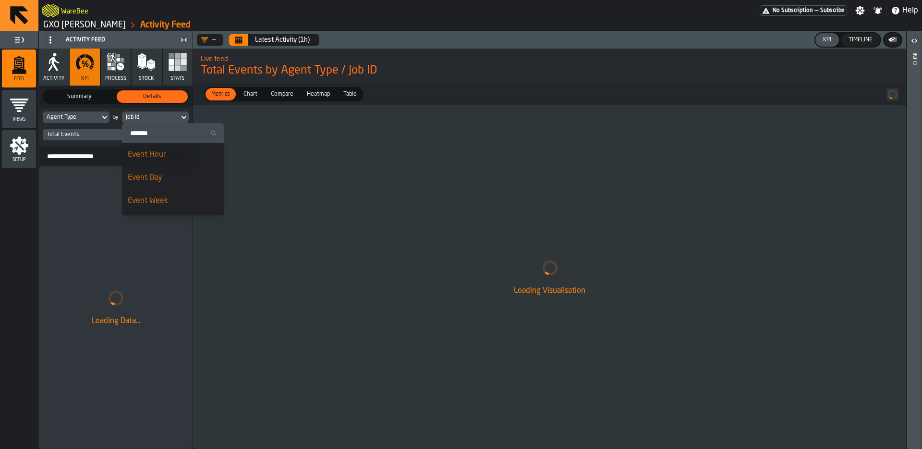
click at [170, 176] on div "Event Day" at bounding box center [173, 178] width 91 height 12
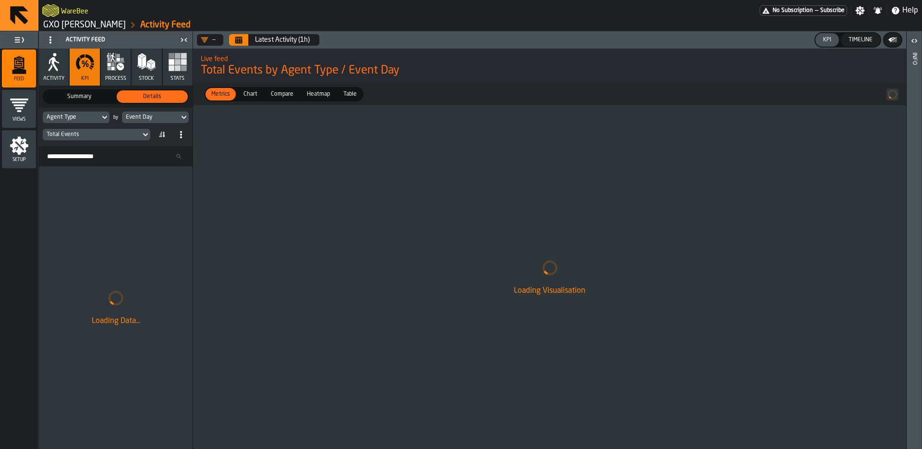
click at [245, 41] on button "Calendar" at bounding box center [238, 40] width 19 height 12
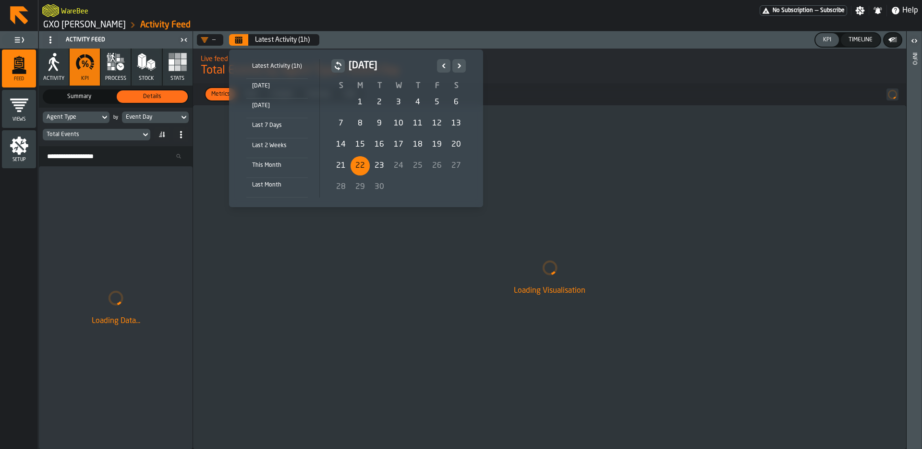
click at [360, 167] on div "22" at bounding box center [360, 165] width 19 height 19
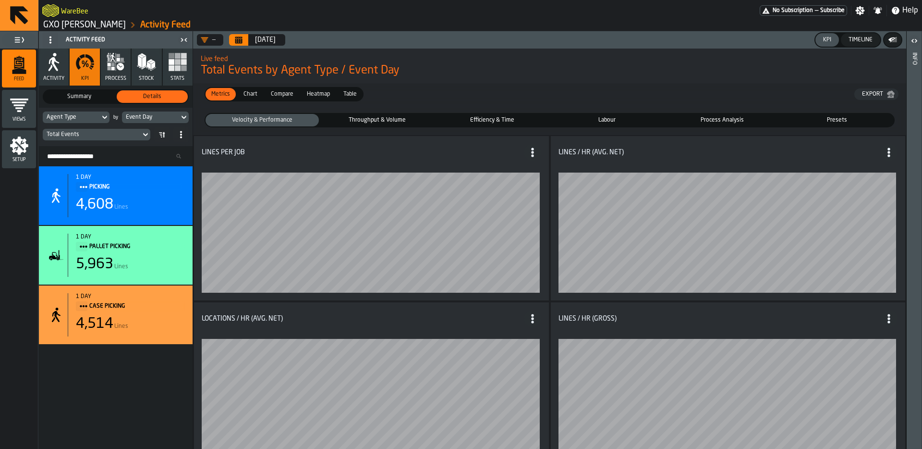
click at [395, 119] on span "Throughput & Volume" at bounding box center [378, 120] width 110 height 9
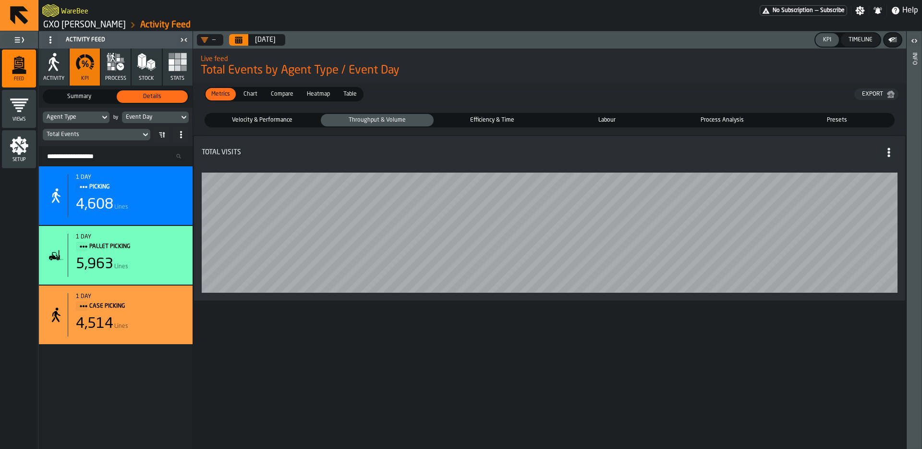
click at [266, 118] on span "Velocity & Performance" at bounding box center [262, 120] width 110 height 9
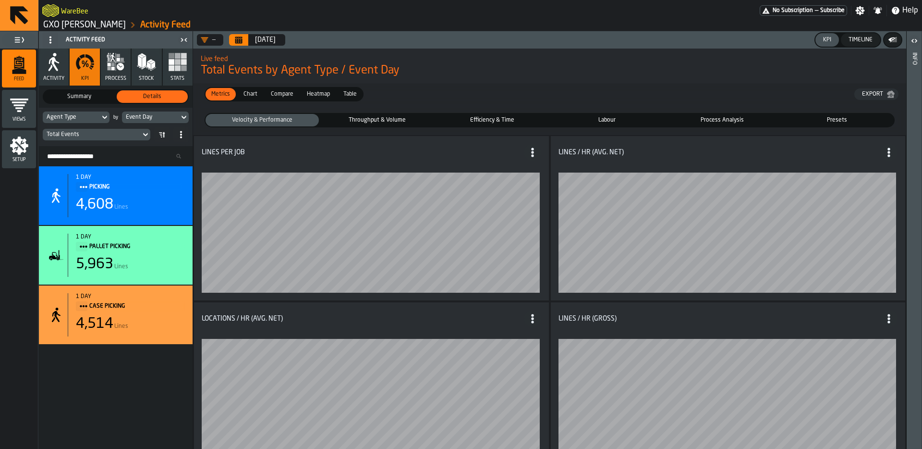
click at [366, 120] on span "Throughput & Volume" at bounding box center [378, 120] width 110 height 9
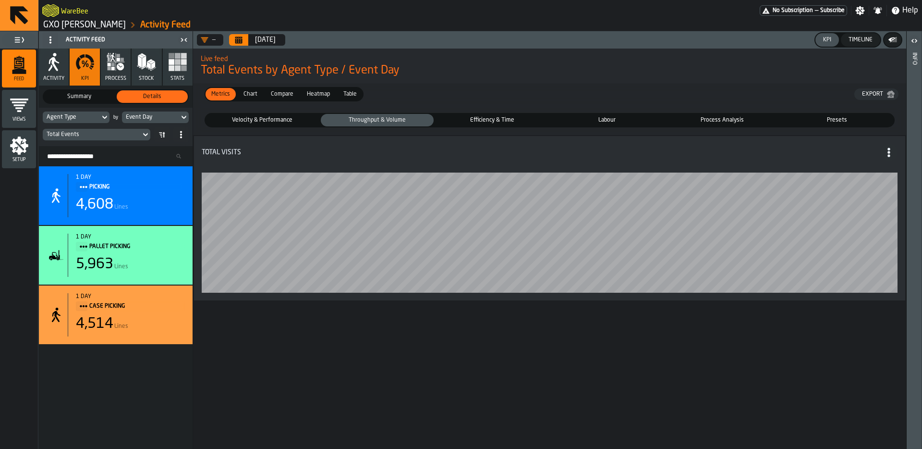
click at [499, 121] on span "Efficiency & Time" at bounding box center [493, 120] width 110 height 9
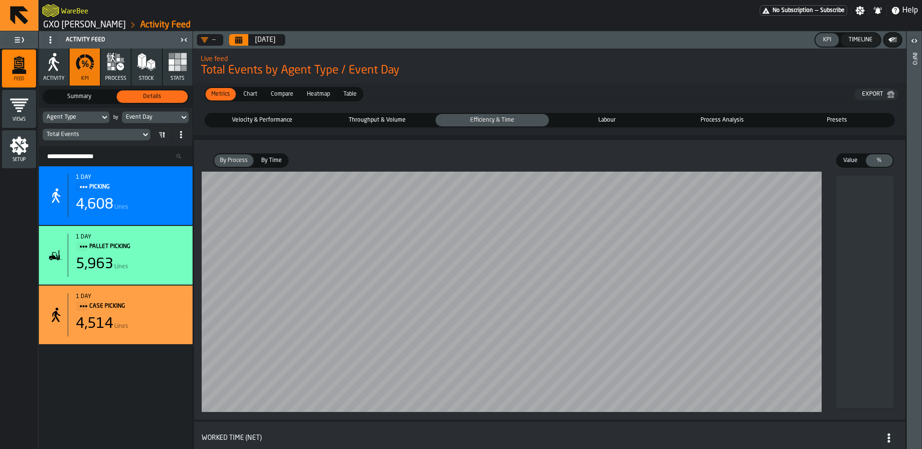
click at [410, 109] on fieldset "Velocity & Performance Velocity & Performance Throughput & Volume Throughput & …" at bounding box center [550, 120] width 706 height 22
click at [263, 125] on div "Velocity & Performance" at bounding box center [262, 120] width 113 height 12
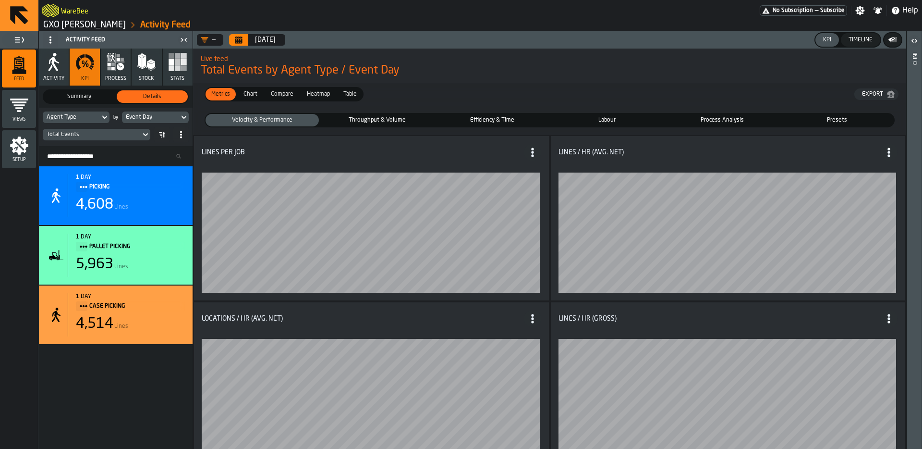
click at [374, 116] on span "Throughput & Volume" at bounding box center [378, 120] width 110 height 9
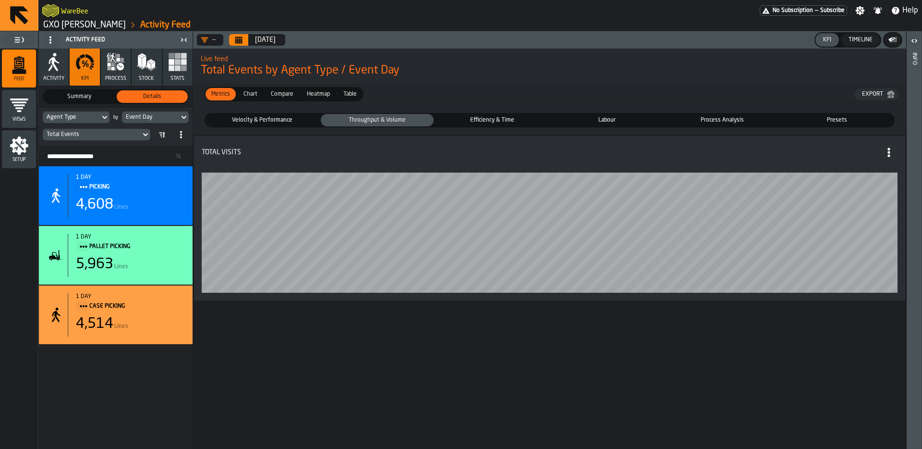
click at [494, 121] on span "Efficiency & Time" at bounding box center [493, 120] width 110 height 9
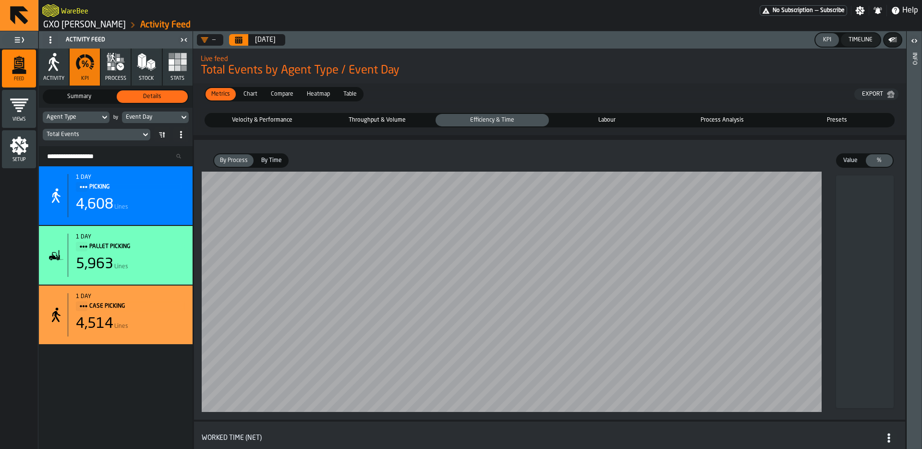
click at [296, 114] on div "Velocity & Performance" at bounding box center [262, 120] width 113 height 12
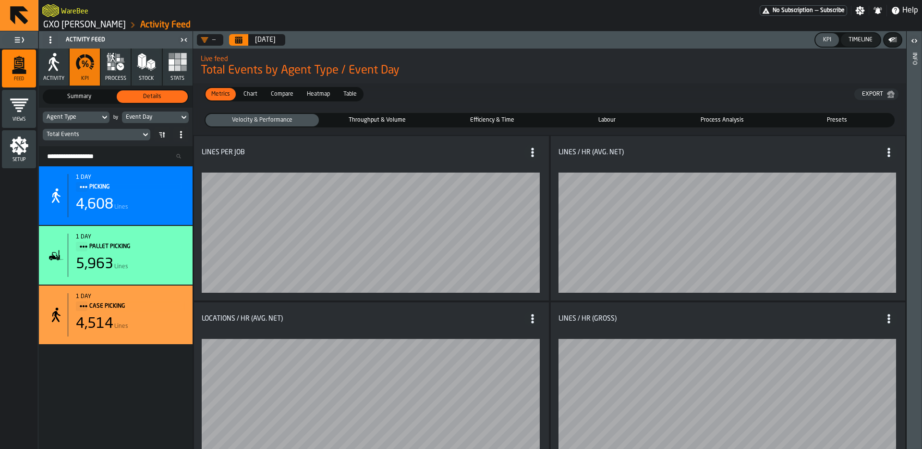
click at [8, 156] on div "Setup" at bounding box center [19, 149] width 34 height 26
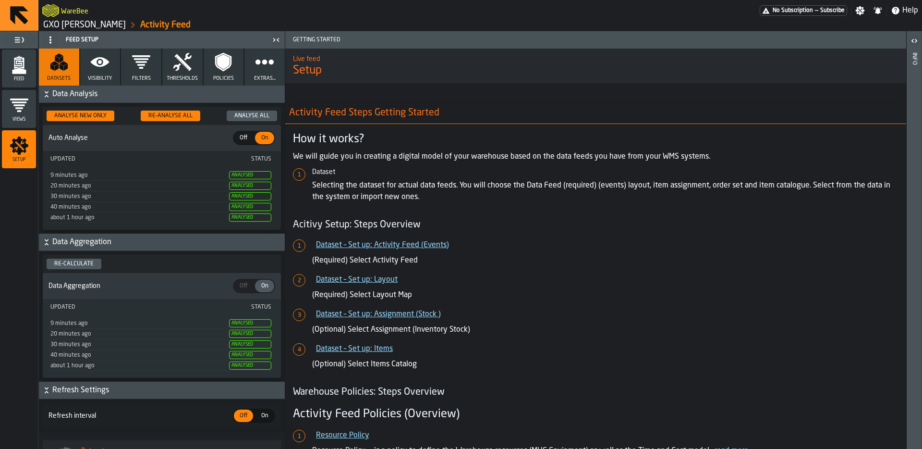
click at [109, 76] on span "Visibility" at bounding box center [100, 78] width 24 height 6
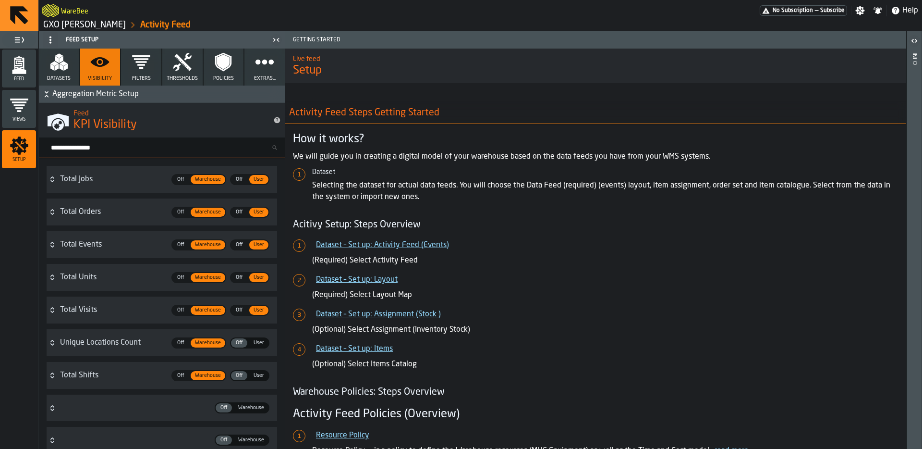
click at [101, 244] on div "Total Events" at bounding box center [113, 245] width 106 height 12
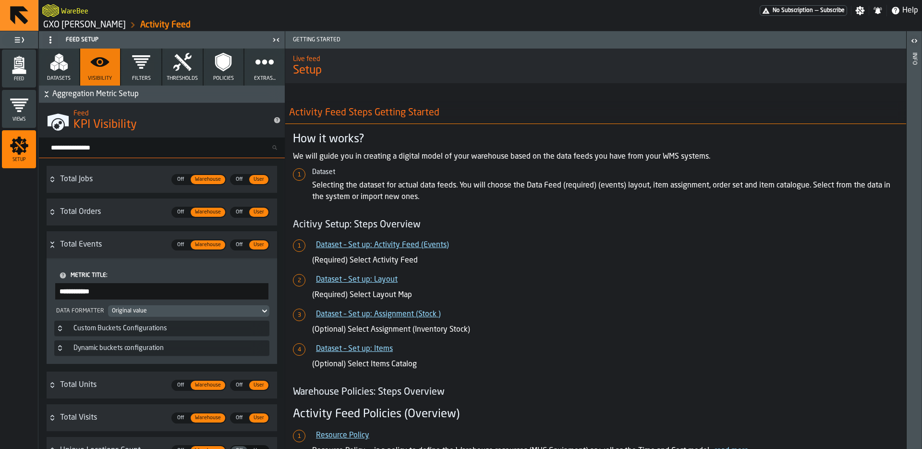
click at [115, 293] on input "**********" at bounding box center [161, 291] width 213 height 16
click at [115, 292] on input "**********" at bounding box center [161, 291] width 213 height 16
click at [182, 244] on span "Off" at bounding box center [180, 244] width 15 height 8
click at [49, 242] on icon "Button-eventsCount-open" at bounding box center [53, 245] width 8 height 8
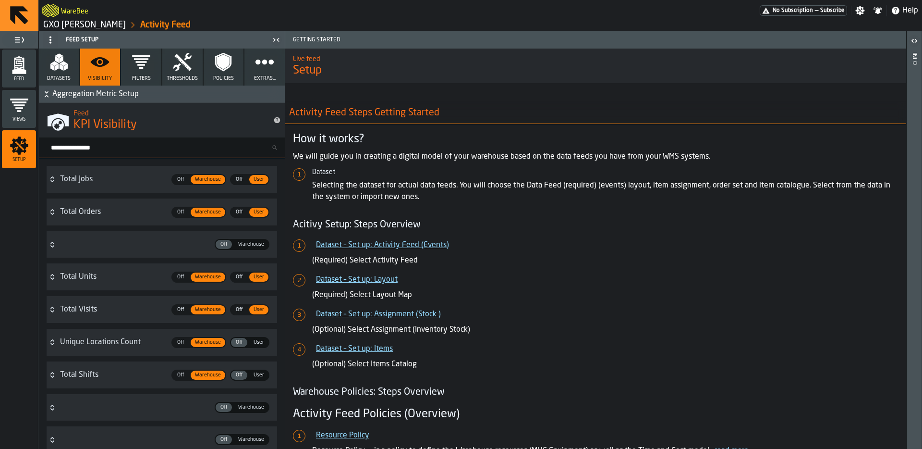
click at [16, 68] on icon "menu Feed" at bounding box center [19, 64] width 10 height 12
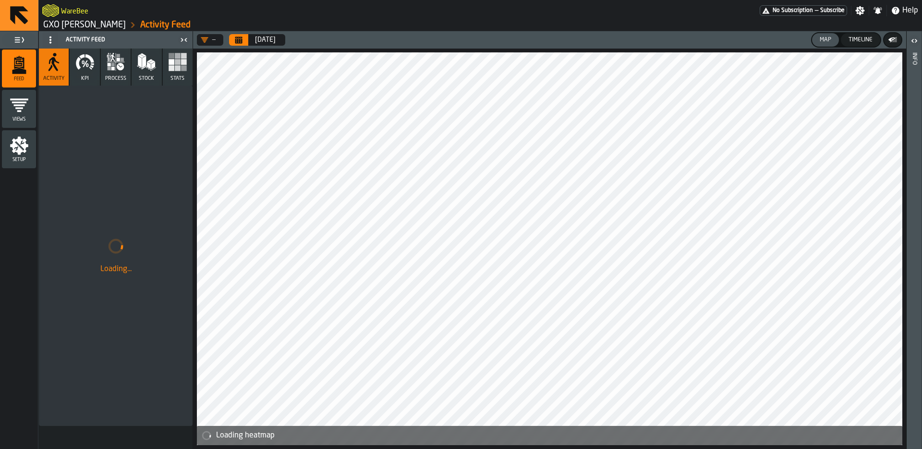
click at [84, 72] on button "KPI" at bounding box center [85, 67] width 30 height 37
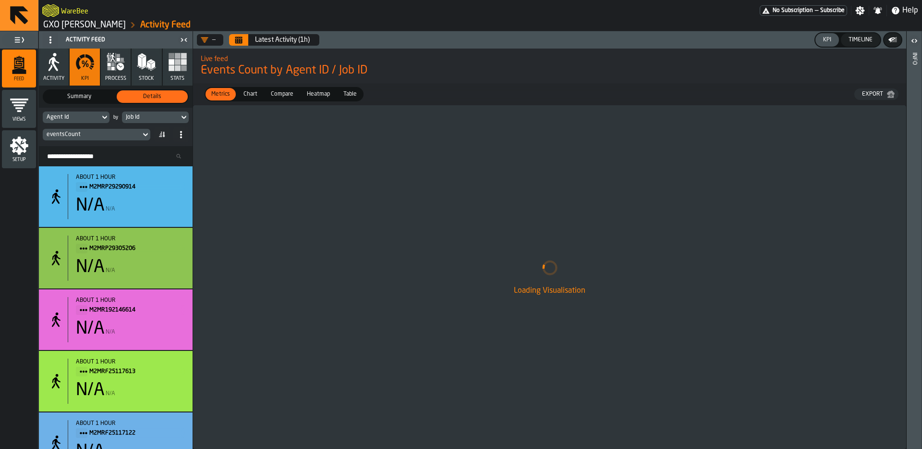
click at [241, 41] on icon "Calendar" at bounding box center [238, 40] width 7 height 5
click at [240, 44] on button "Calendar" at bounding box center [238, 40] width 19 height 12
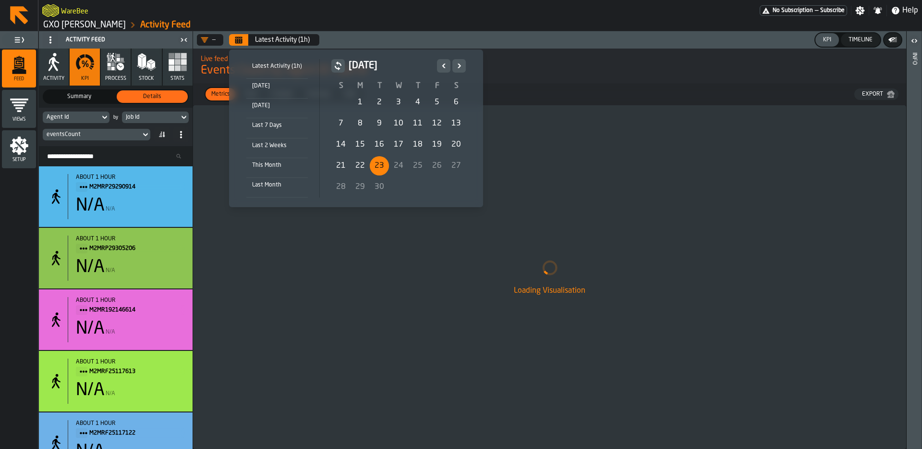
click at [353, 160] on div "22" at bounding box center [360, 165] width 19 height 19
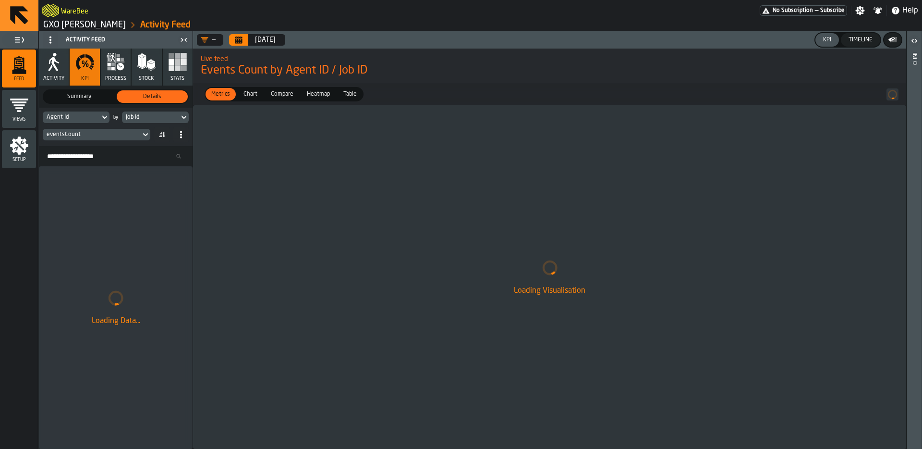
click at [143, 109] on div "Agent Id by Job Id eventsCount" at bounding box center [116, 127] width 154 height 38
click at [133, 119] on div "Job Id" at bounding box center [150, 117] width 49 height 7
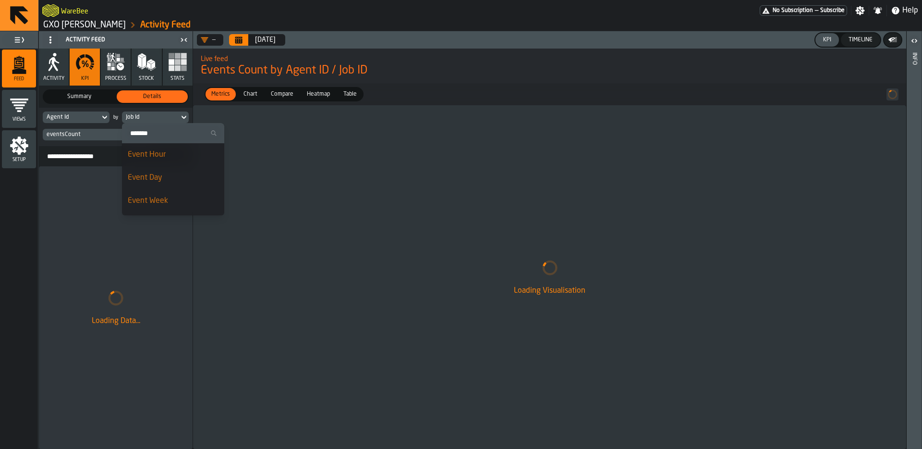
click at [105, 118] on icon at bounding box center [104, 117] width 4 height 3
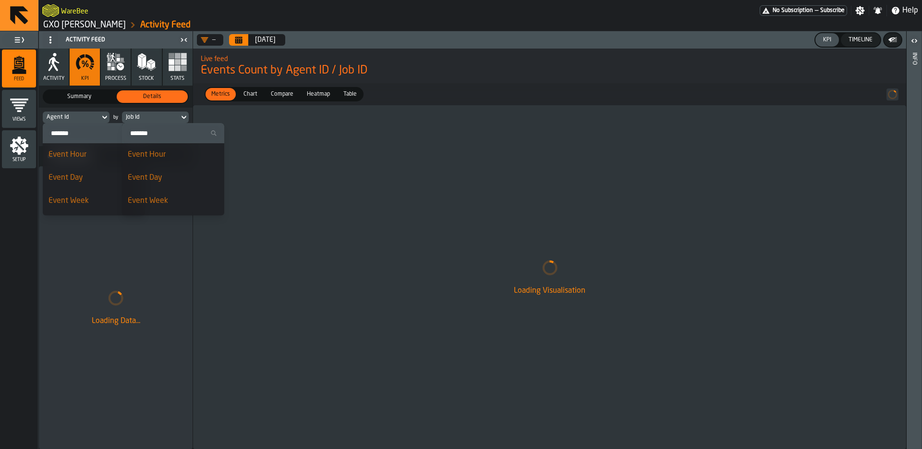
click at [94, 117] on div "Agent Id" at bounding box center [71, 117] width 49 height 7
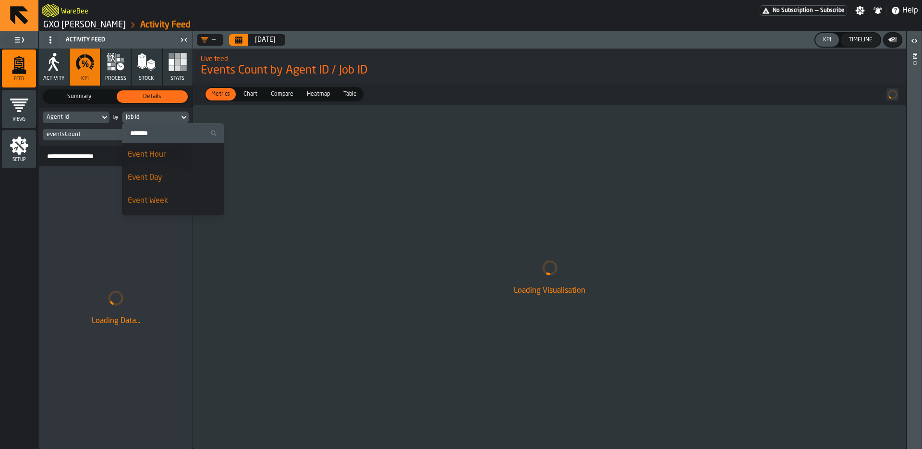
click at [387, 156] on div "Loading Visualisation" at bounding box center [549, 276] width 713 height 343
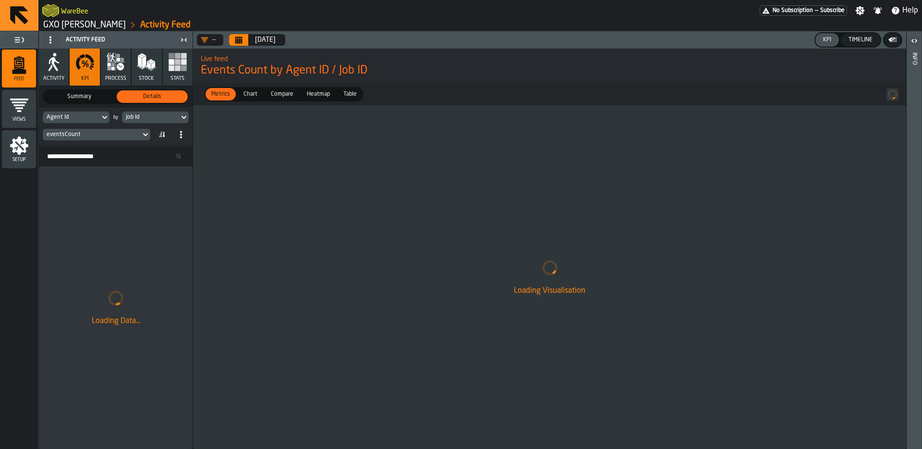
click at [128, 132] on div "eventsCount" at bounding box center [92, 134] width 90 height 7
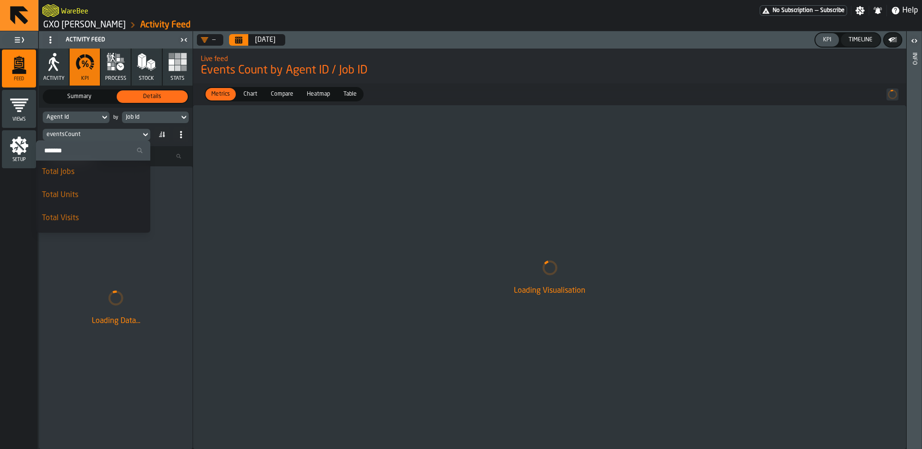
click at [128, 132] on div "eventsCount" at bounding box center [92, 134] width 90 height 7
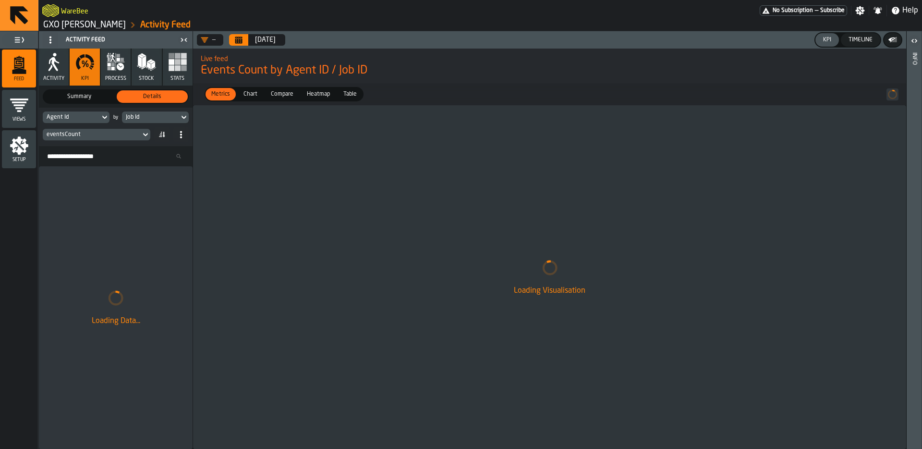
click at [375, 175] on div "Loading Visualisation" at bounding box center [549, 276] width 713 height 343
drag, startPoint x: 678, startPoint y: 231, endPoint x: 674, endPoint y: 227, distance: 5.4
click at [678, 231] on div "Loading Visualisation" at bounding box center [549, 276] width 713 height 343
click at [642, 218] on div "Loading Visualisation" at bounding box center [549, 276] width 713 height 343
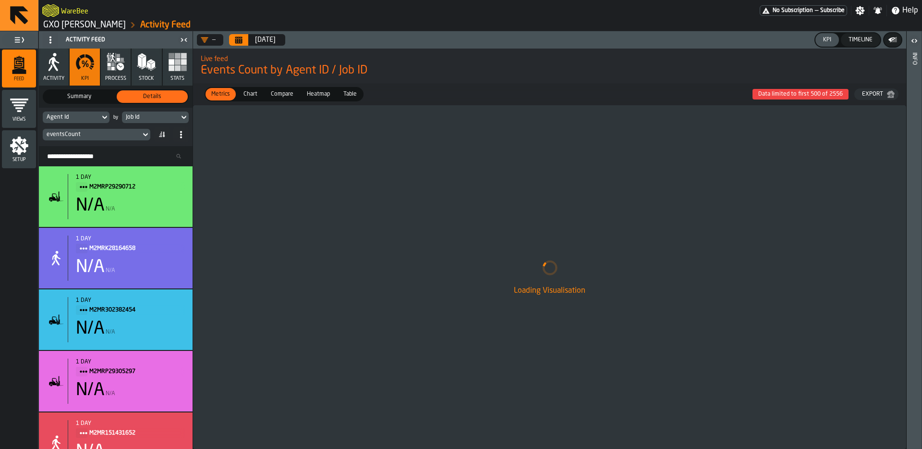
click at [138, 113] on div "Job Id" at bounding box center [150, 117] width 57 height 11
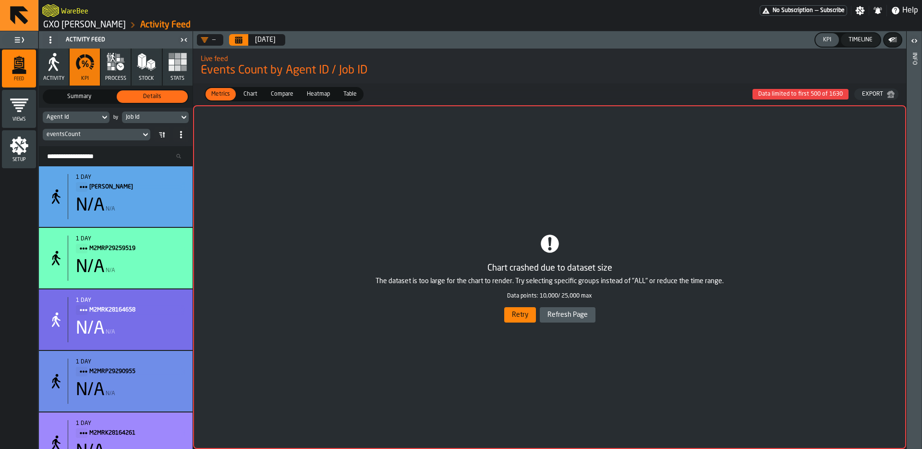
click at [158, 118] on div "Job Id" at bounding box center [150, 117] width 49 height 7
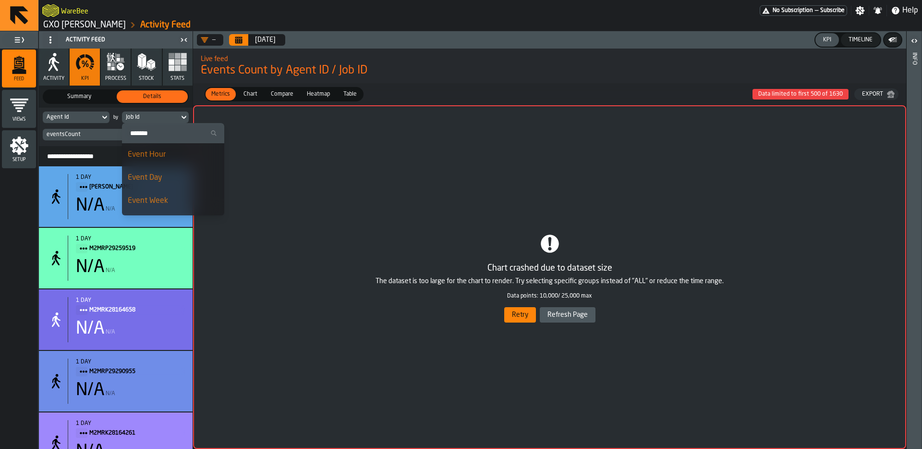
click at [162, 172] on div "Event Day" at bounding box center [173, 178] width 91 height 12
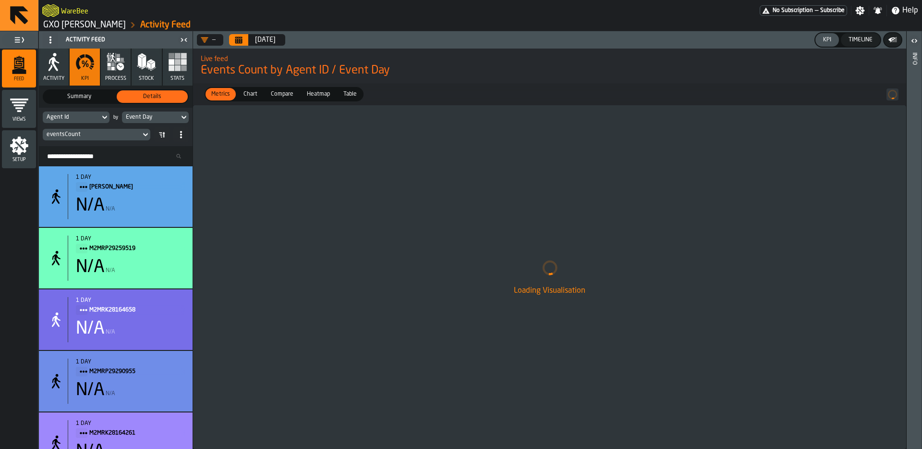
click at [14, 138] on icon "menu Setup" at bounding box center [19, 145] width 19 height 19
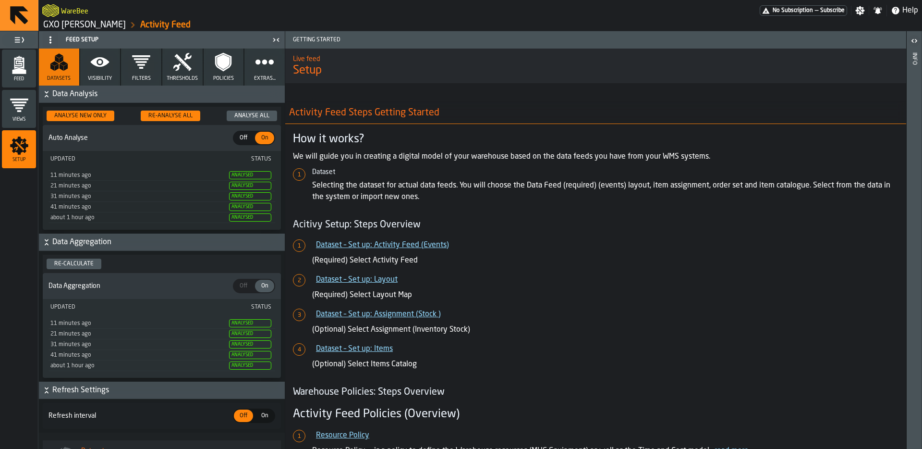
click at [109, 69] on icon "button" at bounding box center [99, 61] width 19 height 19
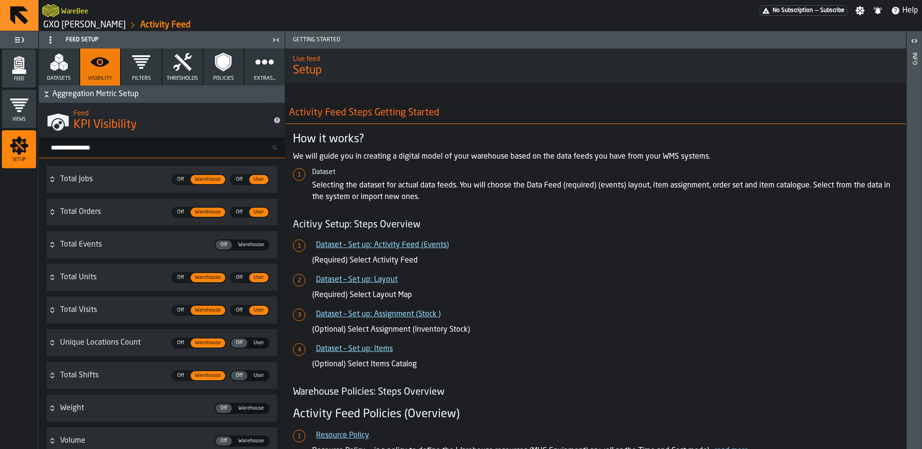
click at [257, 242] on span "Warehouse" at bounding box center [251, 245] width 34 height 8
click at [240, 180] on span "Off" at bounding box center [238, 179] width 15 height 8
click at [242, 277] on span "Off" at bounding box center [238, 277] width 15 height 8
click at [17, 74] on div "Feed" at bounding box center [19, 68] width 34 height 26
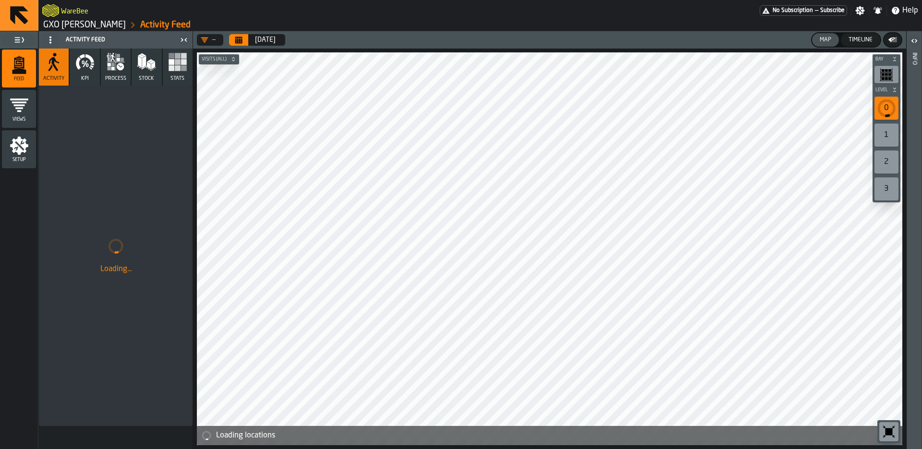
click at [80, 68] on icon "button" at bounding box center [84, 61] width 19 height 19
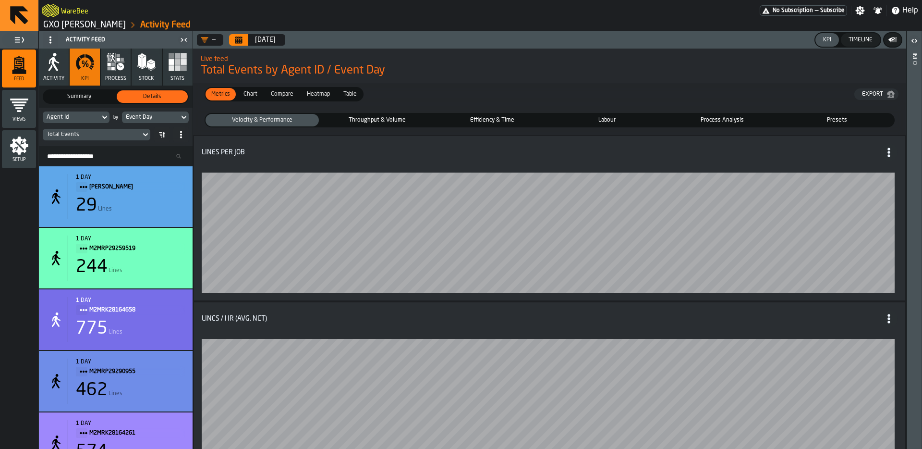
click at [73, 118] on div "Agent Id" at bounding box center [71, 117] width 49 height 7
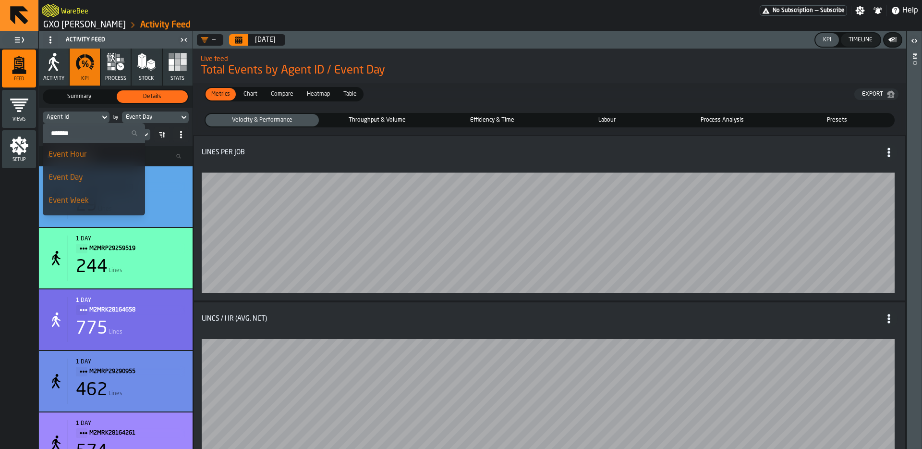
click at [77, 134] on input "Search" at bounding box center [94, 133] width 95 height 12
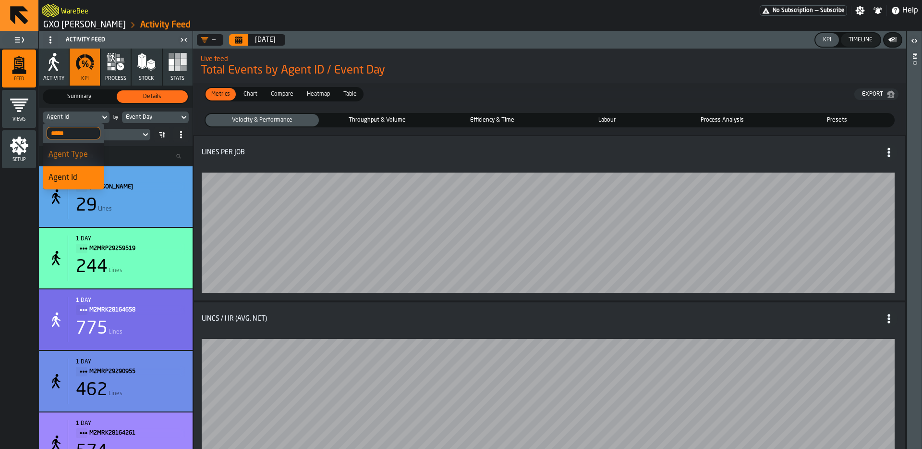
type input "*****"
click at [71, 159] on div "Agent Type" at bounding box center [74, 155] width 50 height 12
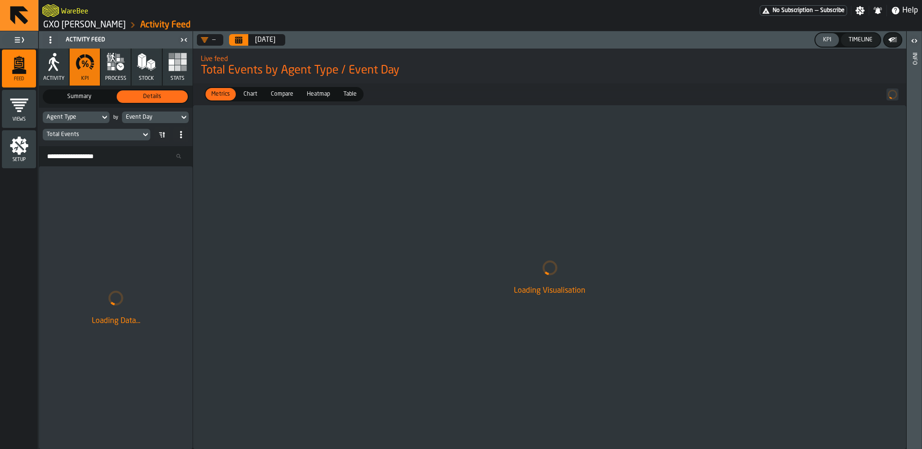
click at [149, 114] on div "Event Day" at bounding box center [150, 117] width 49 height 7
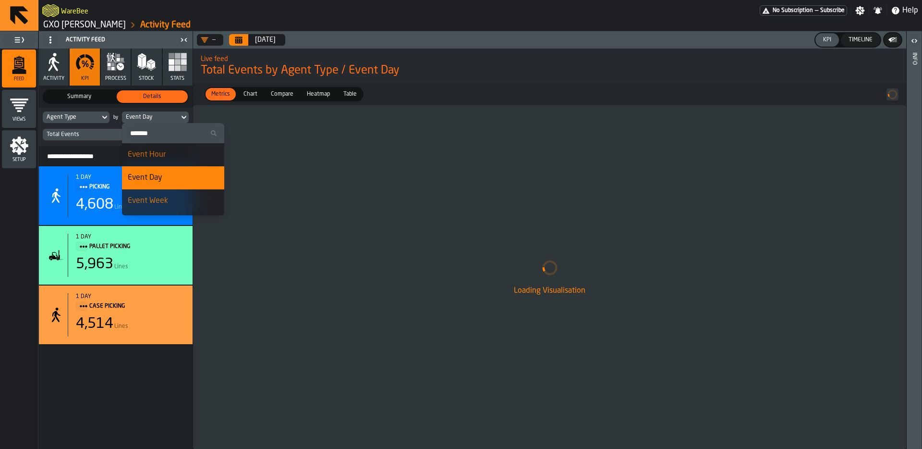
click at [150, 118] on div "Event Day" at bounding box center [150, 117] width 49 height 7
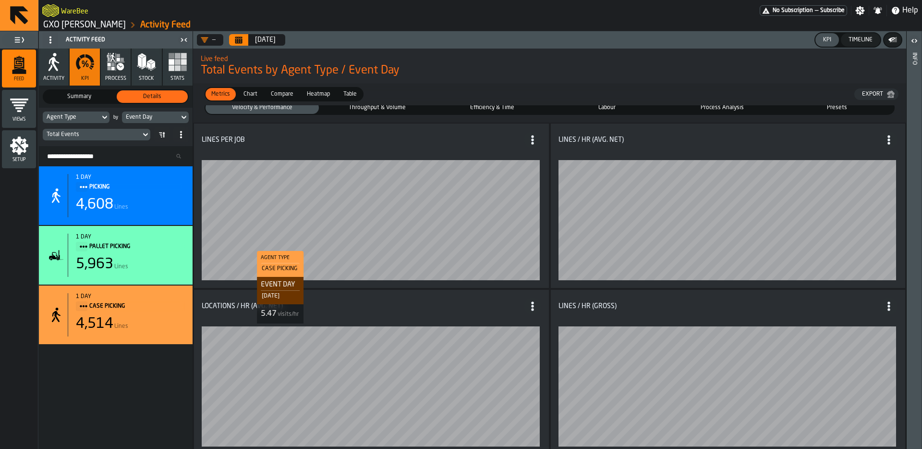
scroll to position [19, 0]
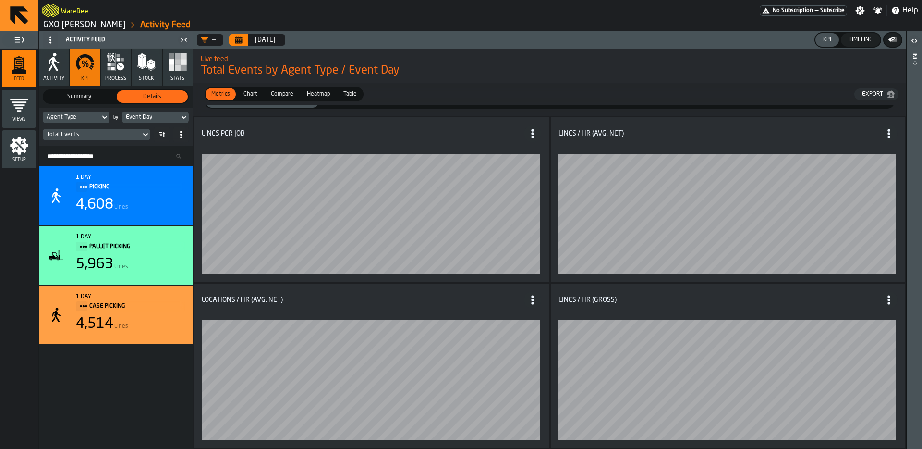
click at [257, 95] on span "Chart" at bounding box center [251, 94] width 22 height 9
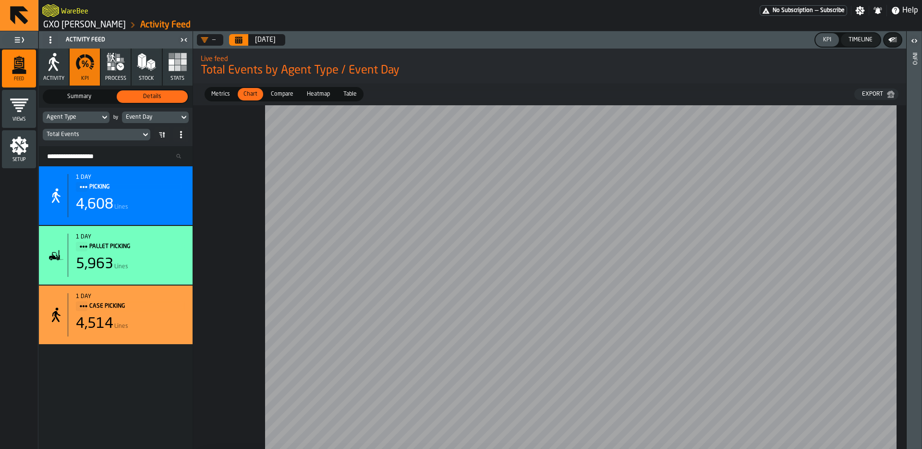
click at [222, 92] on span "Metrics" at bounding box center [220, 94] width 26 height 9
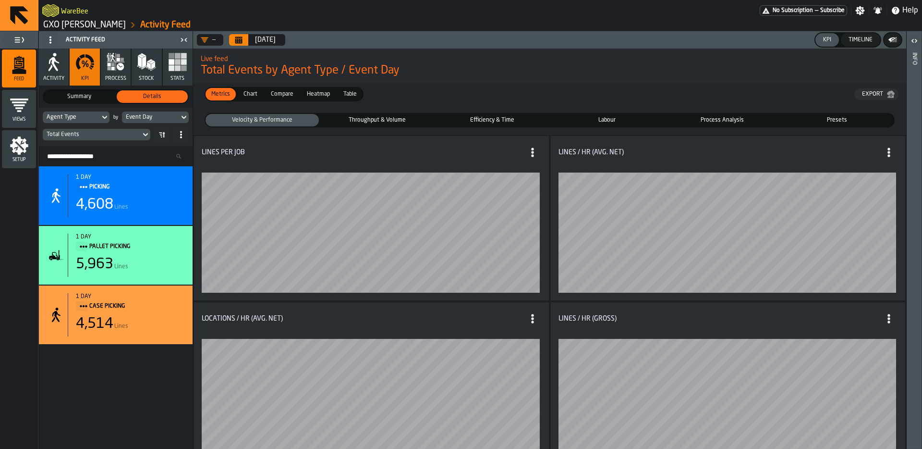
click at [341, 119] on span "Throughput & Volume" at bounding box center [378, 120] width 110 height 9
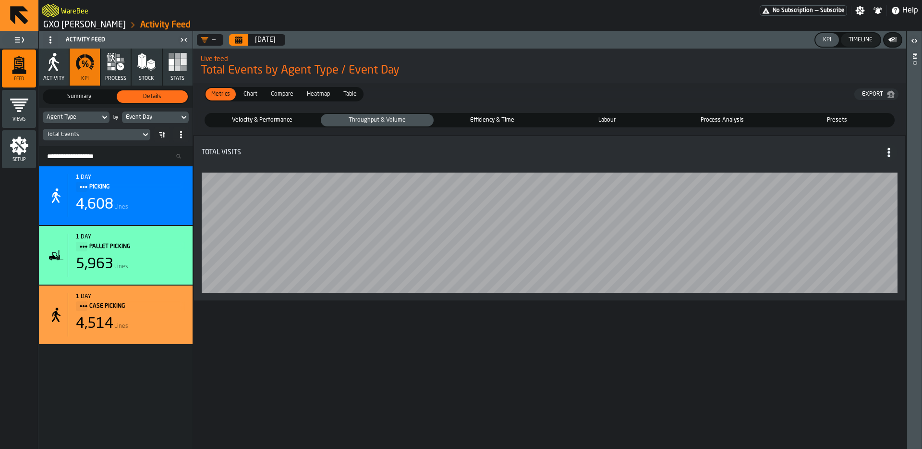
click at [473, 119] on span "Efficiency & Time" at bounding box center [493, 120] width 110 height 9
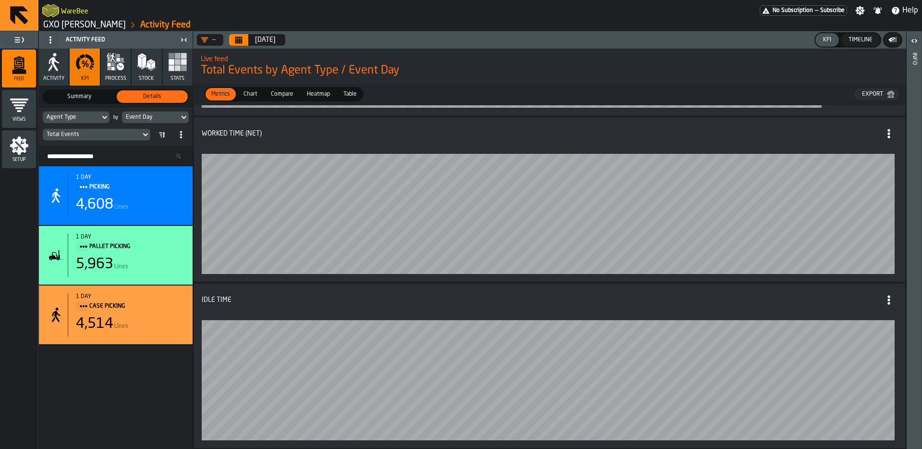
scroll to position [0, 0]
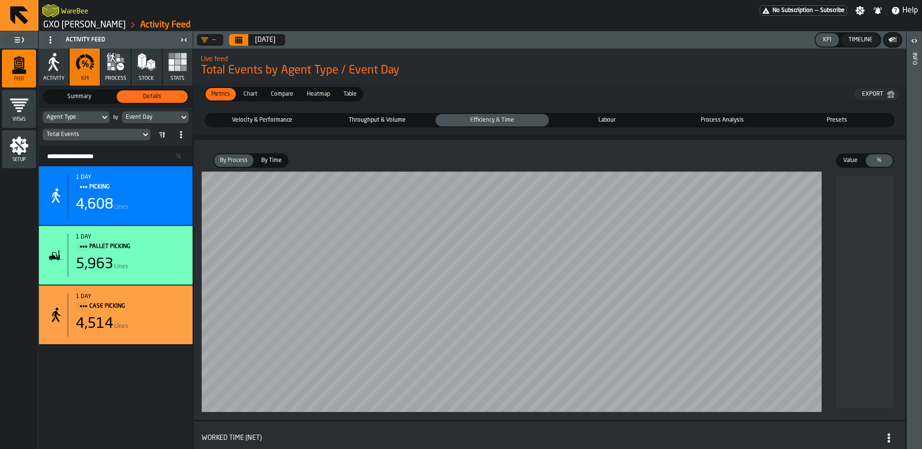
click at [588, 116] on span "Labour" at bounding box center [608, 120] width 110 height 9
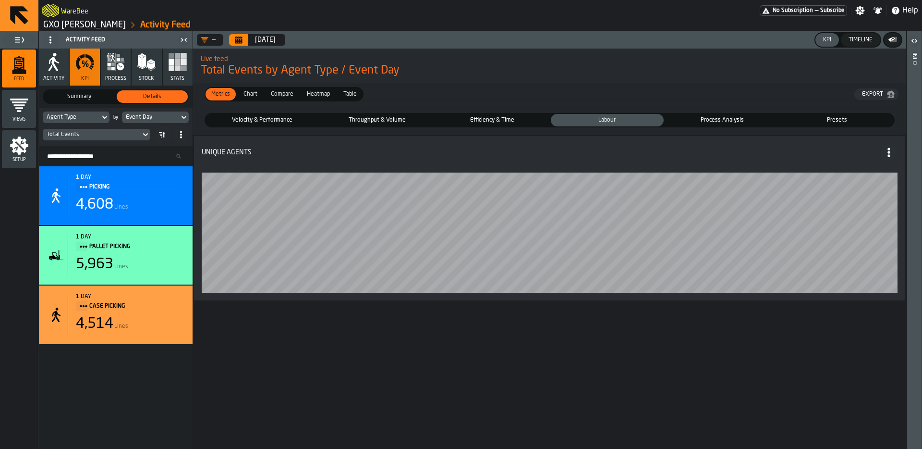
click at [743, 117] on span "Process Analysis" at bounding box center [723, 120] width 110 height 9
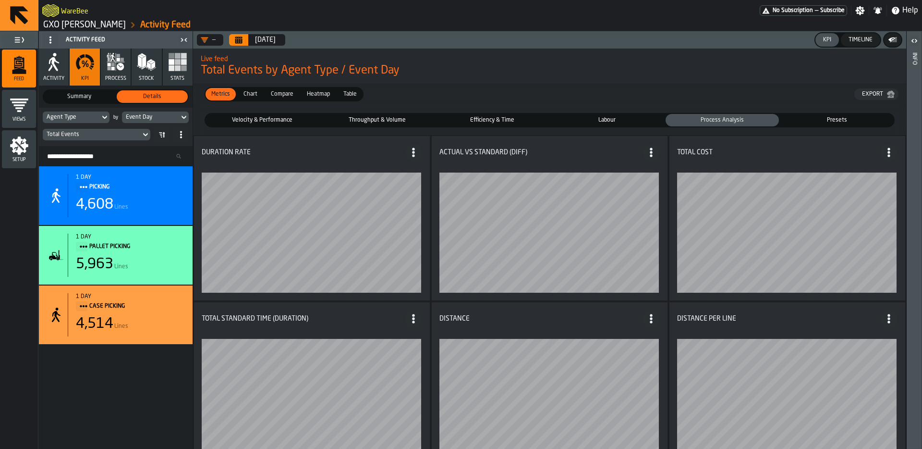
click at [816, 122] on span "Presets" at bounding box center [838, 120] width 110 height 9
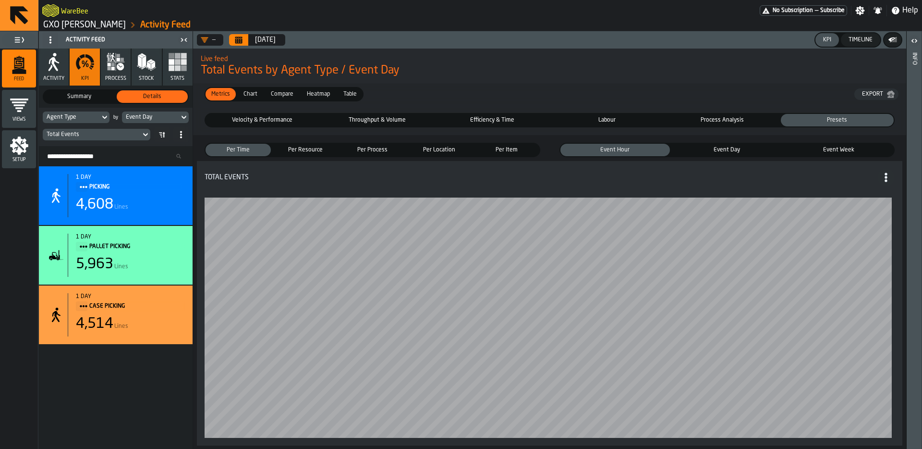
click at [735, 151] on span "Event Day" at bounding box center [727, 150] width 106 height 9
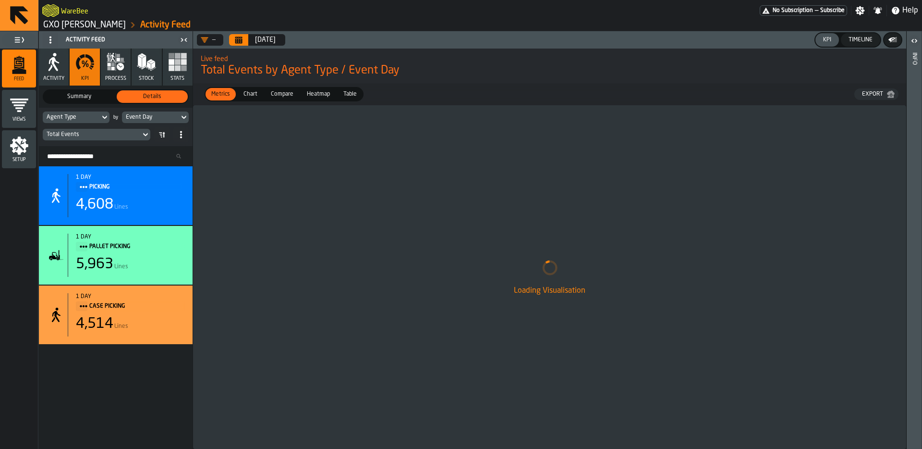
click at [115, 134] on div "Total Events" at bounding box center [92, 134] width 90 height 7
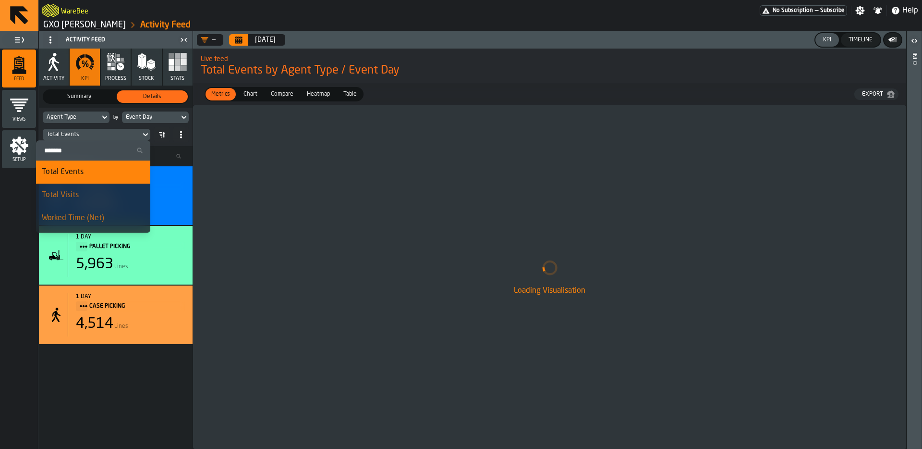
click at [116, 134] on div "Total Events" at bounding box center [92, 134] width 90 height 7
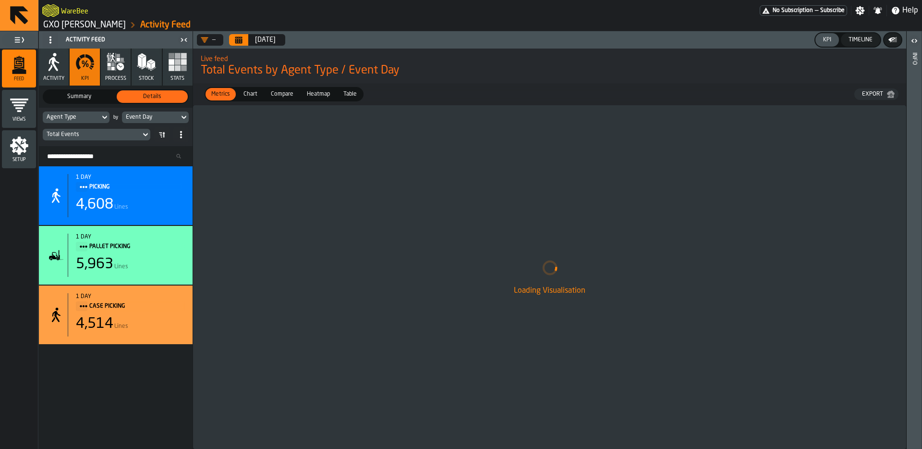
click at [227, 96] on span "Metrics" at bounding box center [220, 94] width 26 height 9
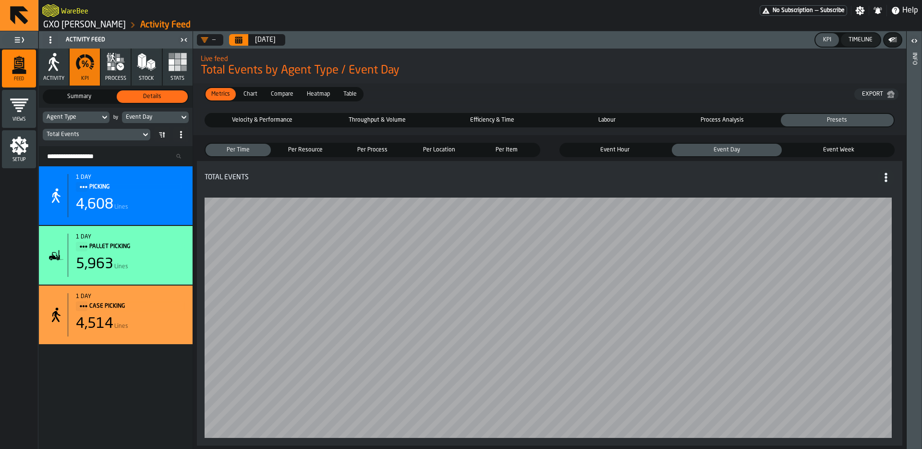
click at [240, 122] on span "Velocity & Performance" at bounding box center [262, 120] width 110 height 9
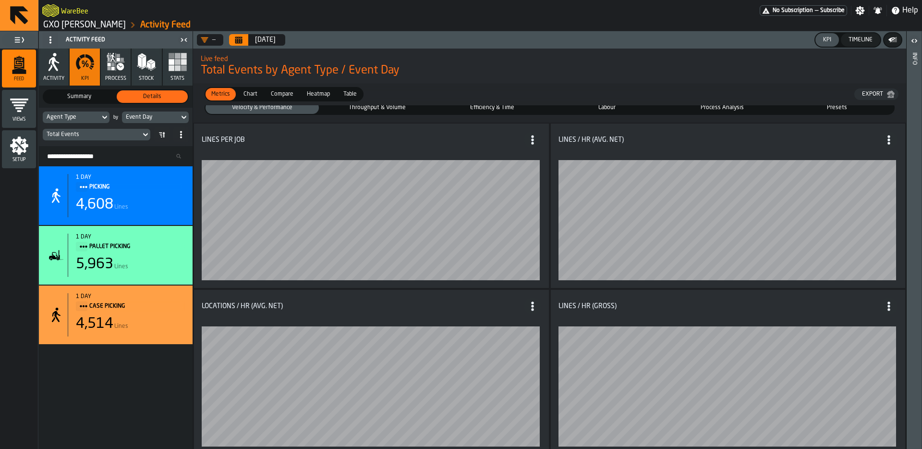
scroll to position [19, 0]
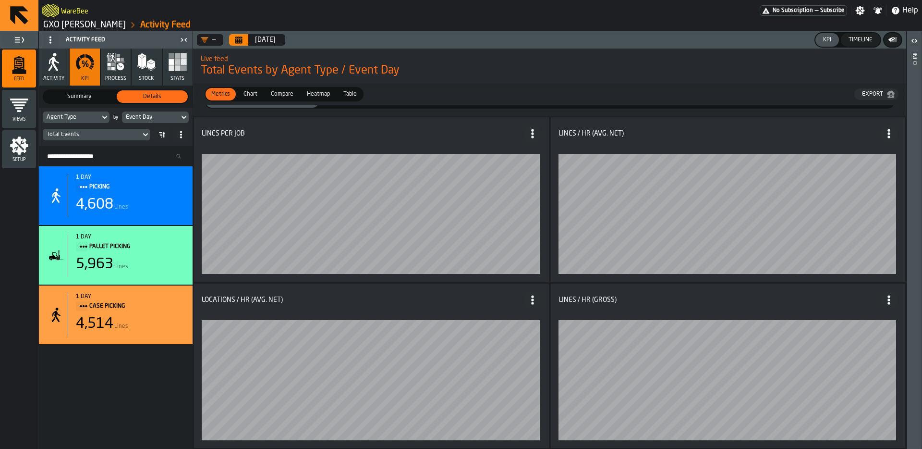
click at [241, 43] on icon "Calendar" at bounding box center [238, 40] width 7 height 5
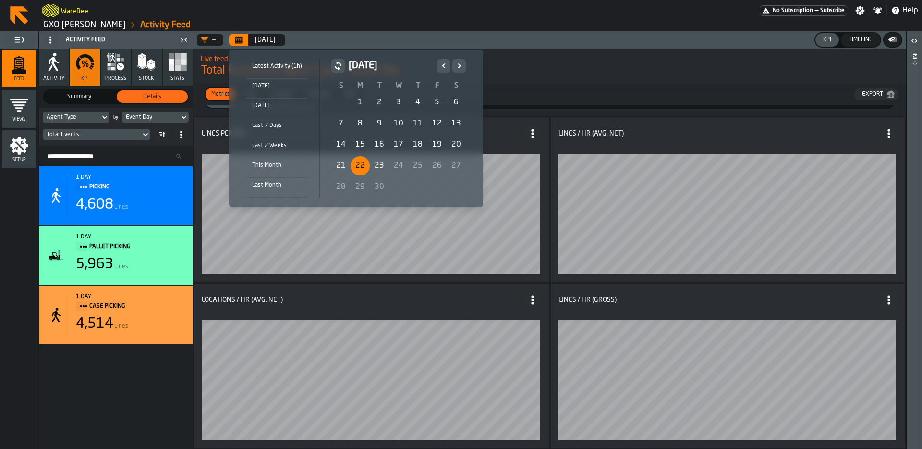
click at [434, 146] on div "19" at bounding box center [436, 144] width 19 height 19
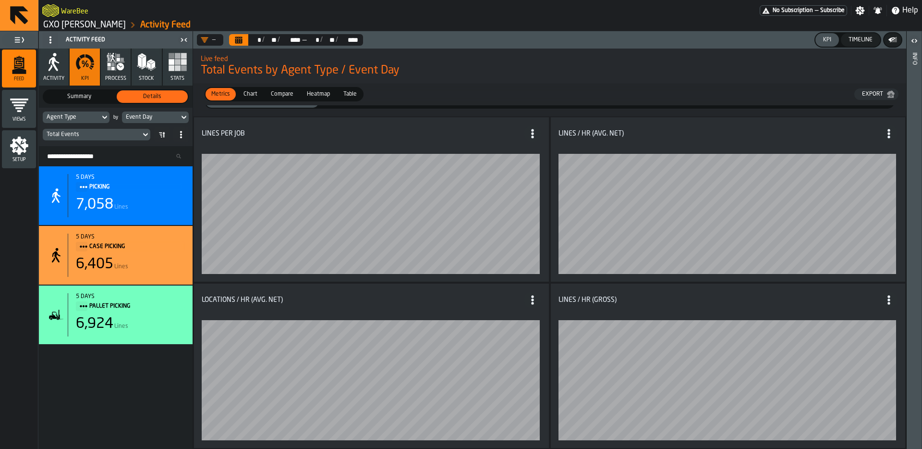
click at [548, 86] on div "Metrics Metrics Chart Chart Compare Compare Heatmap Heatmap Table Table Export" at bounding box center [549, 94] width 713 height 22
click at [233, 39] on button "Calendar" at bounding box center [238, 40] width 19 height 12
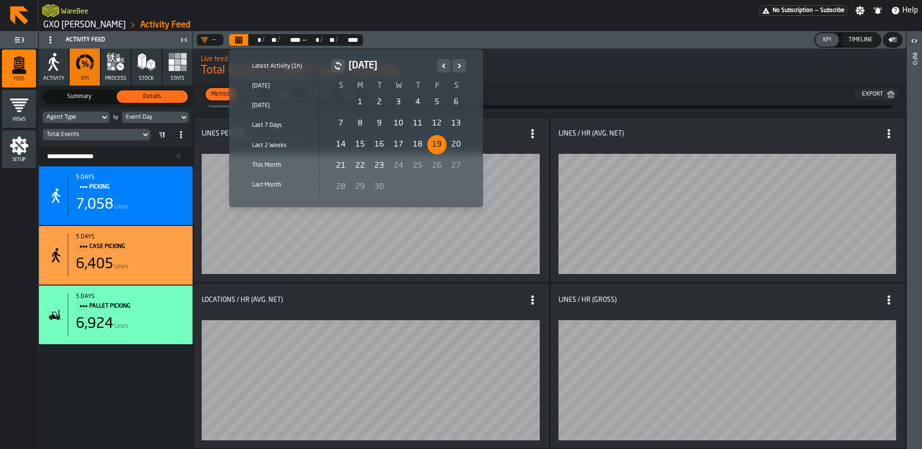
click at [359, 167] on div "22" at bounding box center [360, 165] width 19 height 19
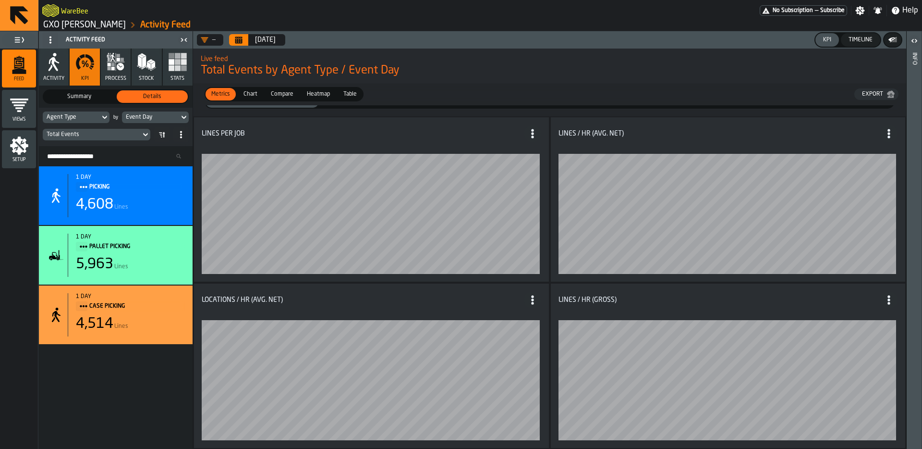
click at [63, 29] on ol "GXO Ikea Oosterhout Activity Feed" at bounding box center [261, 25] width 438 height 12
click at [66, 26] on link "GXO [PERSON_NAME]" at bounding box center [84, 25] width 83 height 11
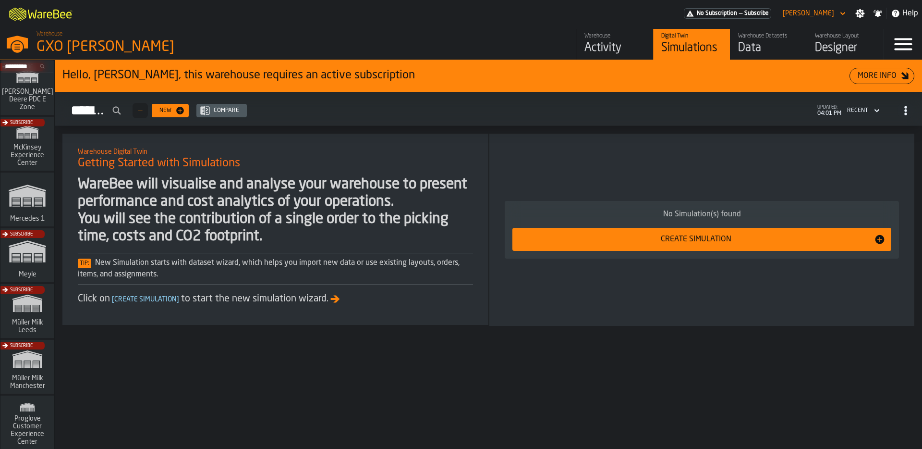
scroll to position [408, 0]
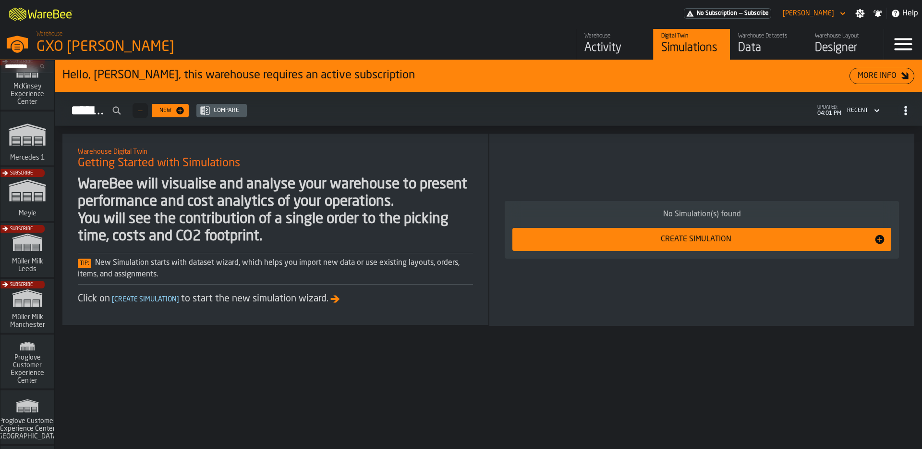
click at [33, 304] on div "Subscribe" at bounding box center [26, 308] width 54 height 56
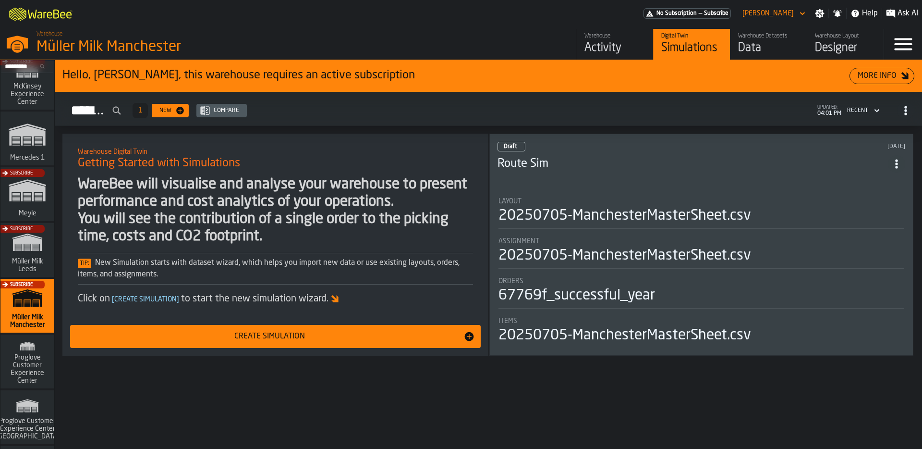
click at [742, 43] on div "Data" at bounding box center [768, 47] width 61 height 15
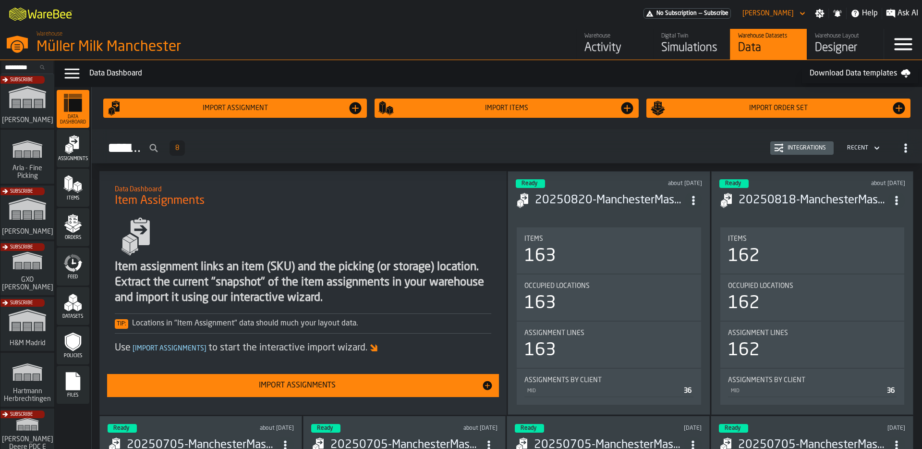
click at [599, 54] on div "Activity" at bounding box center [615, 47] width 61 height 15
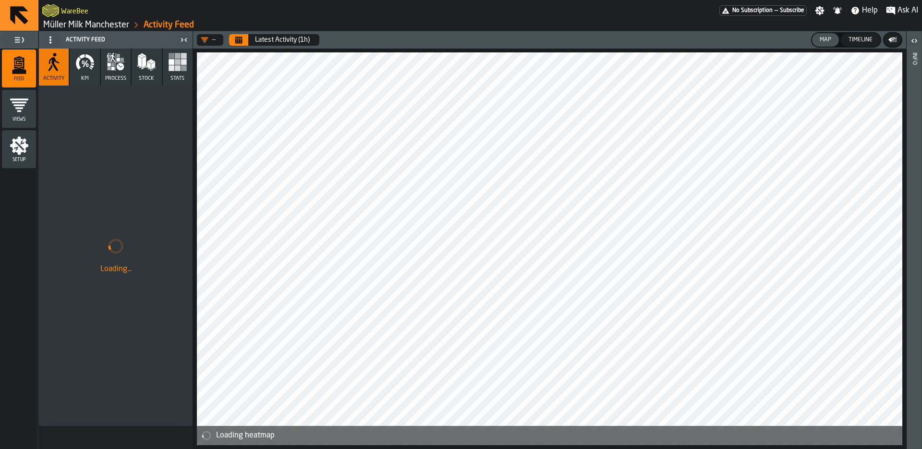
click at [85, 75] on span "KPI" at bounding box center [85, 78] width 8 height 6
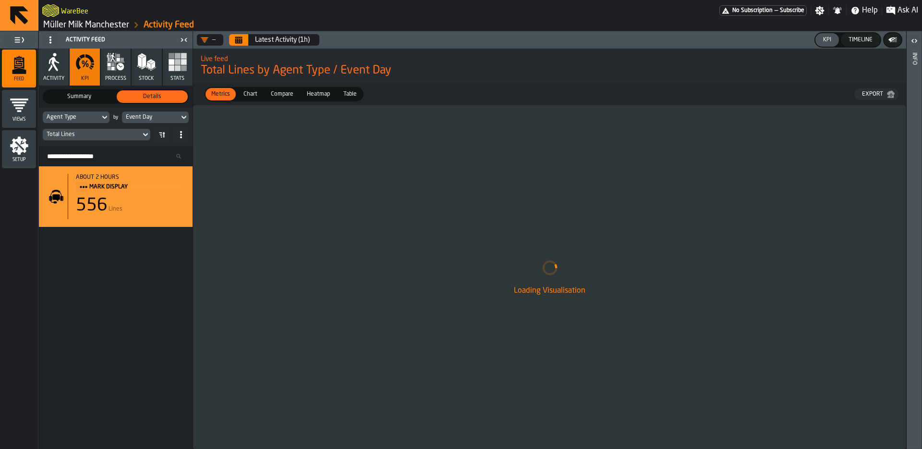
click at [88, 118] on div "Agent Type" at bounding box center [71, 117] width 49 height 7
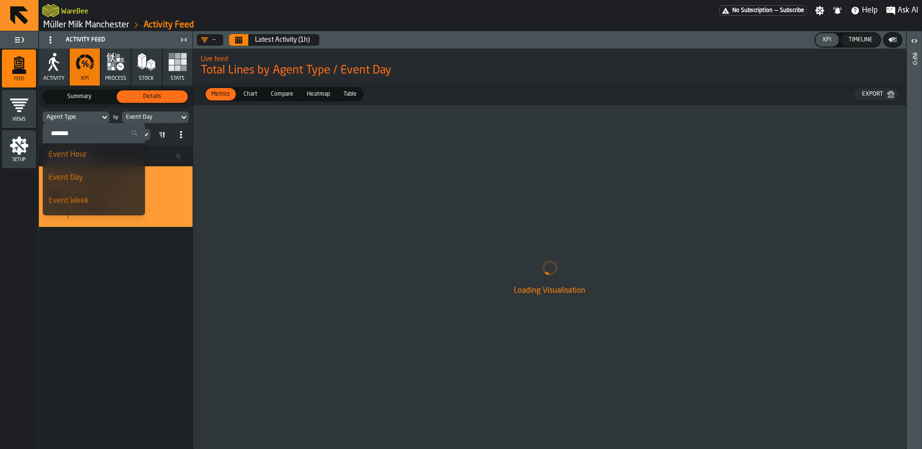
click at [88, 117] on div "Agent Type" at bounding box center [71, 117] width 49 height 7
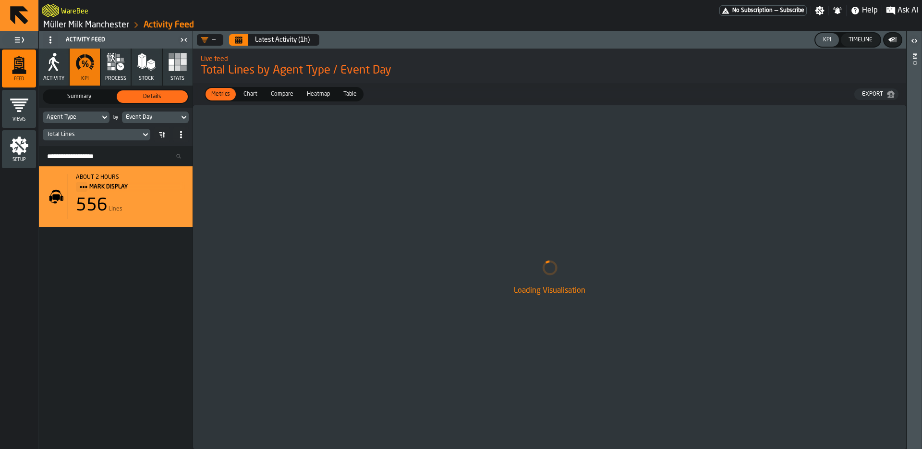
click at [605, 121] on div "Loading Visualisation" at bounding box center [549, 276] width 713 height 343
click at [865, 40] on div "Timeline" at bounding box center [861, 40] width 32 height 7
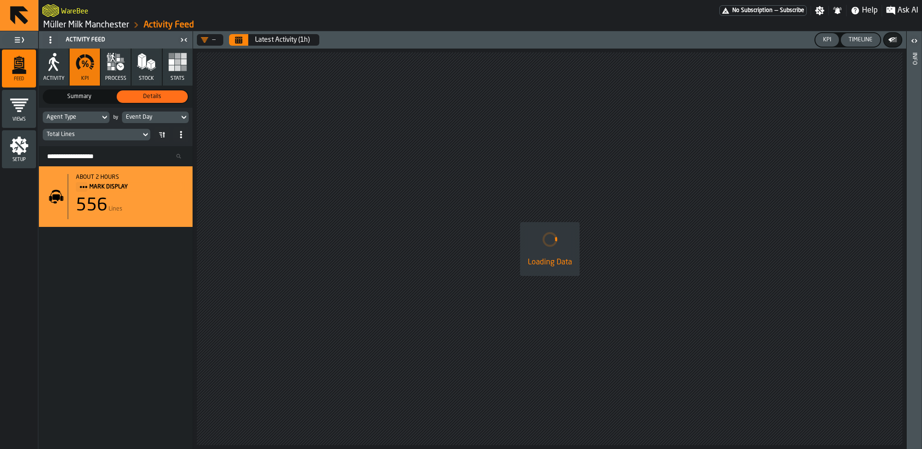
click at [828, 38] on div "KPI" at bounding box center [827, 40] width 16 height 7
click at [698, 145] on div "Loading Data" at bounding box center [549, 249] width 713 height 400
click at [146, 118] on div "Event Day" at bounding box center [150, 117] width 49 height 7
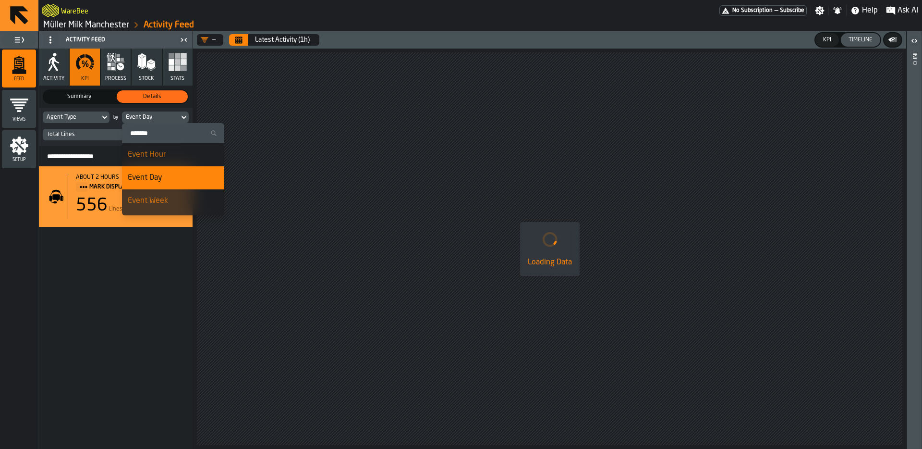
click at [160, 150] on div "Event Hour" at bounding box center [173, 155] width 91 height 12
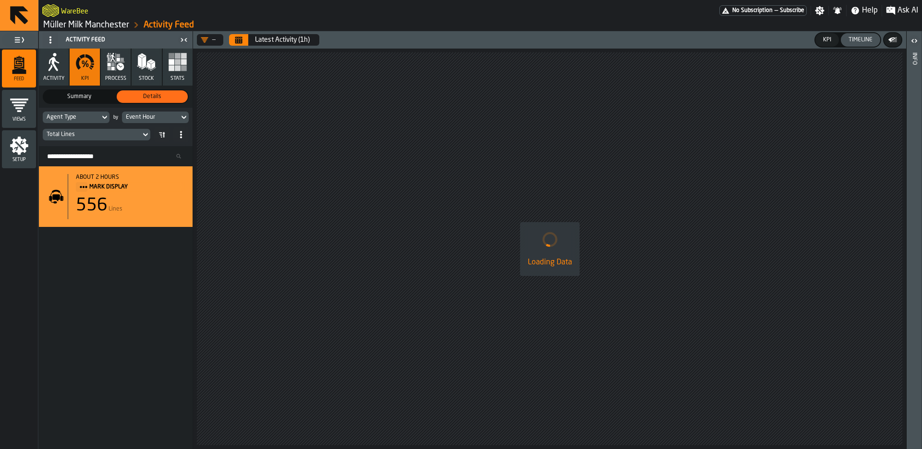
click at [486, 146] on div "Loading Data" at bounding box center [549, 249] width 713 height 400
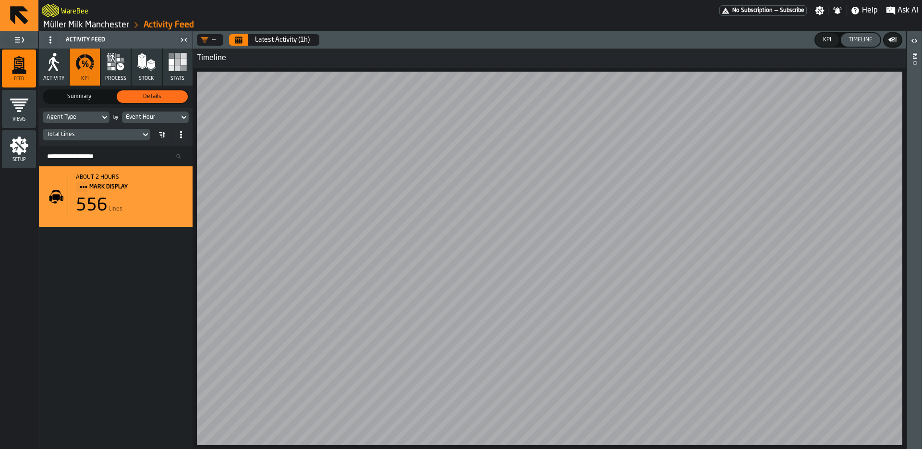
click at [247, 34] on button "Calendar" at bounding box center [238, 40] width 19 height 12
click at [247, 39] on button "Calendar" at bounding box center [238, 40] width 19 height 12
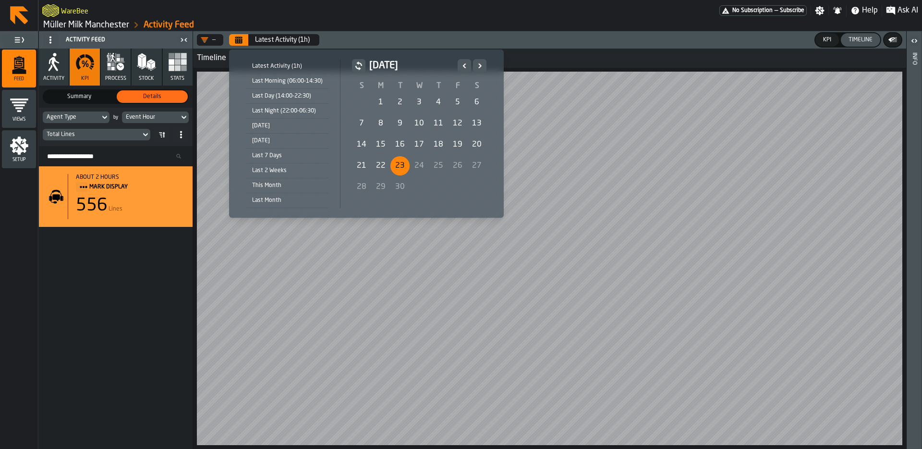
click at [293, 125] on div "[DATE]" at bounding box center [287, 126] width 82 height 11
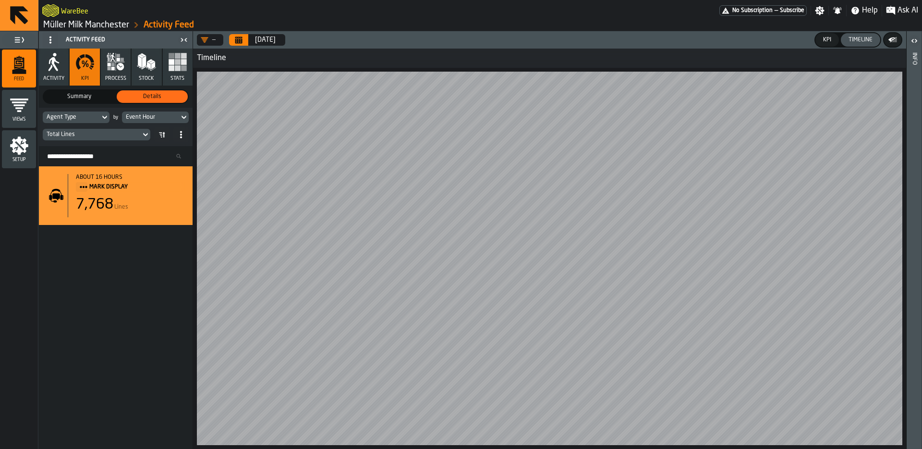
click at [239, 37] on icon "Calendar" at bounding box center [238, 37] width 7 height 1
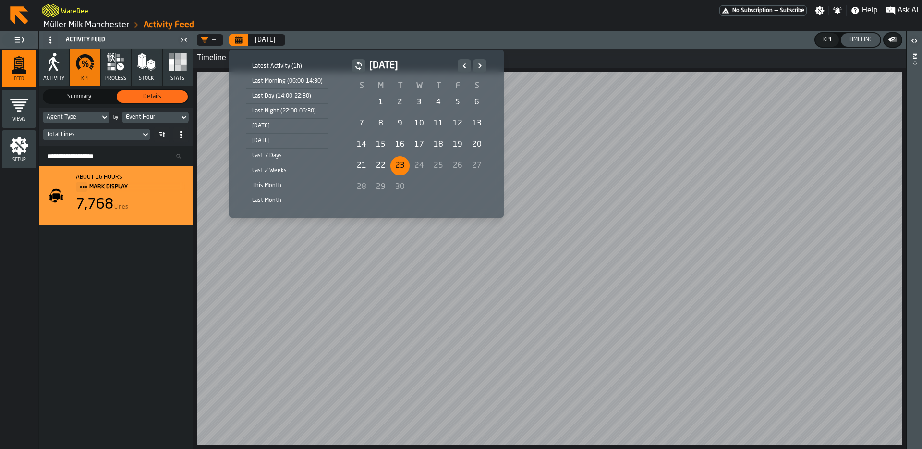
click at [438, 146] on div "18" at bounding box center [438, 144] width 19 height 19
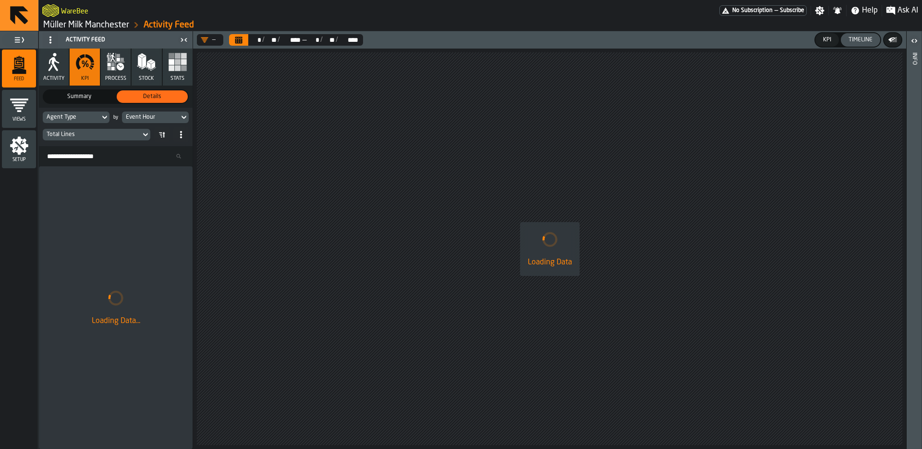
click at [243, 42] on button "Calendar" at bounding box center [238, 40] width 19 height 12
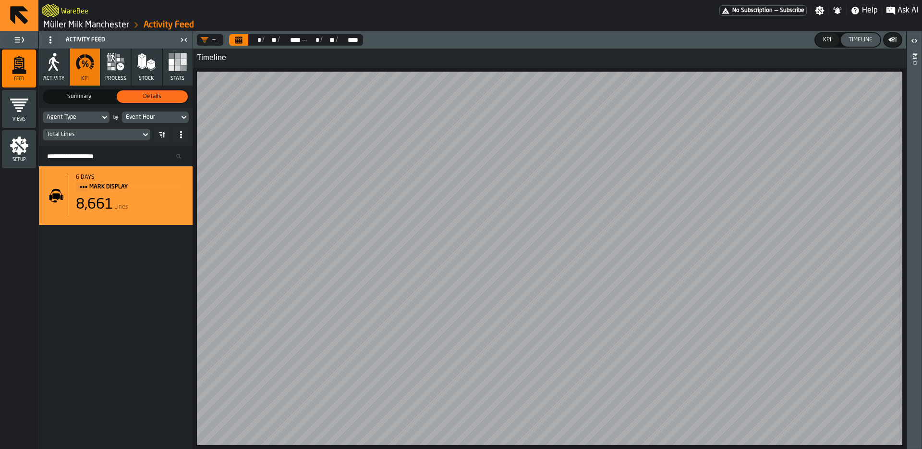
click at [241, 41] on icon "Calendar" at bounding box center [238, 40] width 7 height 5
click at [250, 41] on div "** *" at bounding box center [255, 40] width 13 height 8
click at [244, 42] on button "Calendar" at bounding box center [238, 40] width 19 height 12
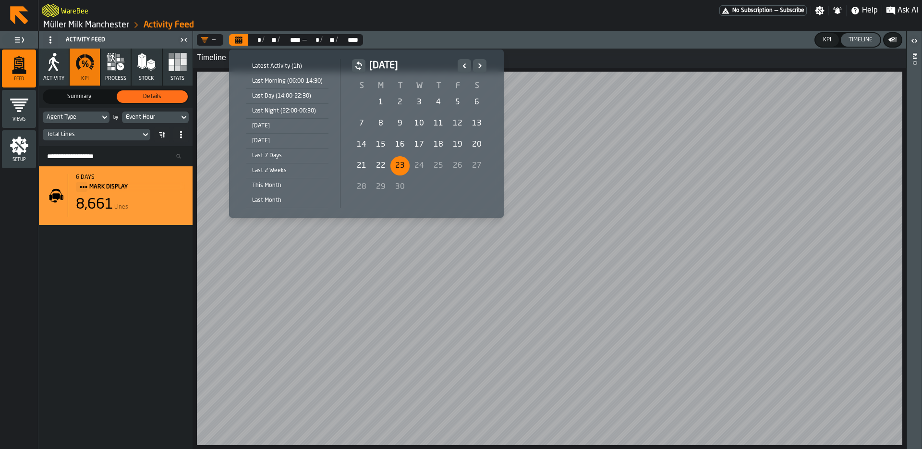
click at [401, 159] on div "23" at bounding box center [399, 165] width 19 height 19
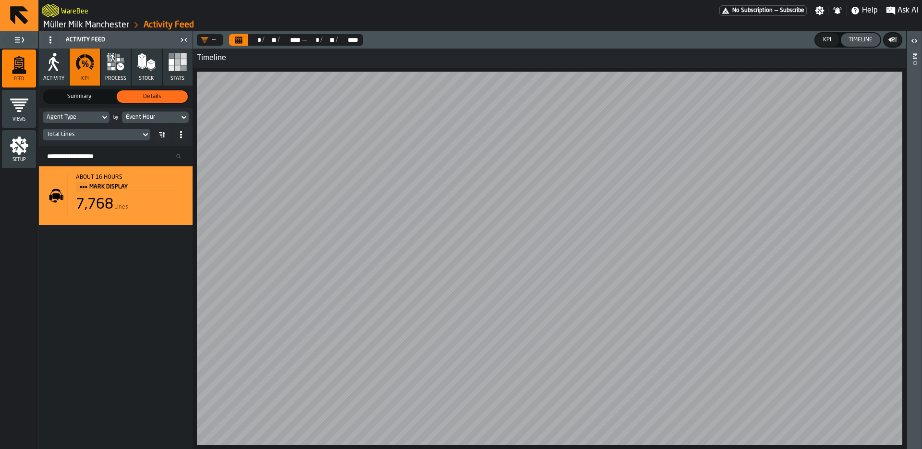
click at [232, 38] on button "Calendar" at bounding box center [238, 40] width 19 height 12
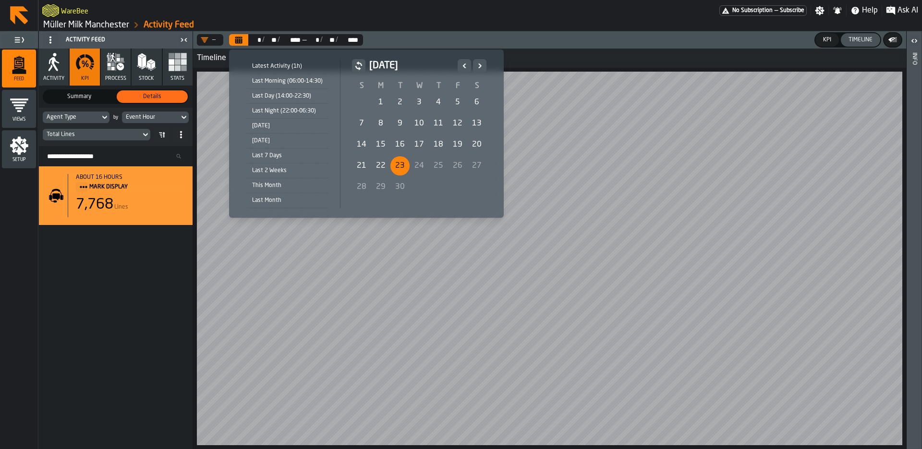
click at [297, 81] on div "Last Morning (06:00-14:30)" at bounding box center [287, 81] width 82 height 11
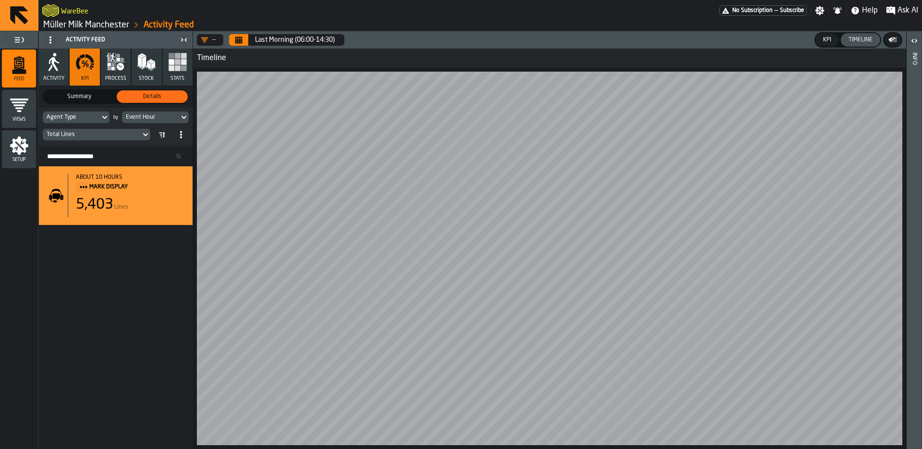
click at [247, 41] on button "Calendar" at bounding box center [238, 40] width 19 height 12
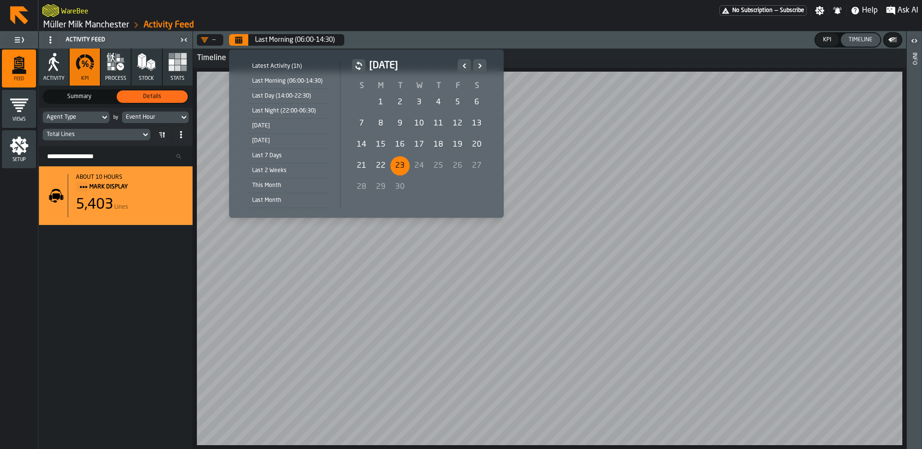
click at [363, 166] on div "21" at bounding box center [361, 165] width 19 height 19
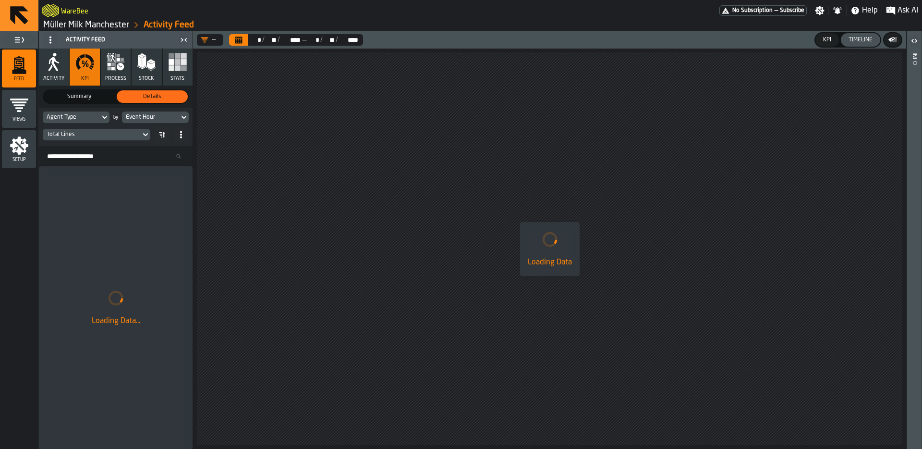
click at [238, 43] on icon "Calendar" at bounding box center [238, 40] width 7 height 5
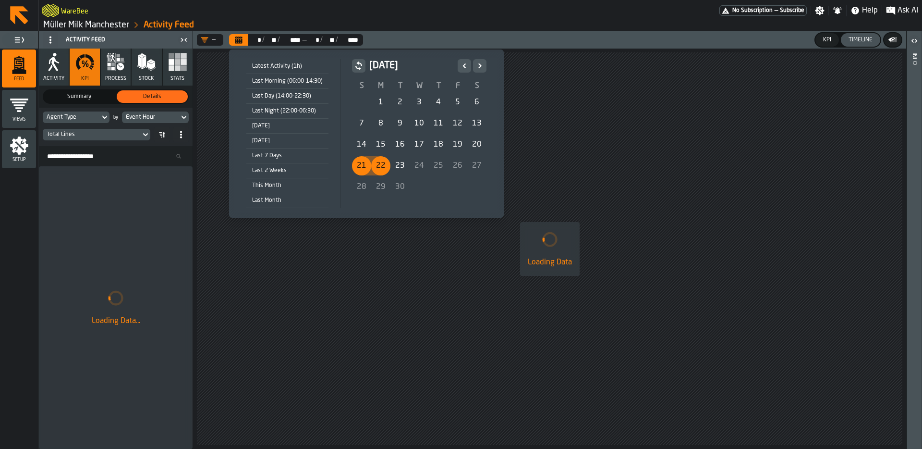
click at [382, 167] on div "22" at bounding box center [380, 165] width 19 height 19
